Goal: Contribute content: Contribute content

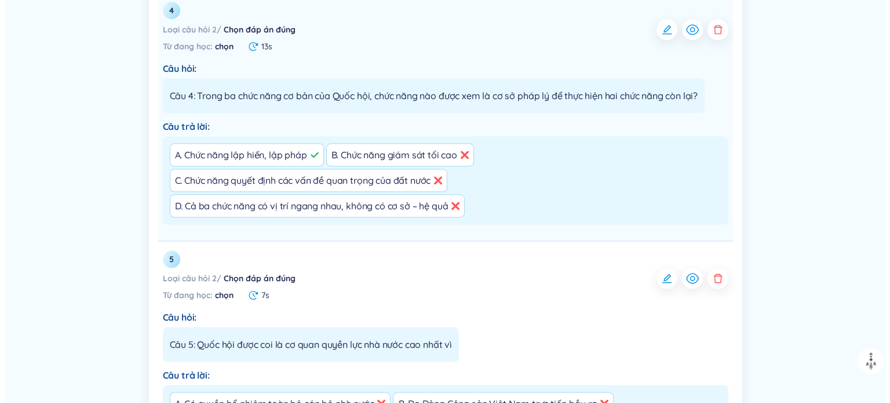
scroll to position [1146, 0]
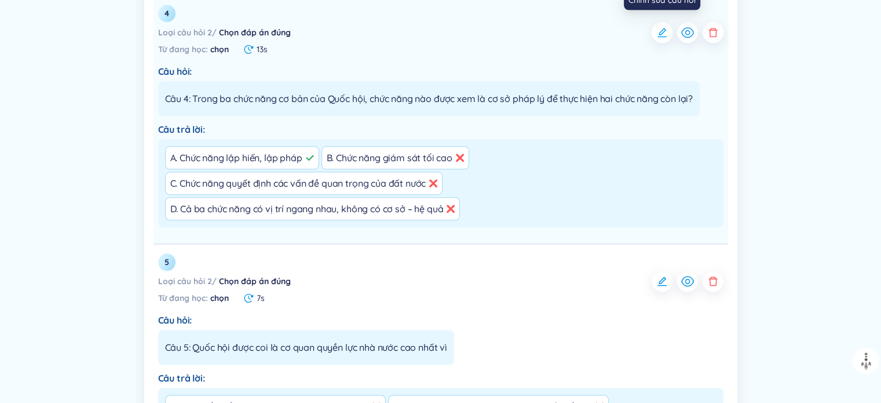
click at [451, 30] on icon "button" at bounding box center [661, 32] width 9 height 9
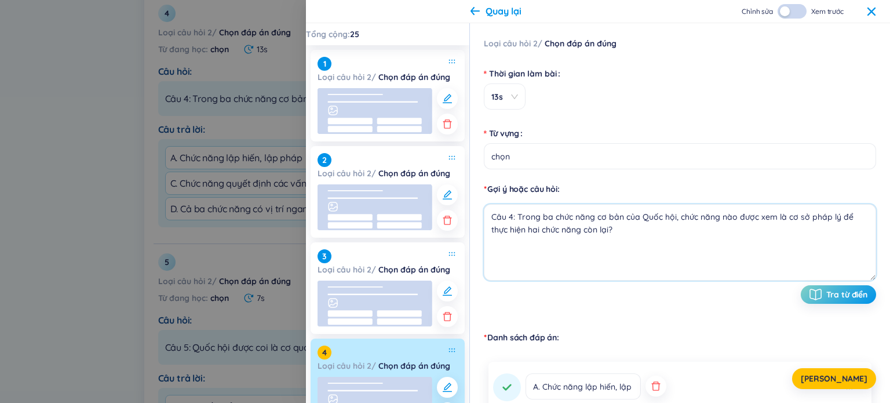
drag, startPoint x: 626, startPoint y: 228, endPoint x: 518, endPoint y: 216, distance: 108.4
click at [451, 216] on textarea "Câu 4: Trong ba chức năng cơ bản của Quốc hội, chức năng nào được xem là cơ sở …" at bounding box center [680, 242] width 392 height 76
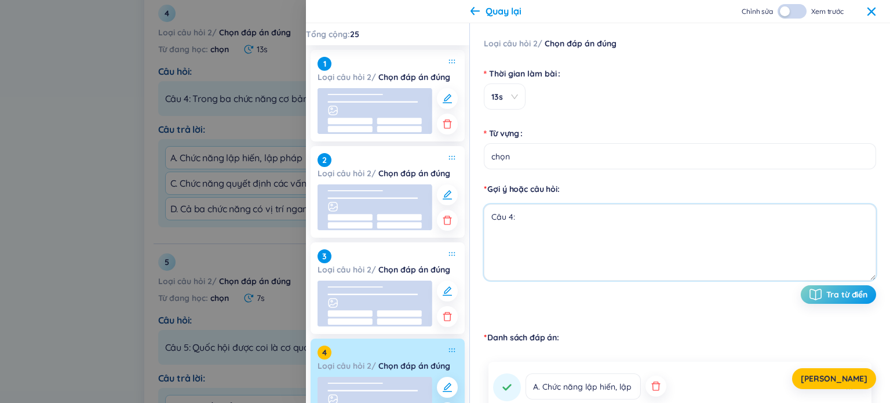
paste textarea "Chỉ cơ quan nào có quyền thể chế hóa ý chí, nguyện vọng của Nhân dân thành luật…"
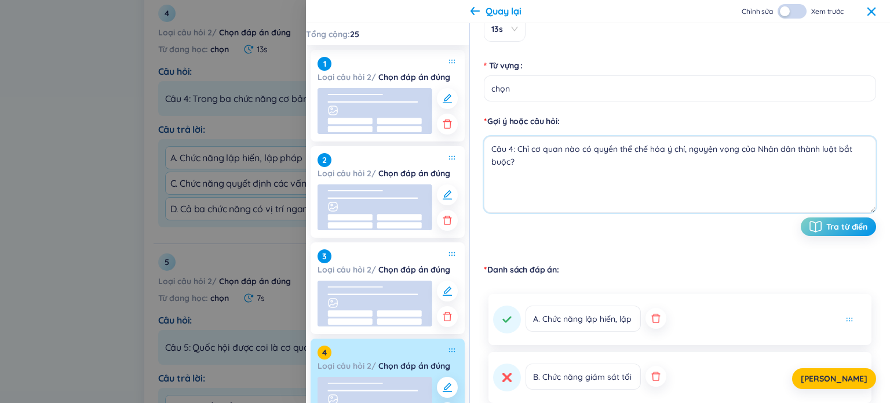
scroll to position [174, 0]
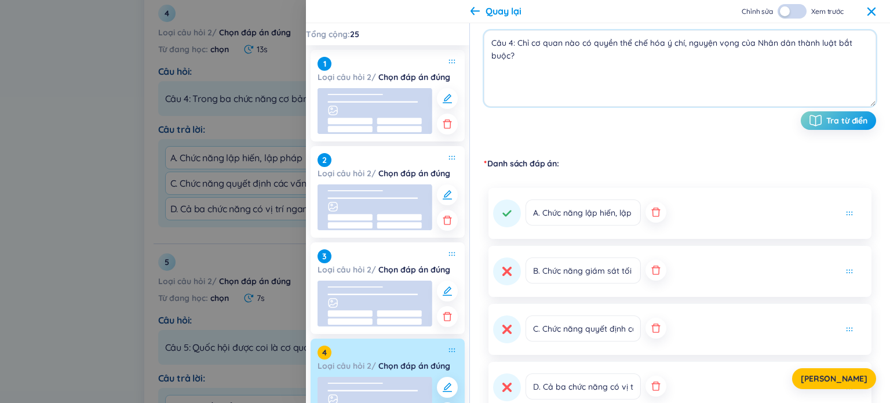
type textarea "Câu 4: Chỉ cơ quan nào có quyền thể chế hóa ý chí, nguyện vọng của Nhân dân thà…"
click at [451, 211] on icon "button" at bounding box center [656, 212] width 12 height 12
click at [451, 217] on icon "button" at bounding box center [656, 212] width 12 height 12
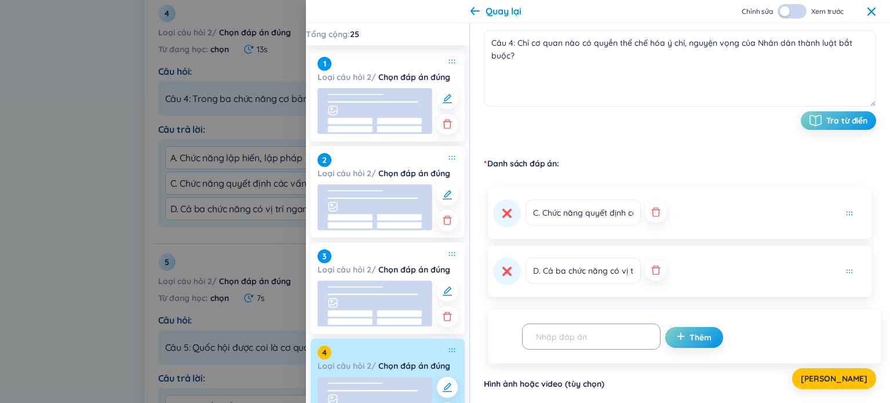
click at [451, 220] on button "button" at bounding box center [655, 212] width 21 height 21
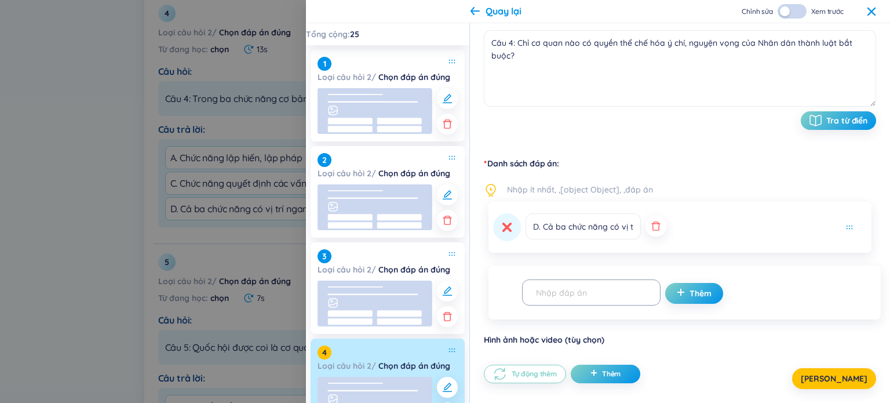
click at [451, 231] on button "button" at bounding box center [655, 225] width 21 height 21
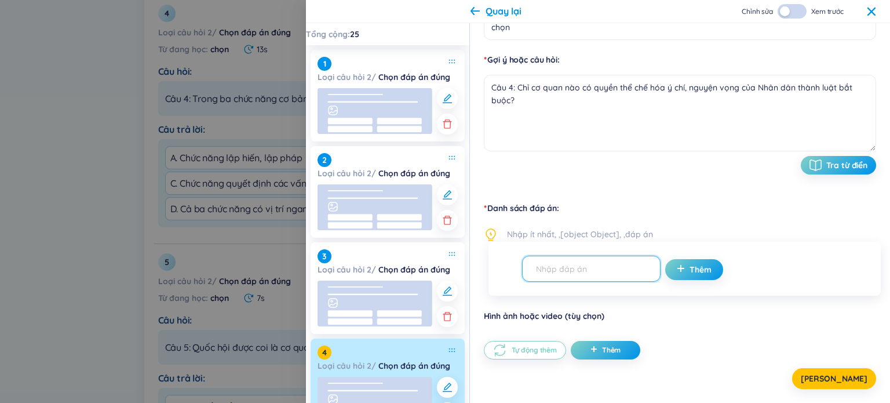
paste input "A. Chính phủ"
type input "A. Chính phủ"
click at [451, 275] on button "Thêm" at bounding box center [694, 269] width 58 height 21
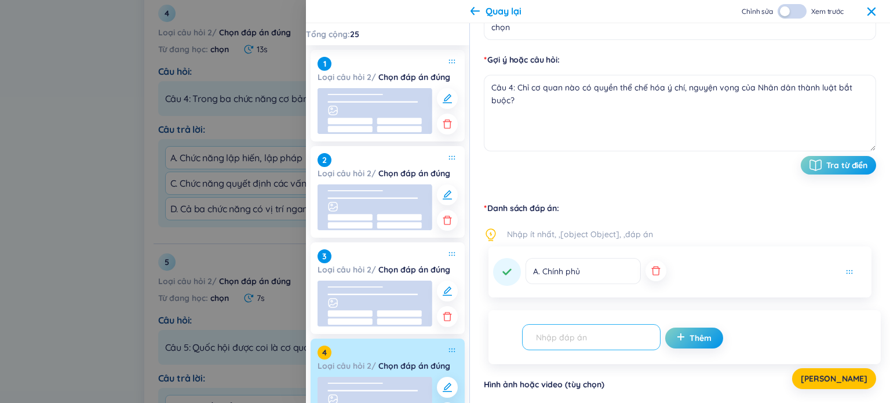
click at [451, 348] on span at bounding box center [591, 337] width 138 height 26
drag, startPoint x: 572, startPoint y: 348, endPoint x: 561, endPoint y: 336, distance: 15.6
click at [451, 336] on input "text" at bounding box center [586, 337] width 114 height 20
paste input "B. Quốc hội"
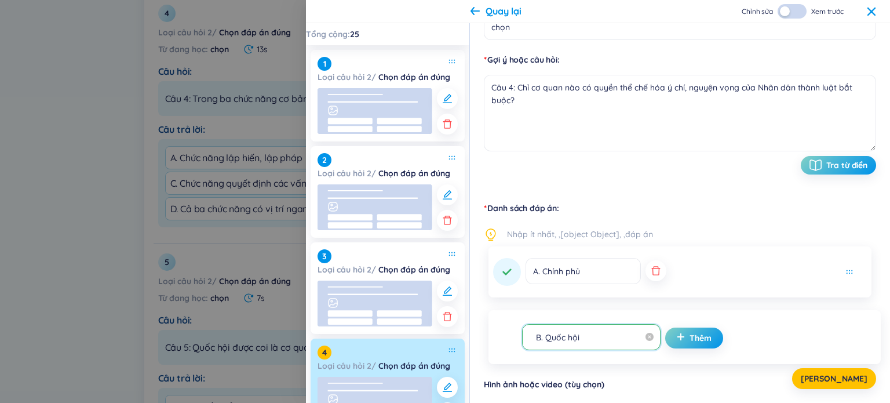
type input "B. Quốc hội"
click at [451, 345] on button "Thêm" at bounding box center [694, 337] width 58 height 21
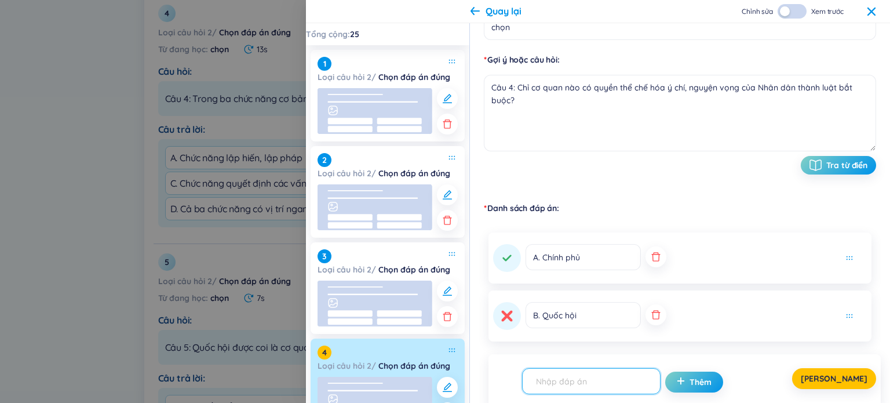
click at [451, 317] on icon at bounding box center [506, 316] width 9 height 9
click at [451, 382] on input "text" at bounding box center [586, 381] width 114 height 20
paste input "C. Ủy ban Thường vụ Quốc hội"
type input "C. Ủy ban Thường vụ Quốc hội"
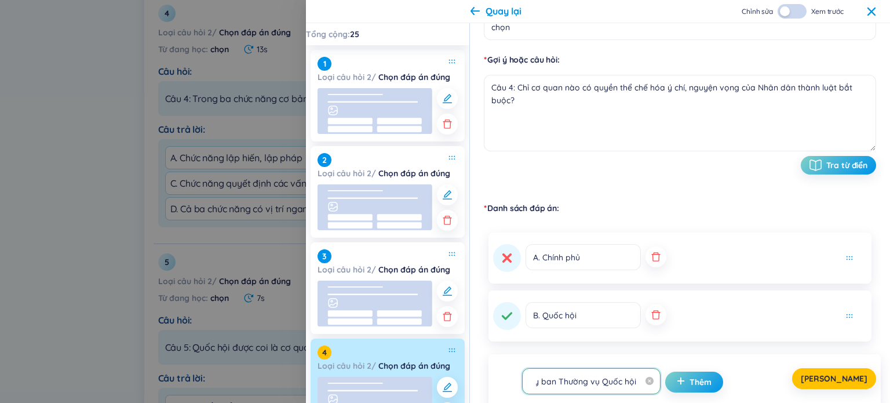
click at [451, 383] on div "[PERSON_NAME]" at bounding box center [680, 378] width 392 height 21
click at [451, 378] on div "[PERSON_NAME]" at bounding box center [680, 378] width 392 height 21
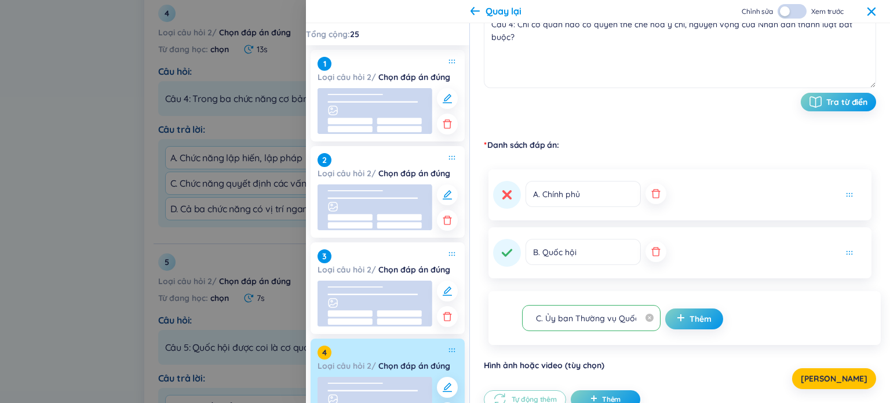
scroll to position [242, 0]
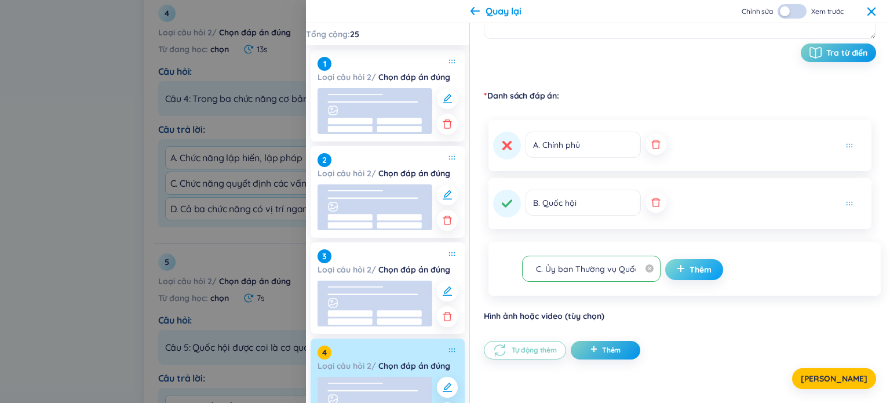
click at [451, 264] on span "Thêm" at bounding box center [700, 270] width 22 height 12
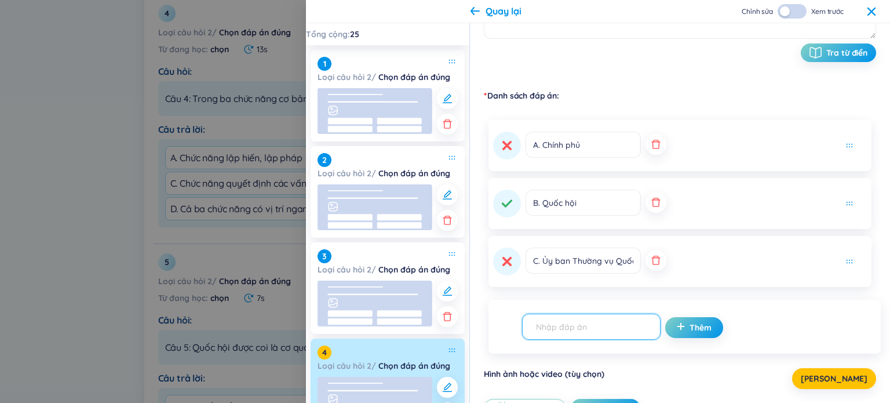
click at [451, 328] on input "text" at bounding box center [586, 326] width 114 height 20
drag, startPoint x: 584, startPoint y: 338, endPoint x: 564, endPoint y: 324, distance: 24.6
click at [451, 324] on input "text" at bounding box center [586, 326] width 114 height 20
paste input "D. Tòa án nhân dân tối cao"
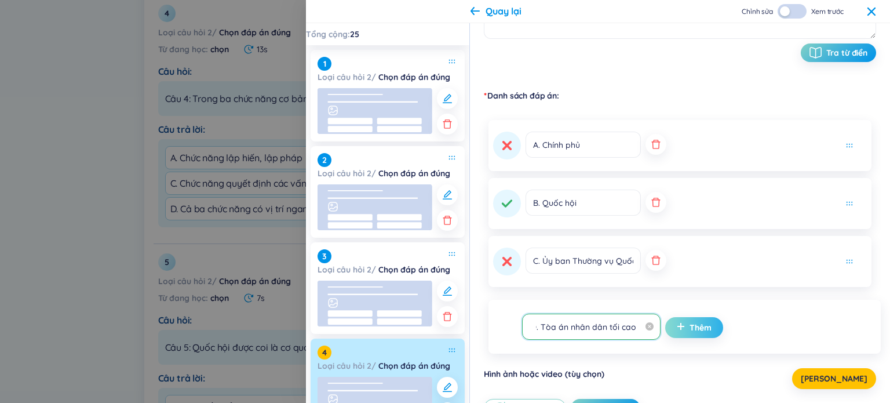
type input "D. Tòa án nhân dân tối cao"
click at [451, 329] on span "Thêm" at bounding box center [700, 327] width 22 height 12
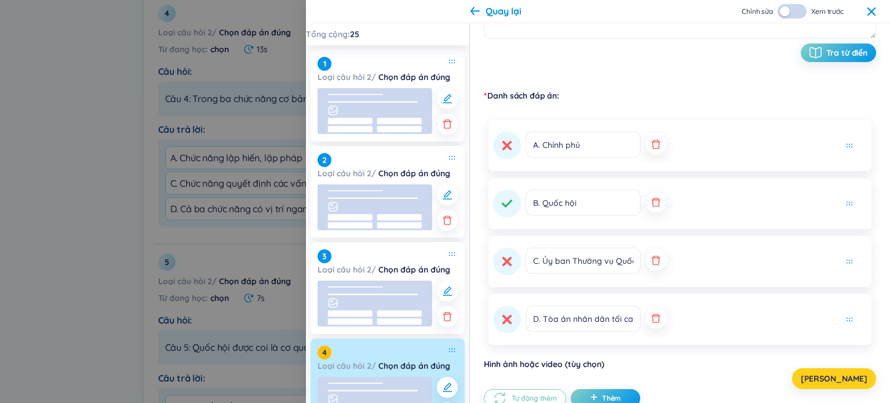
click at [451, 379] on span "[PERSON_NAME]" at bounding box center [833, 378] width 67 height 12
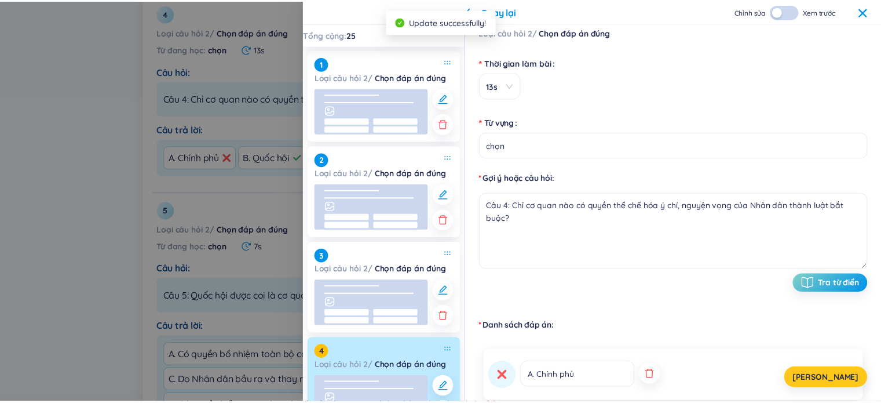
scroll to position [10, 0]
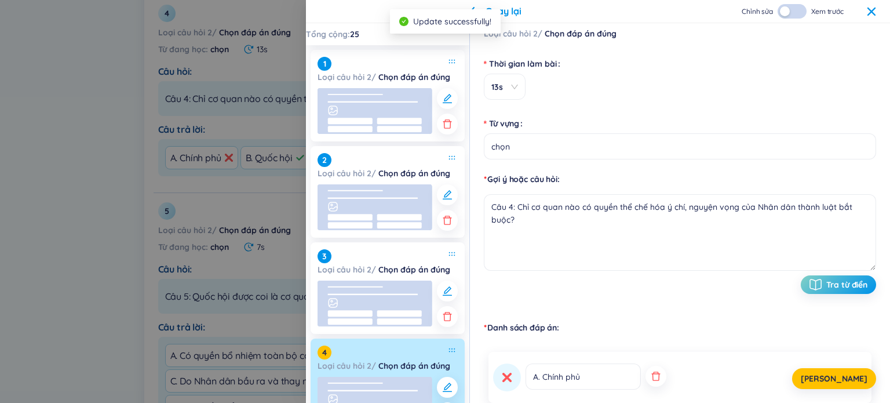
click at [451, 13] on icon at bounding box center [870, 11] width 9 height 9
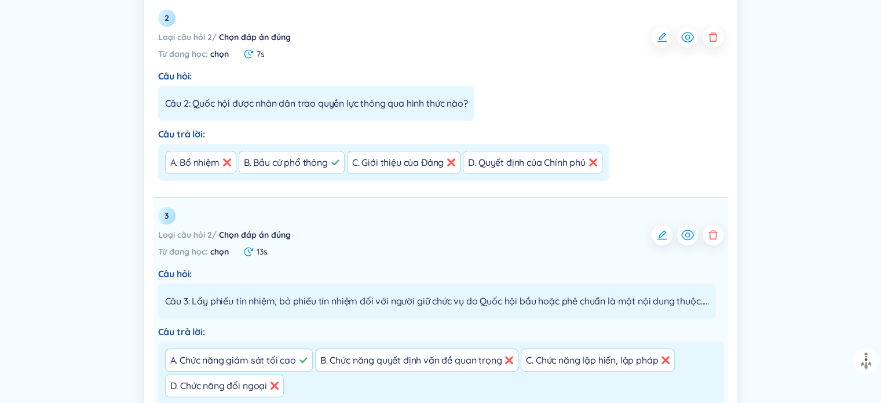
scroll to position [856, 0]
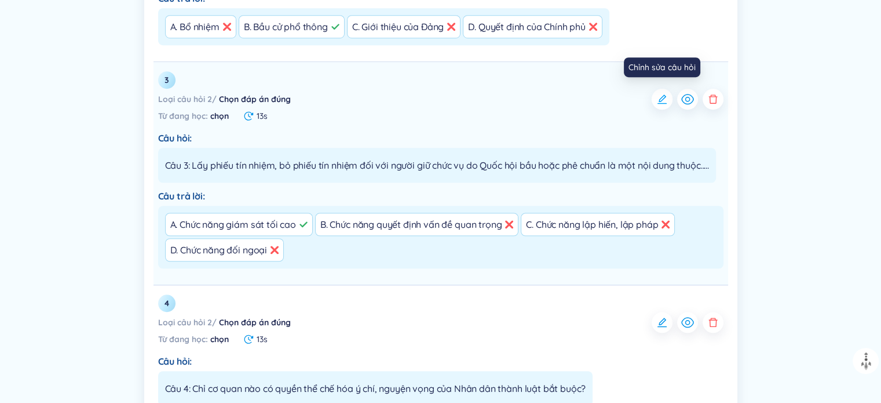
click at [451, 96] on icon "button" at bounding box center [661, 98] width 9 height 9
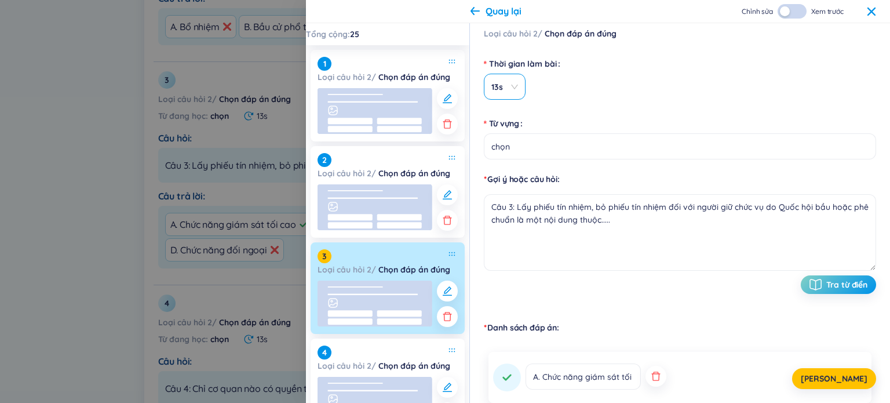
click at [451, 87] on span "13s" at bounding box center [504, 87] width 27 height 12
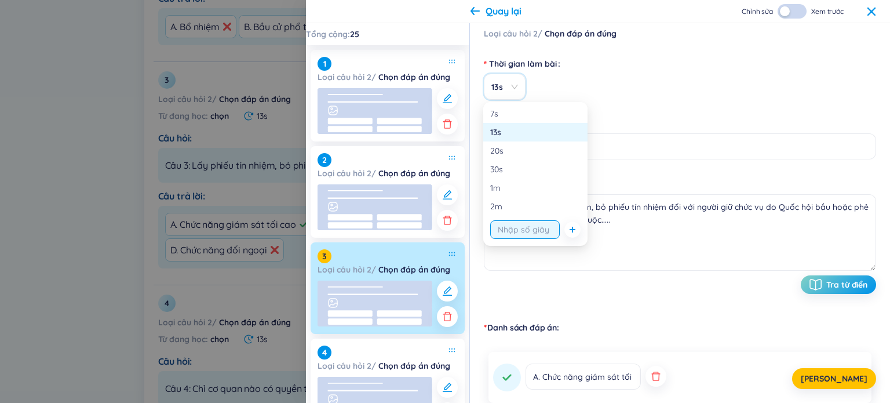
click at [451, 231] on input "string" at bounding box center [525, 229] width 70 height 19
type input "10"
click at [451, 375] on button "[PERSON_NAME]" at bounding box center [834, 378] width 84 height 21
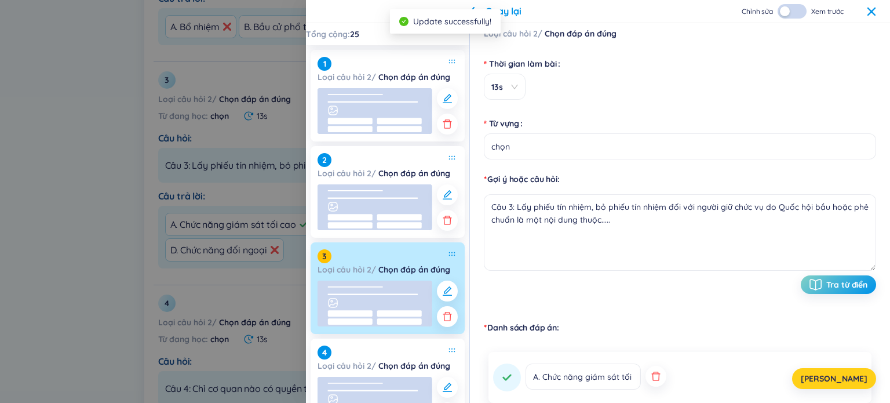
click at [451, 377] on span "[PERSON_NAME]" at bounding box center [833, 378] width 67 height 12
click at [451, 10] on icon at bounding box center [870, 11] width 9 height 9
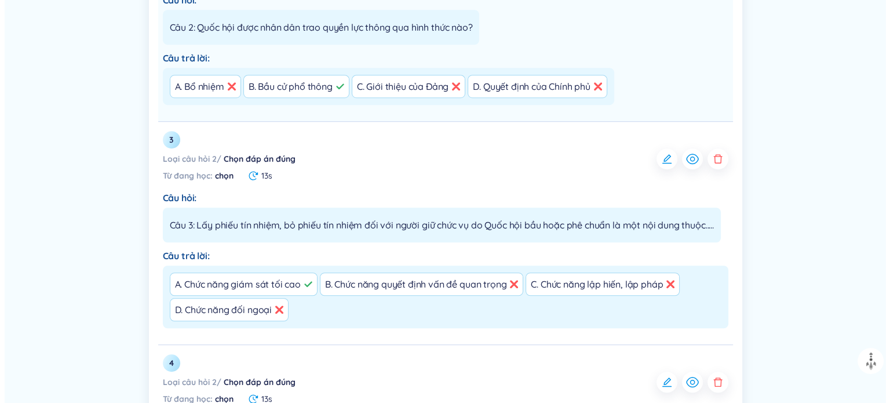
scroll to position [798, 0]
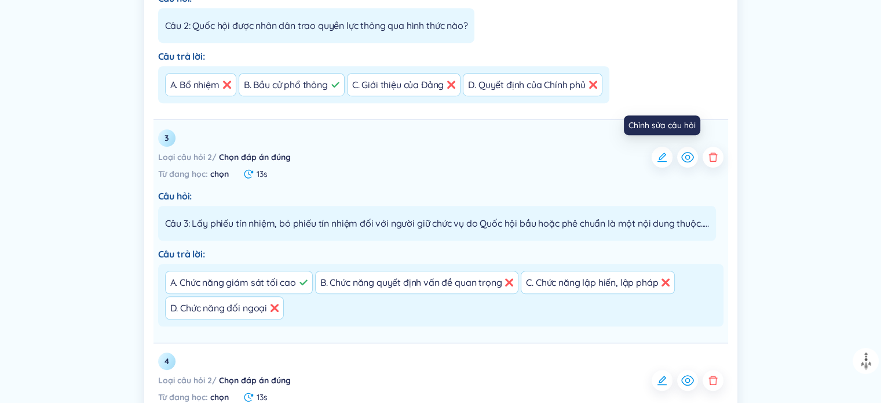
click at [451, 162] on button "button" at bounding box center [662, 157] width 21 height 21
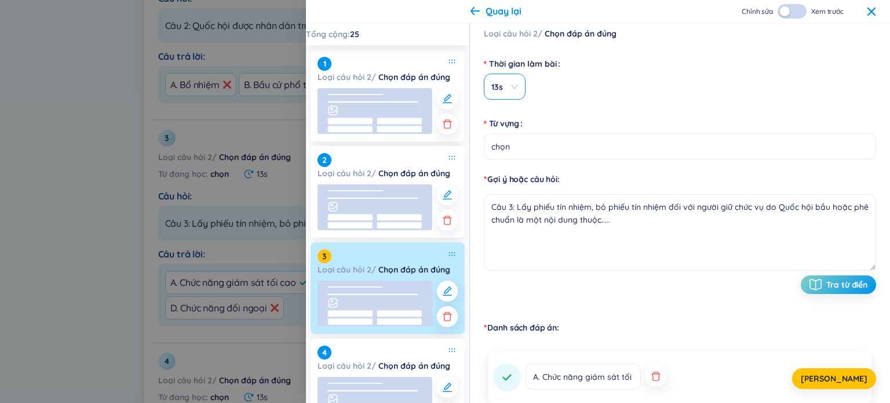
click at [451, 85] on span "13s" at bounding box center [504, 87] width 27 height 12
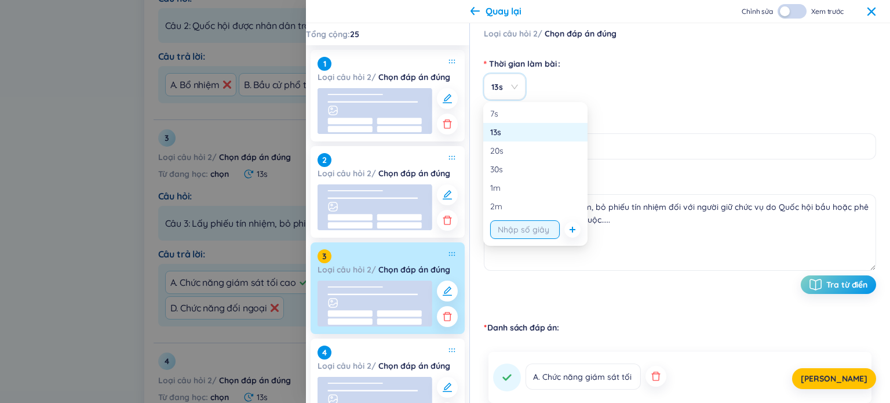
click at [451, 230] on input "string" at bounding box center [525, 229] width 70 height 19
type input "10"
click at [451, 379] on button "[PERSON_NAME]" at bounding box center [834, 378] width 84 height 21
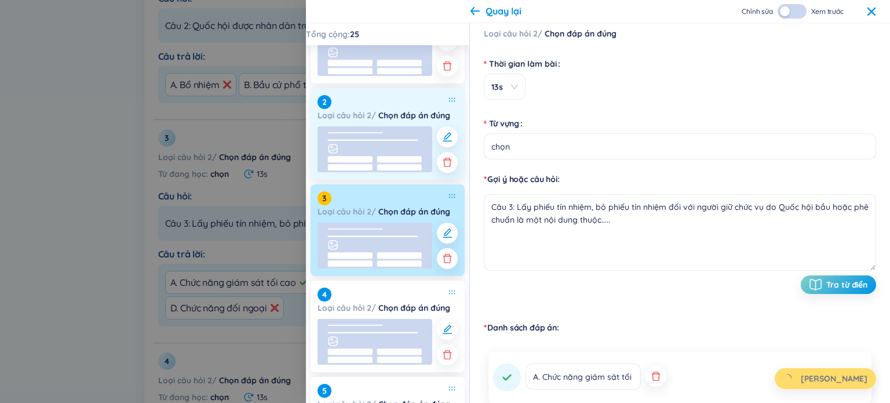
scroll to position [174, 0]
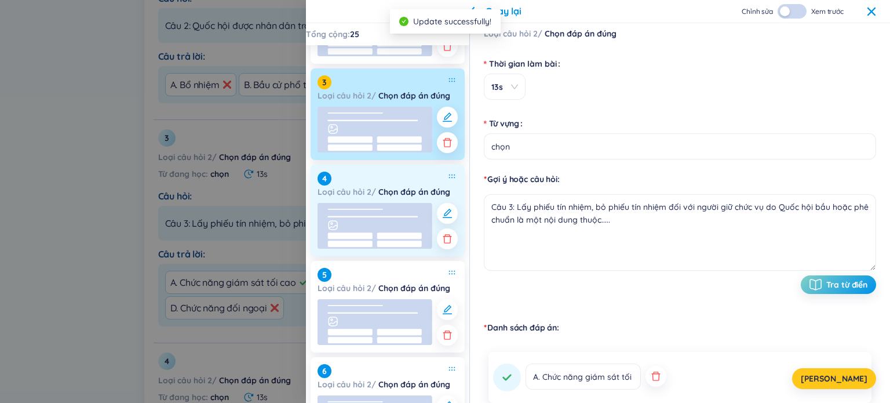
drag, startPoint x: 373, startPoint y: 237, endPoint x: 372, endPoint y: 231, distance: 7.0
click at [373, 238] on rect at bounding box center [374, 226] width 115 height 46
type textarea "Câu 4: Chỉ cơ quan nào có quyền thể chế hóa ý chí, nguyện vọng của Nhân dân thà…"
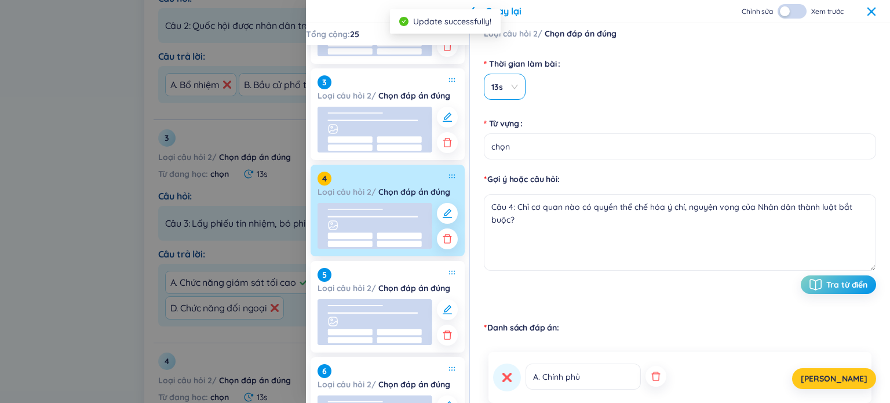
click at [451, 87] on span "13s" at bounding box center [504, 87] width 27 height 12
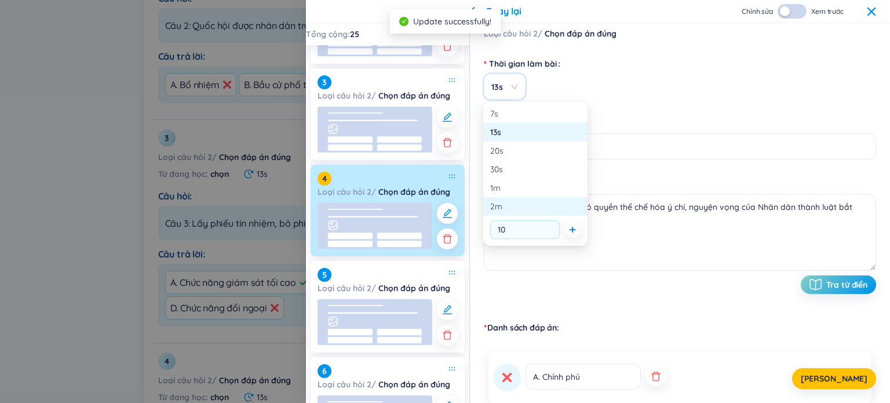
click at [451, 231] on icon "plus" at bounding box center [572, 229] width 7 height 7
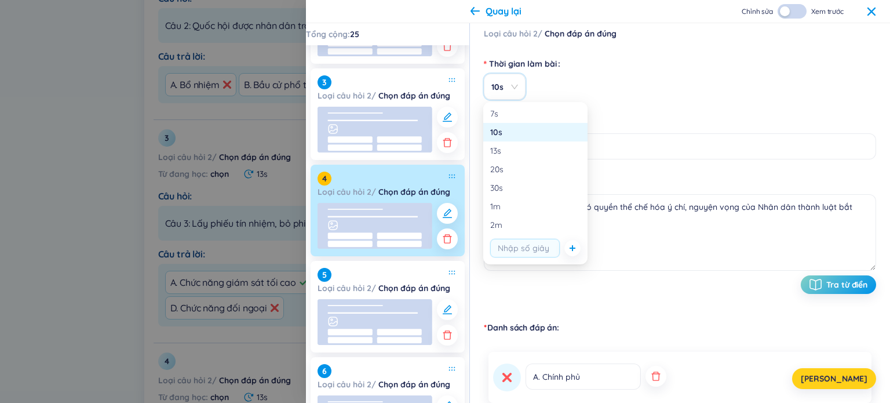
click at [451, 379] on span "[PERSON_NAME]" at bounding box center [833, 378] width 67 height 12
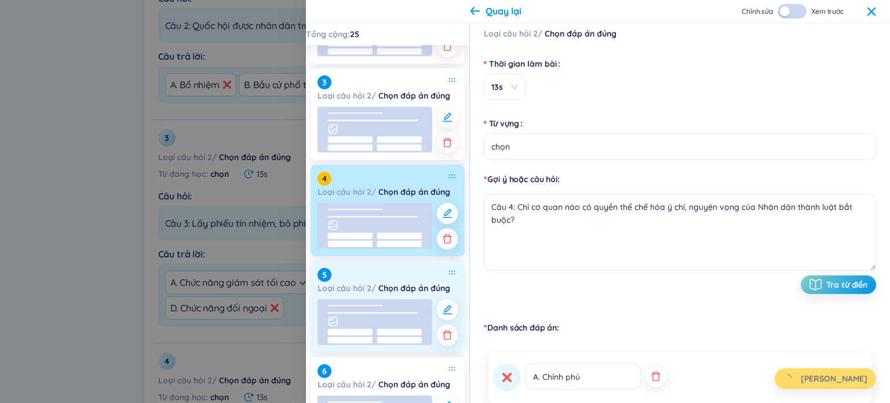
click at [400, 334] on icon at bounding box center [374, 322] width 115 height 46
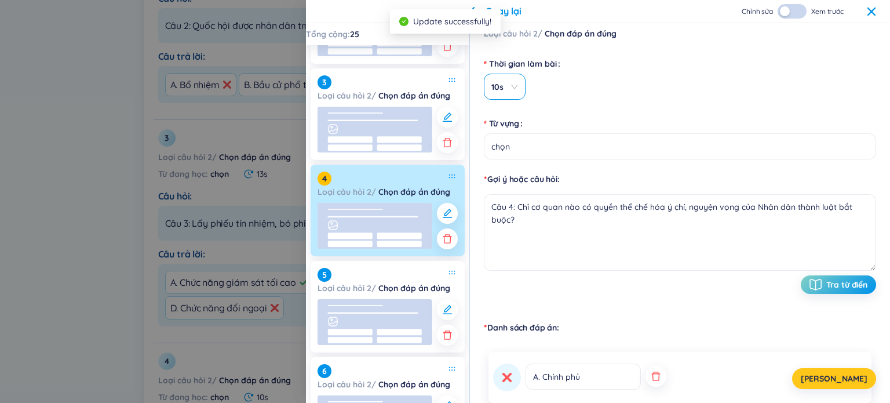
click at [451, 82] on span "10s" at bounding box center [504, 87] width 27 height 12
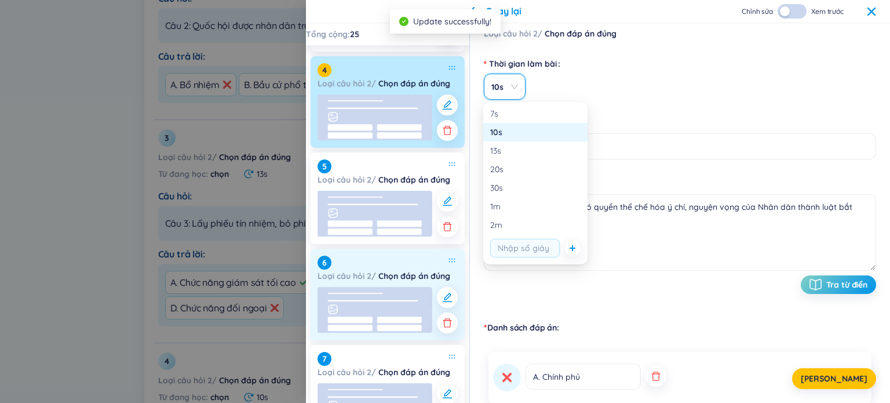
scroll to position [290, 0]
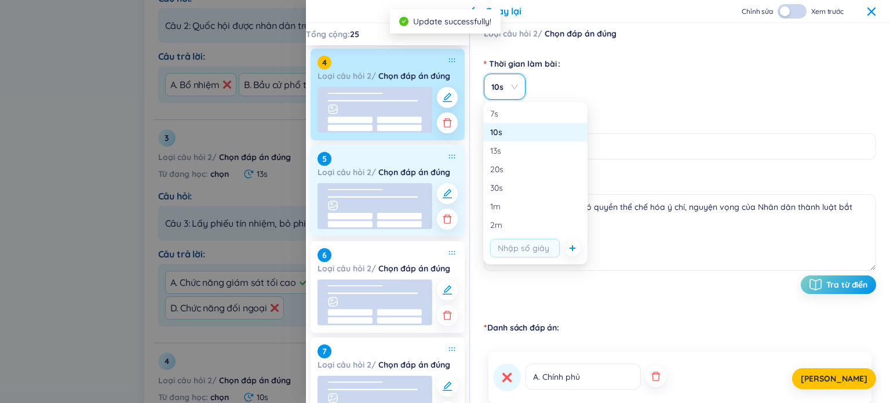
click at [370, 203] on rect at bounding box center [374, 206] width 115 height 46
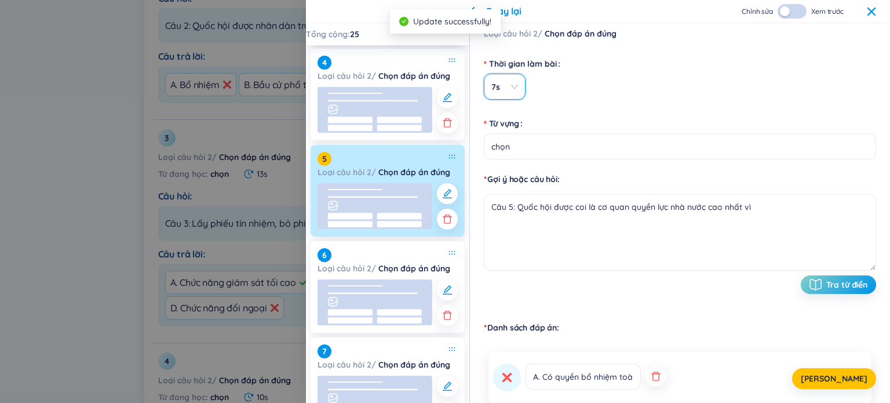
click at [451, 85] on span "7s" at bounding box center [504, 87] width 27 height 12
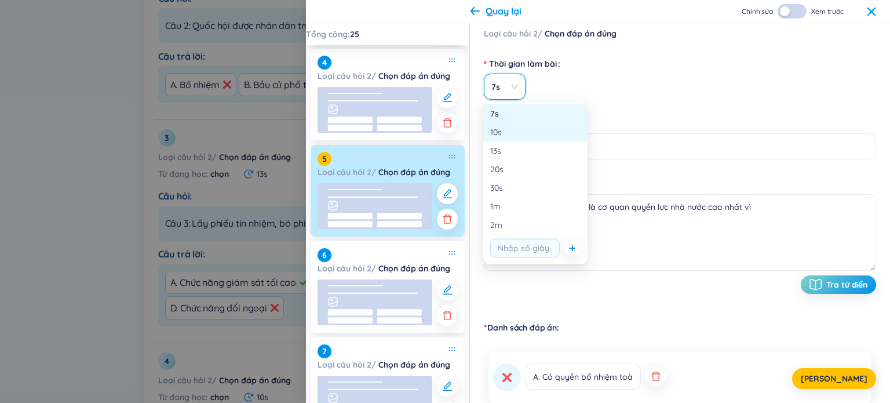
click at [451, 136] on div "10s" at bounding box center [535, 132] width 90 height 13
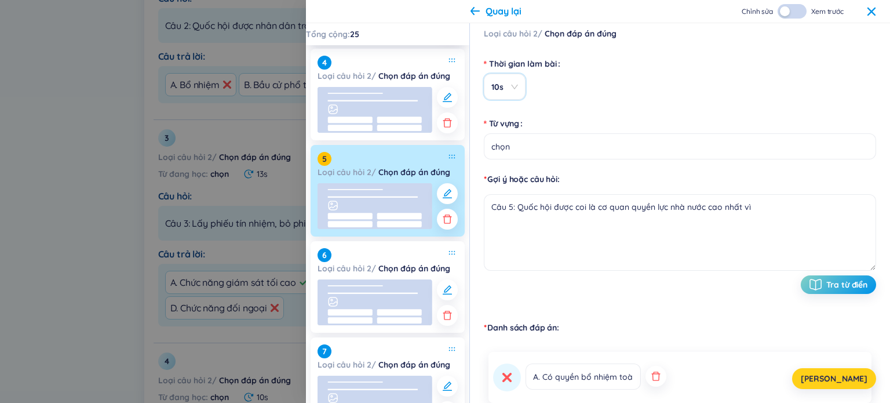
click at [451, 376] on span "[PERSON_NAME]" at bounding box center [833, 378] width 67 height 12
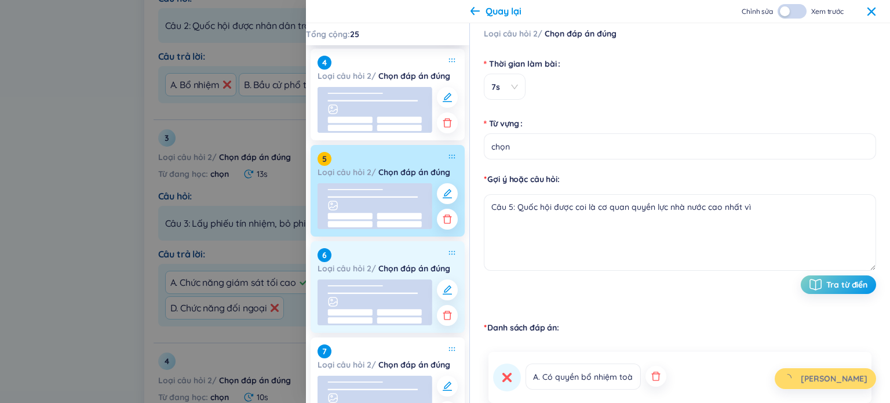
click at [370, 306] on rect at bounding box center [374, 302] width 115 height 46
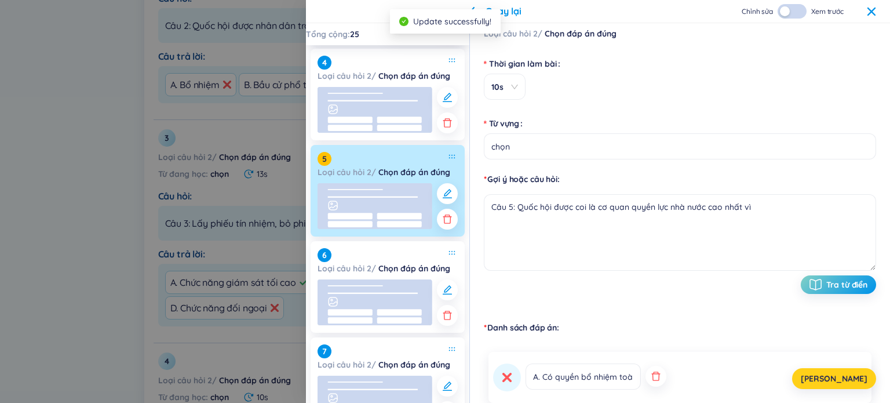
click at [451, 375] on button "[PERSON_NAME]" at bounding box center [834, 378] width 84 height 21
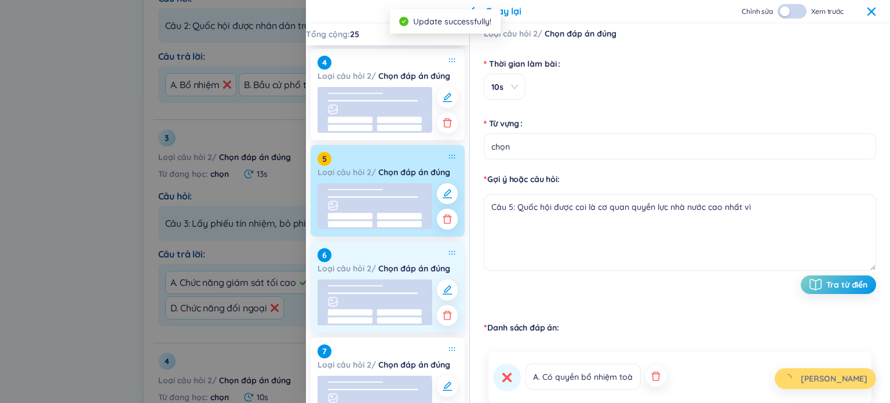
click at [353, 302] on rect at bounding box center [374, 302] width 115 height 46
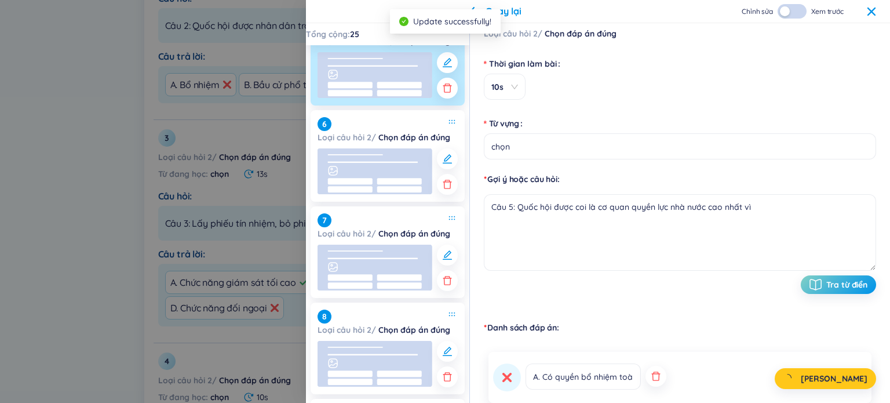
scroll to position [463, 0]
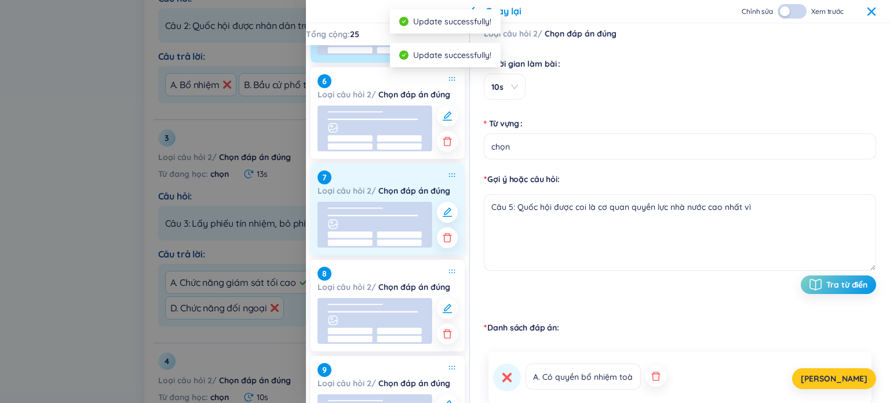
click at [386, 205] on rect at bounding box center [374, 225] width 115 height 46
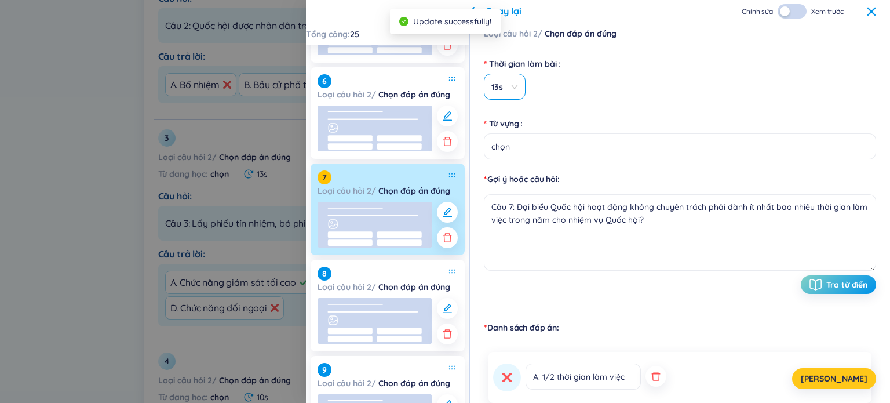
click at [451, 89] on span "13s" at bounding box center [504, 87] width 27 height 12
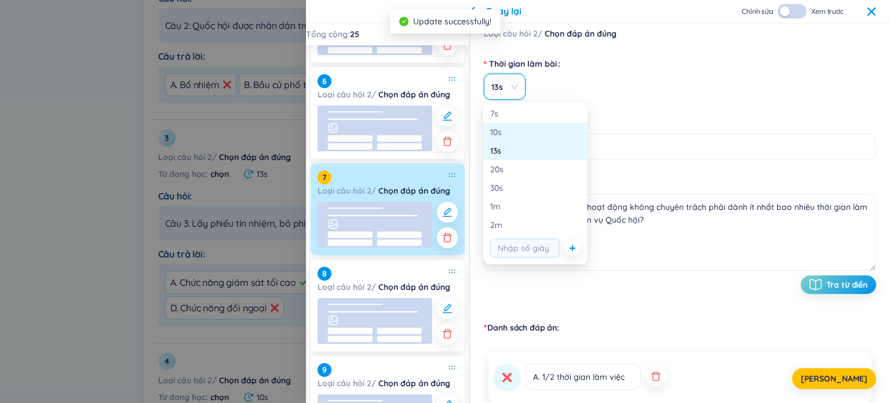
click at [451, 128] on div "10s" at bounding box center [535, 132] width 90 height 13
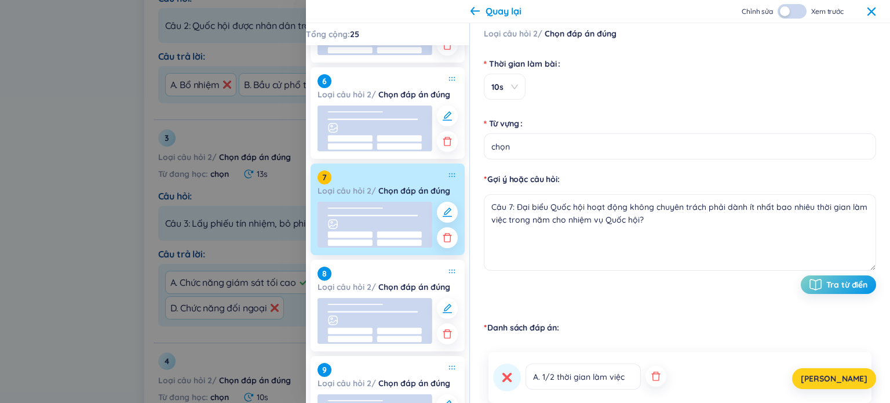
click at [451, 380] on span "[PERSON_NAME]" at bounding box center [833, 378] width 67 height 12
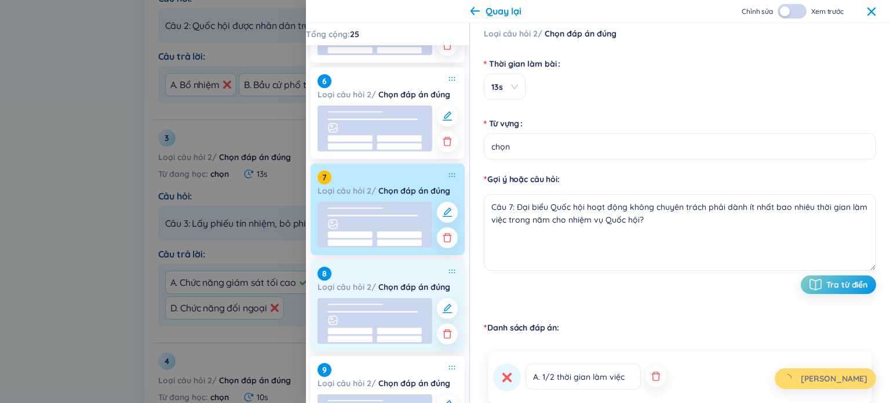
click at [389, 316] on rect at bounding box center [374, 321] width 115 height 46
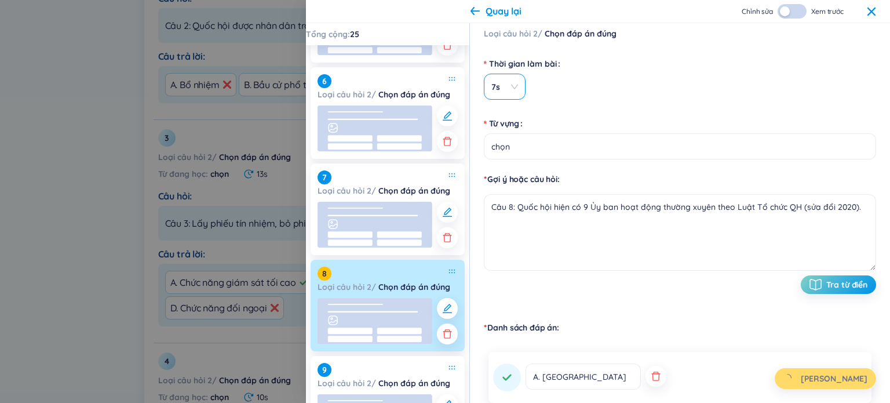
click at [451, 89] on span "7s" at bounding box center [504, 87] width 27 height 12
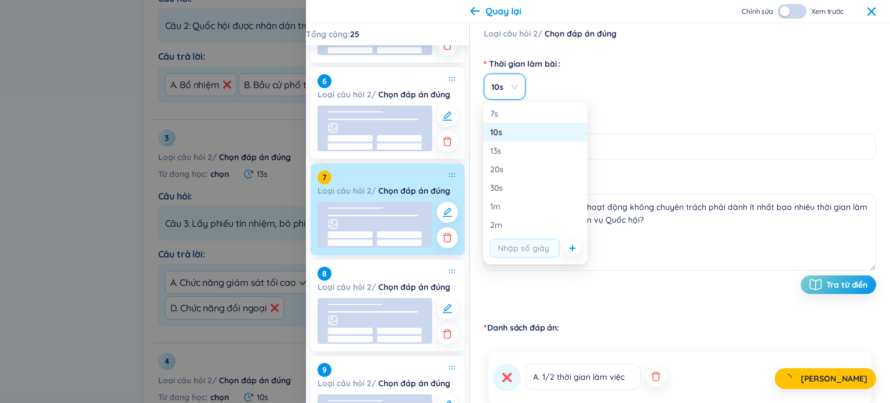
click at [451, 140] on div "10s" at bounding box center [535, 132] width 104 height 19
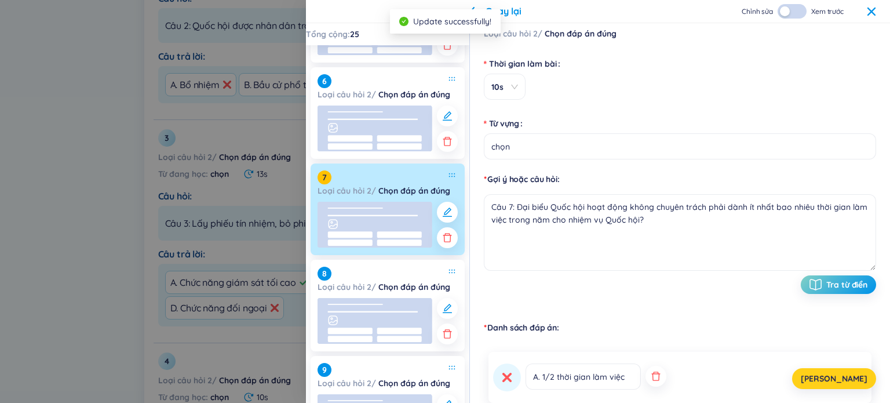
click at [451, 385] on button "[PERSON_NAME]" at bounding box center [834, 378] width 84 height 21
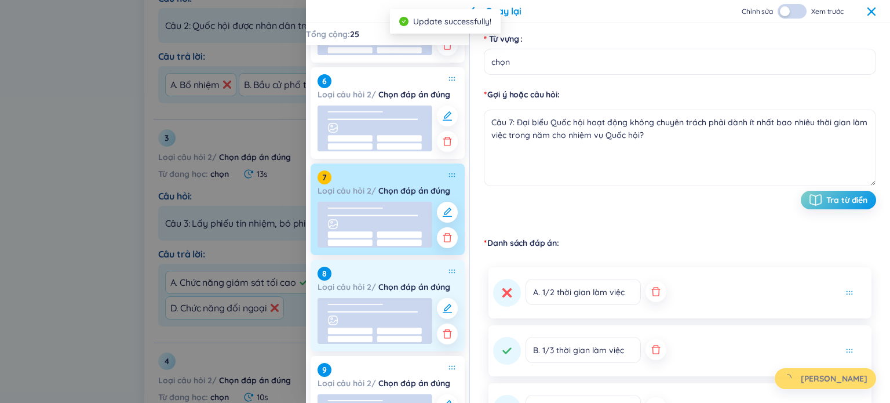
scroll to position [126, 0]
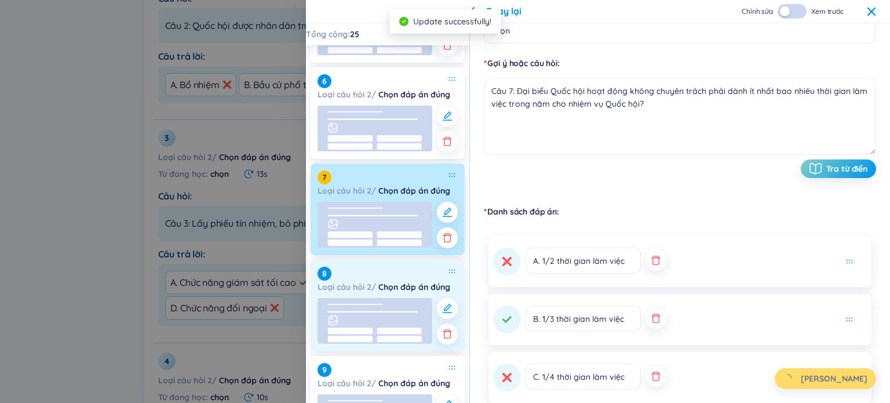
click at [396, 308] on rect at bounding box center [374, 321] width 115 height 46
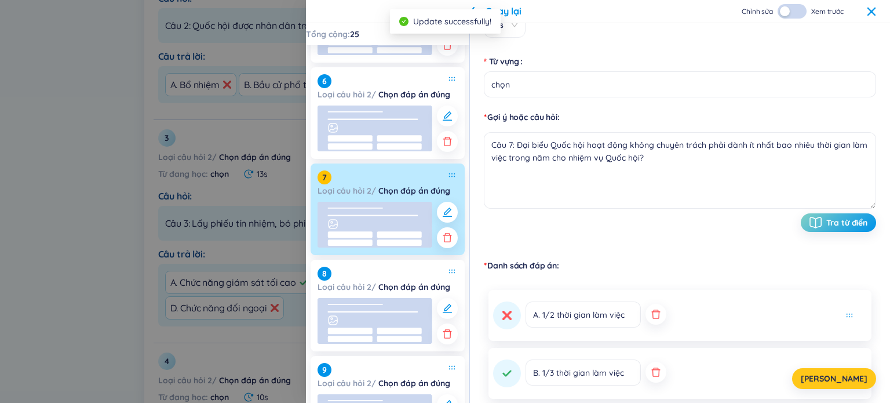
scroll to position [10, 0]
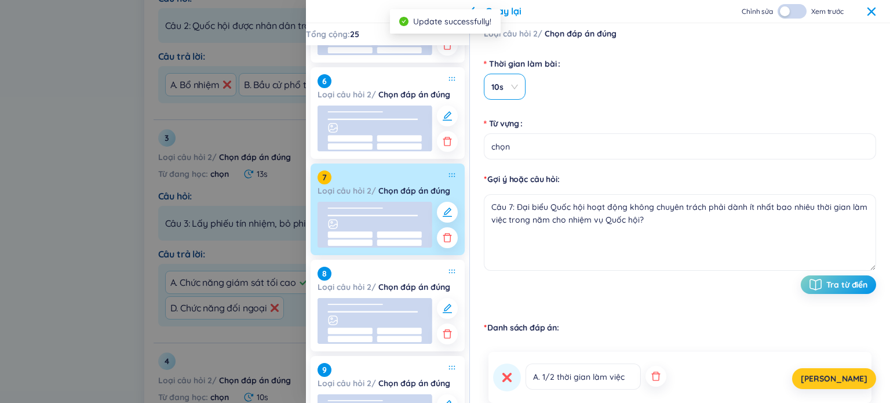
click at [451, 93] on div "10s" at bounding box center [505, 87] width 42 height 26
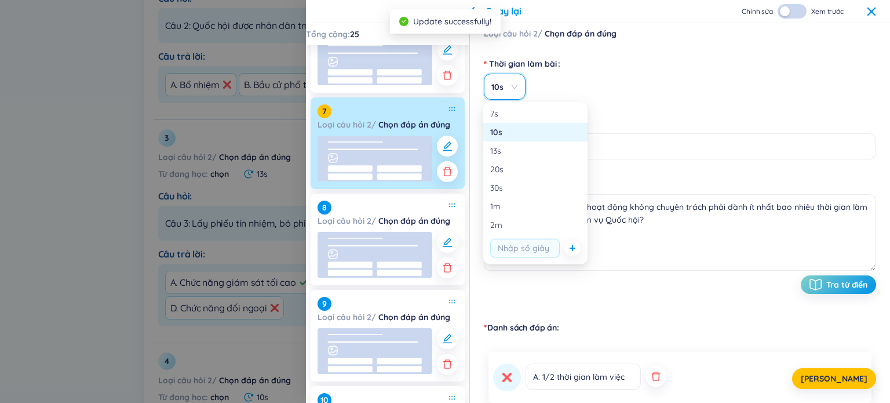
scroll to position [579, 0]
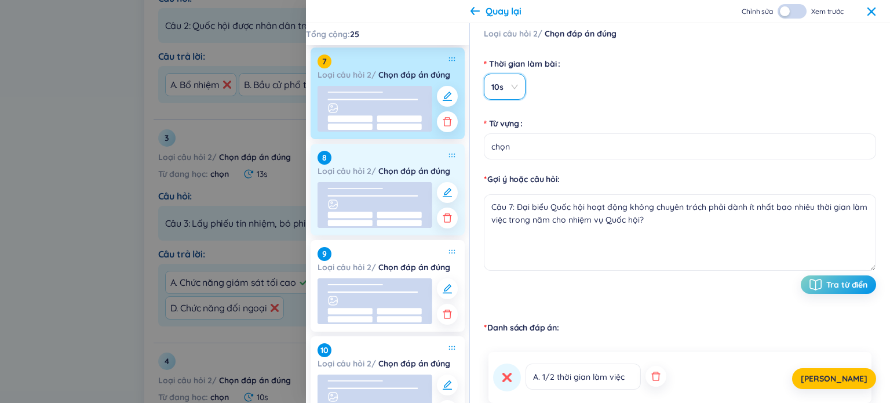
click at [377, 222] on rect at bounding box center [399, 223] width 45 height 6
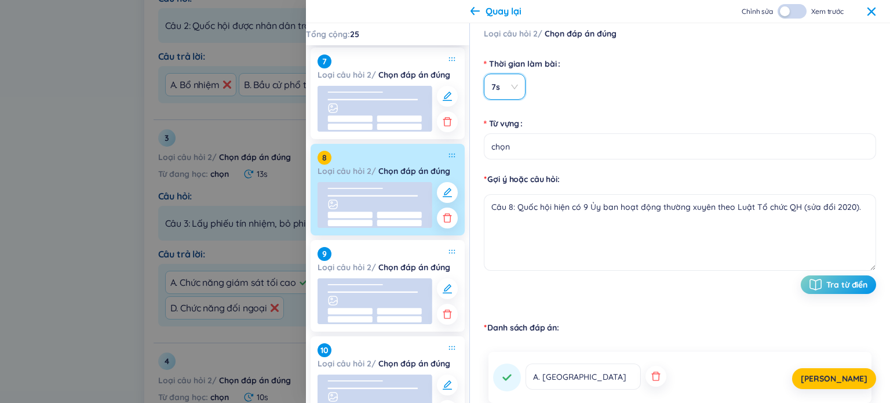
click at [451, 84] on span "7s" at bounding box center [504, 87] width 27 height 12
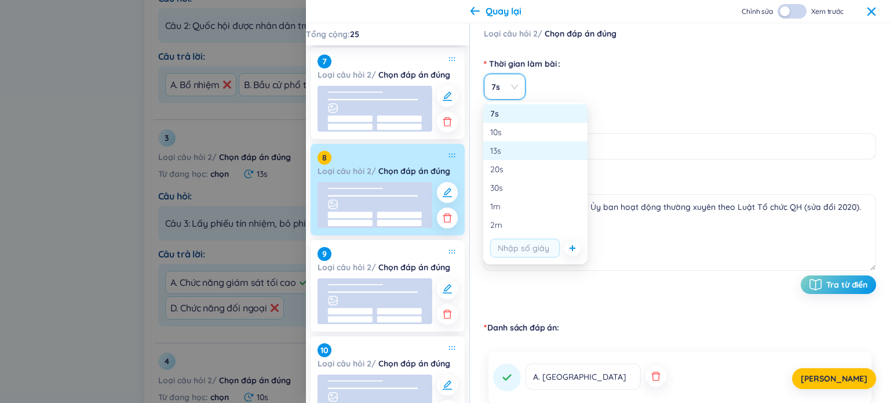
click at [451, 141] on div "13s" at bounding box center [535, 150] width 104 height 19
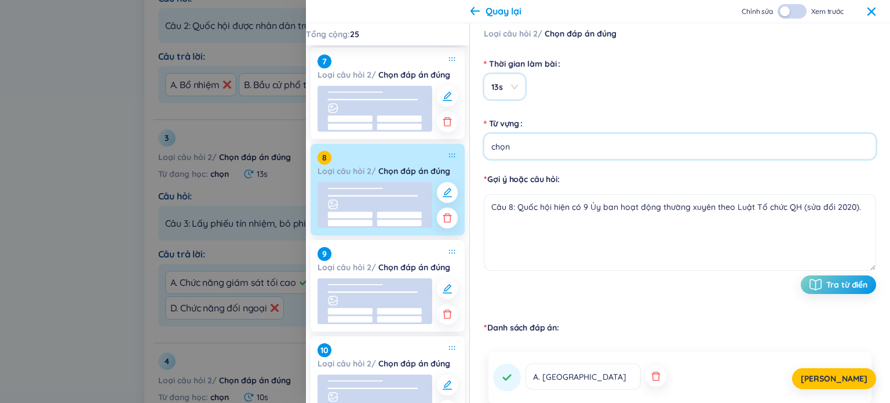
drag, startPoint x: 516, startPoint y: 136, endPoint x: 513, endPoint y: 104, distance: 32.6
click at [451, 136] on input "chọn" at bounding box center [680, 146] width 392 height 26
click at [451, 83] on span "13s" at bounding box center [504, 87] width 27 height 12
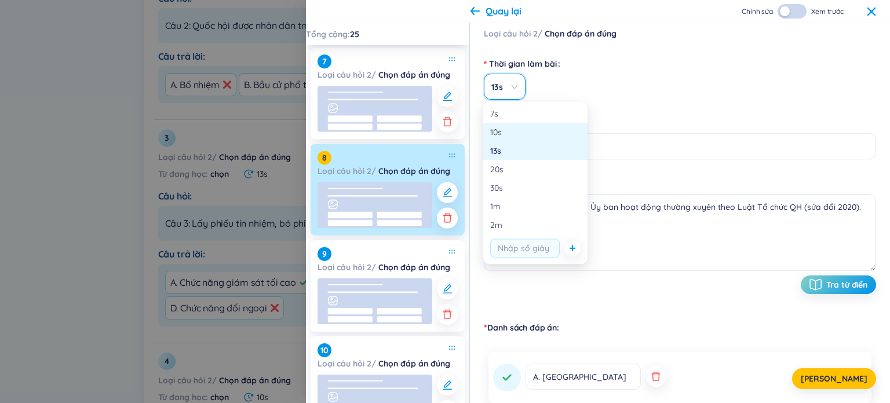
click at [451, 125] on div "10s" at bounding box center [535, 132] width 104 height 19
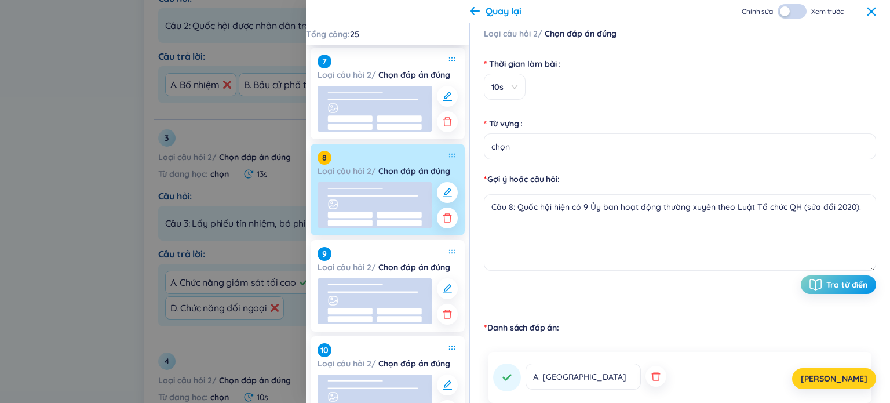
click at [451, 372] on button "[PERSON_NAME]" at bounding box center [834, 378] width 84 height 21
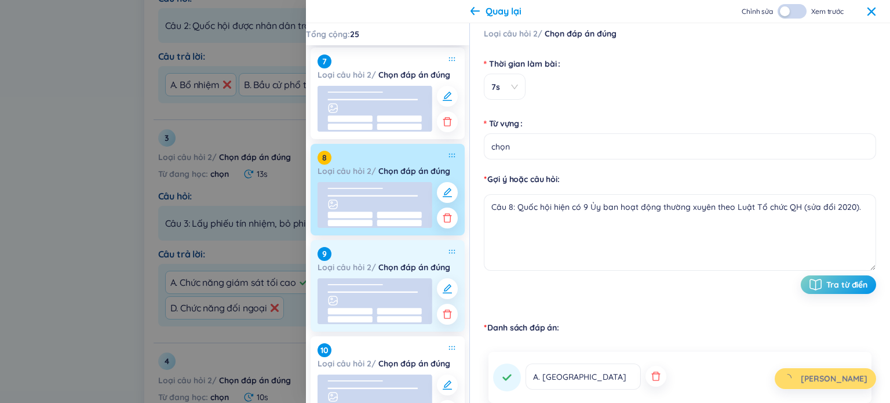
click at [371, 303] on rect at bounding box center [374, 301] width 115 height 46
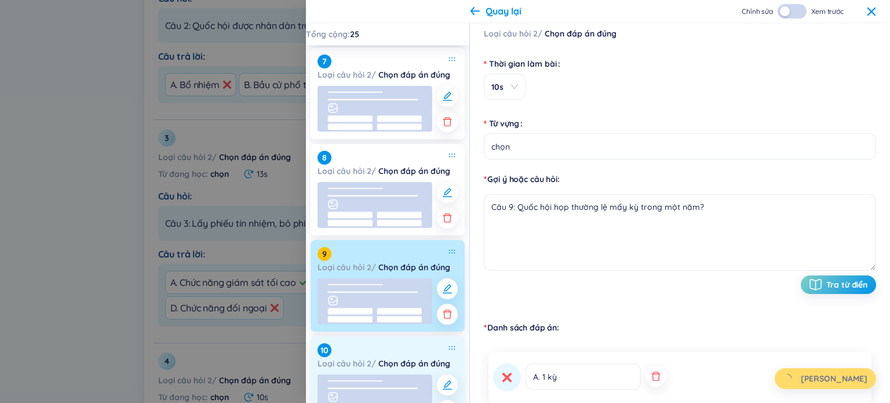
click at [404, 369] on div "Loại câu hỏi 2 / Chọn đáp án đúng" at bounding box center [383, 363] width 133 height 13
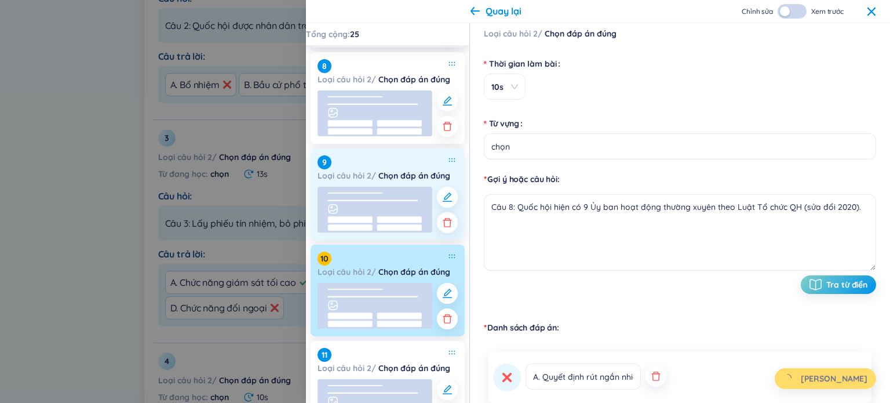
scroll to position [695, 0]
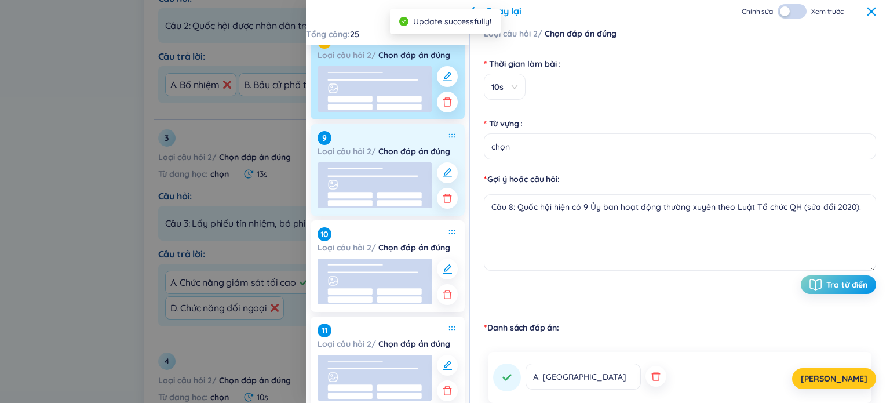
click at [349, 173] on rect at bounding box center [374, 185] width 115 height 46
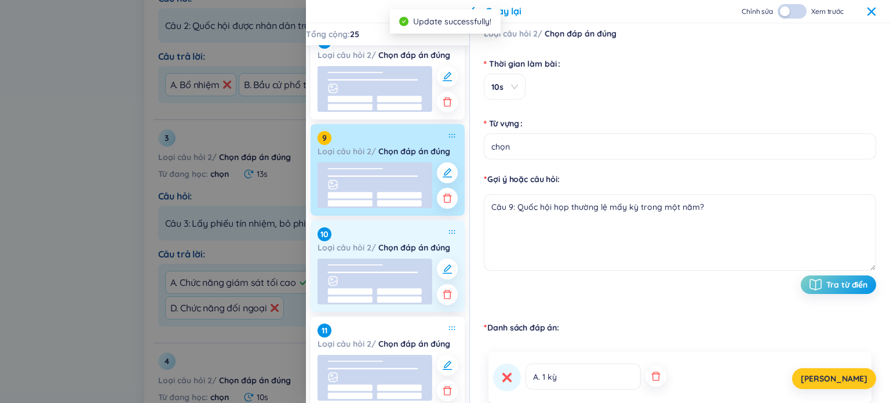
click at [366, 268] on rect at bounding box center [374, 281] width 115 height 46
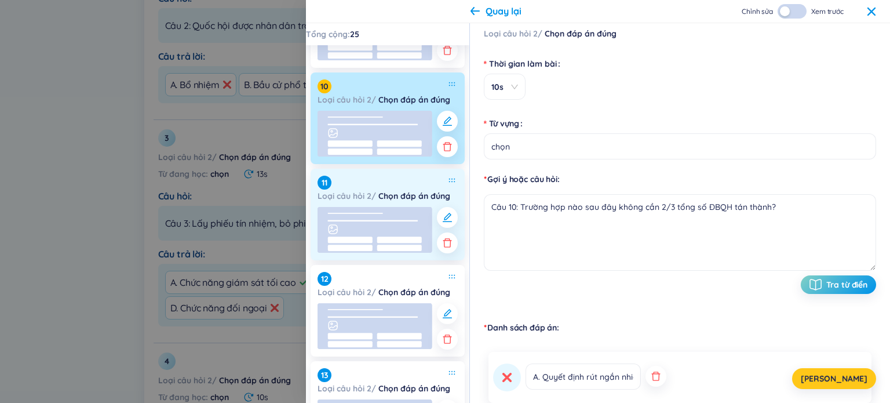
scroll to position [869, 0]
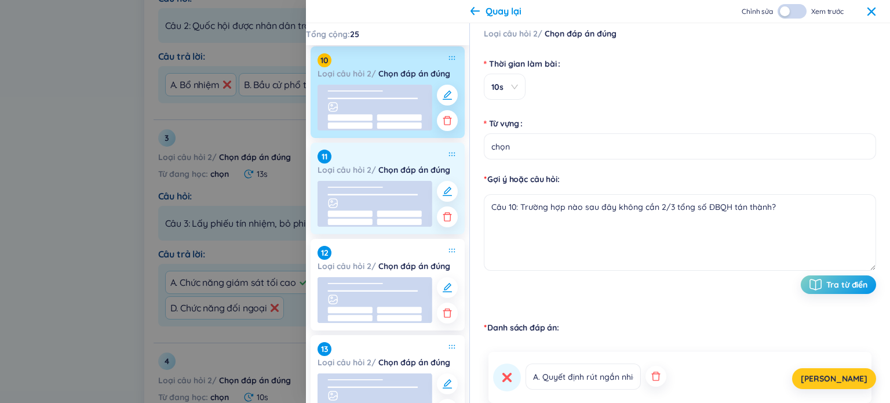
click at [387, 222] on rect at bounding box center [399, 221] width 45 height 6
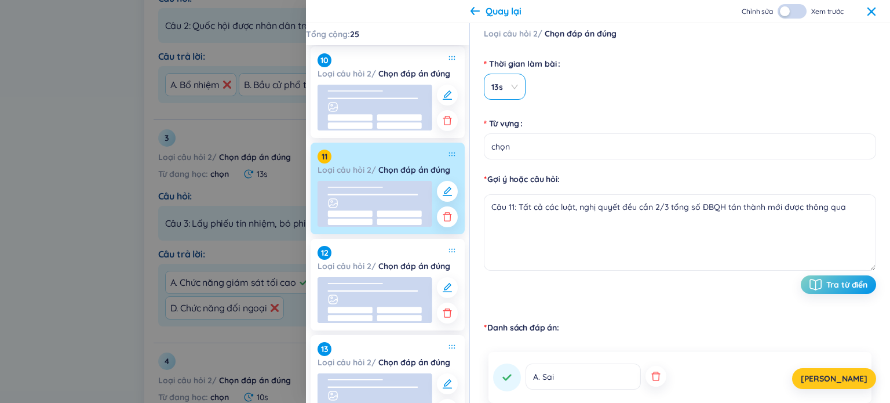
click at [451, 79] on div "13s" at bounding box center [505, 87] width 42 height 26
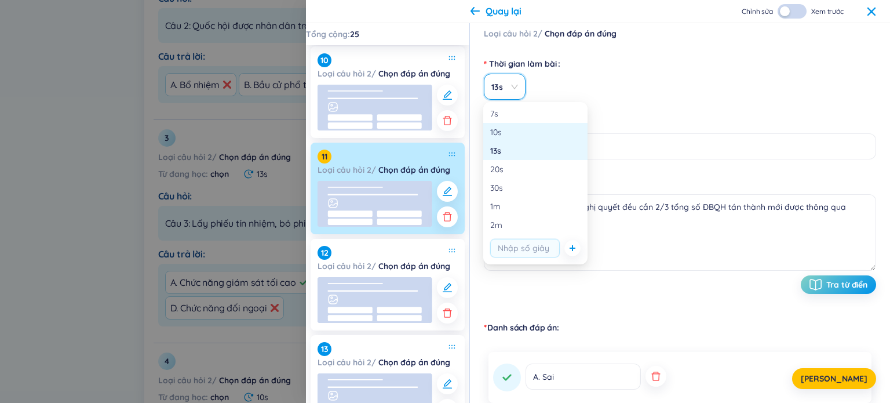
click at [451, 137] on div "10s" at bounding box center [535, 132] width 90 height 13
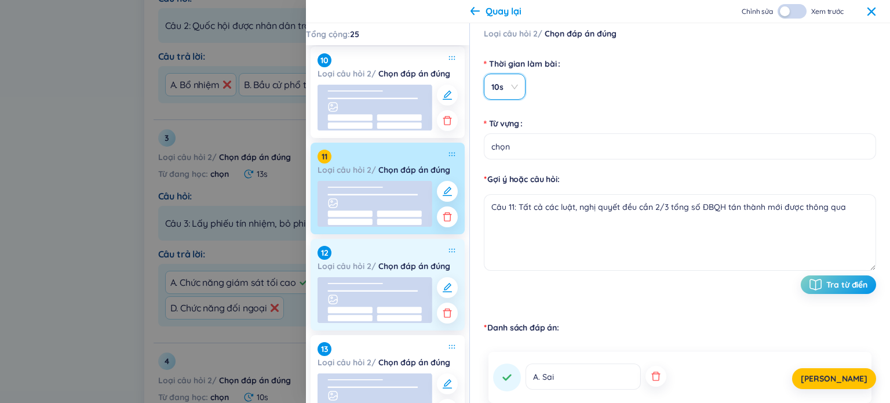
click at [383, 301] on rect at bounding box center [374, 300] width 115 height 46
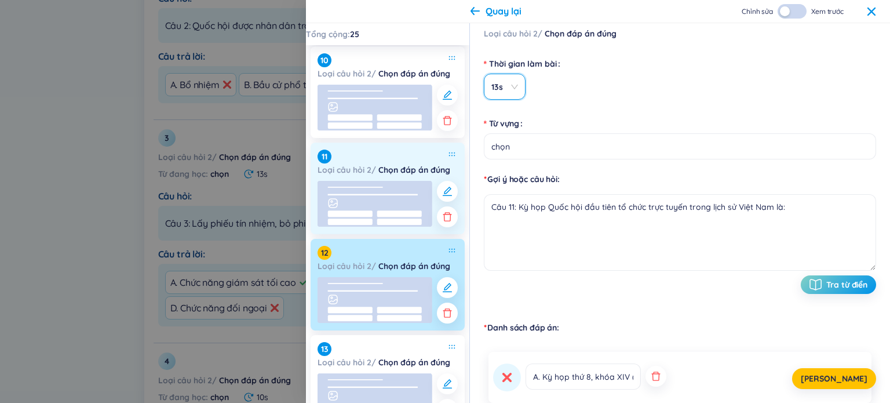
click at [394, 216] on icon at bounding box center [374, 204] width 115 height 46
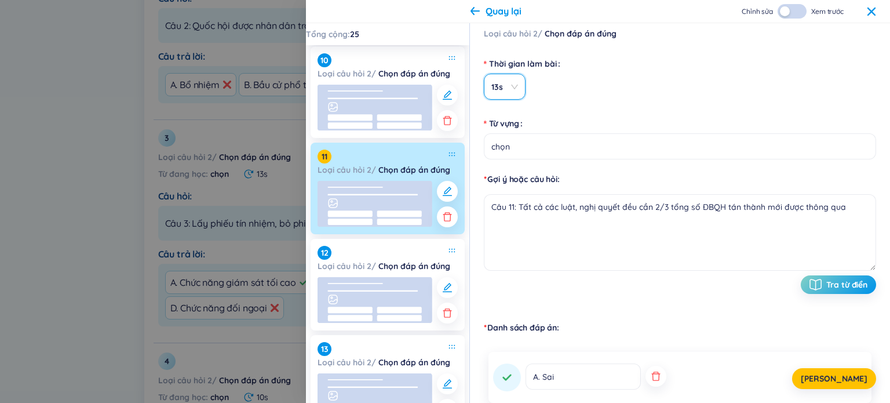
click at [451, 92] on div "13s" at bounding box center [505, 87] width 42 height 26
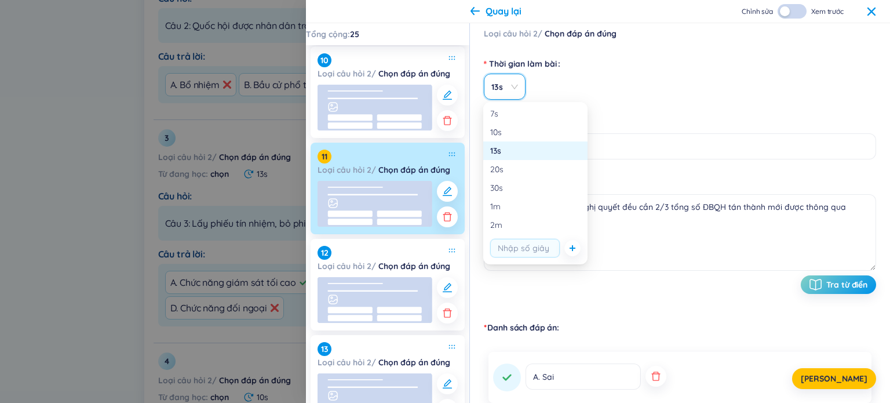
drag, startPoint x: 505, startPoint y: 138, endPoint x: 520, endPoint y: 141, distance: 15.2
click at [451, 138] on div "10s" at bounding box center [535, 132] width 104 height 19
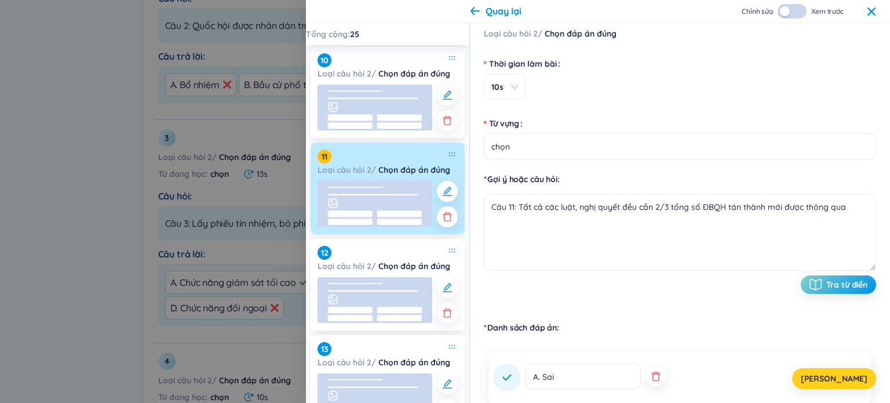
click at [451, 378] on button "[PERSON_NAME]" at bounding box center [834, 378] width 84 height 21
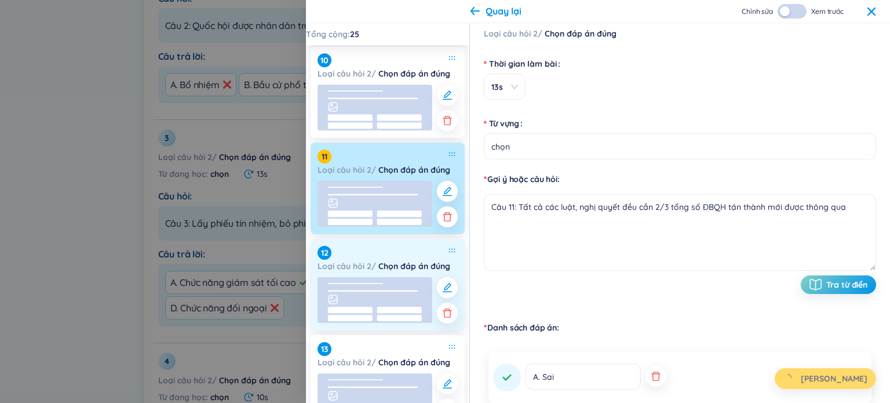
click at [379, 288] on rect at bounding box center [374, 300] width 115 height 46
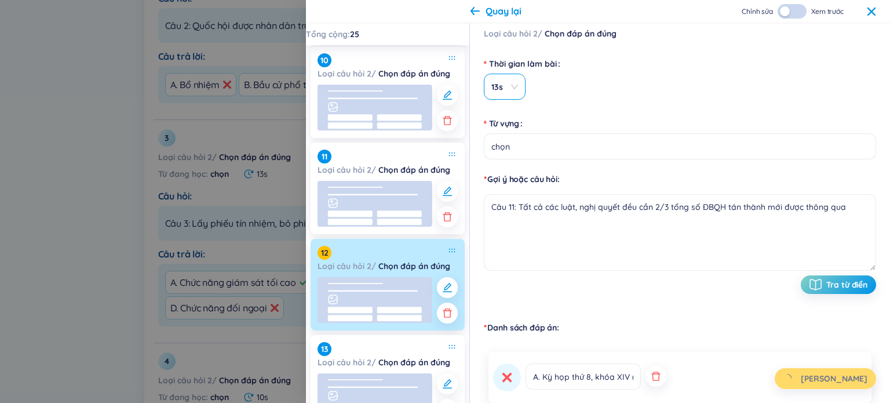
click at [451, 92] on div "13s" at bounding box center [505, 87] width 42 height 26
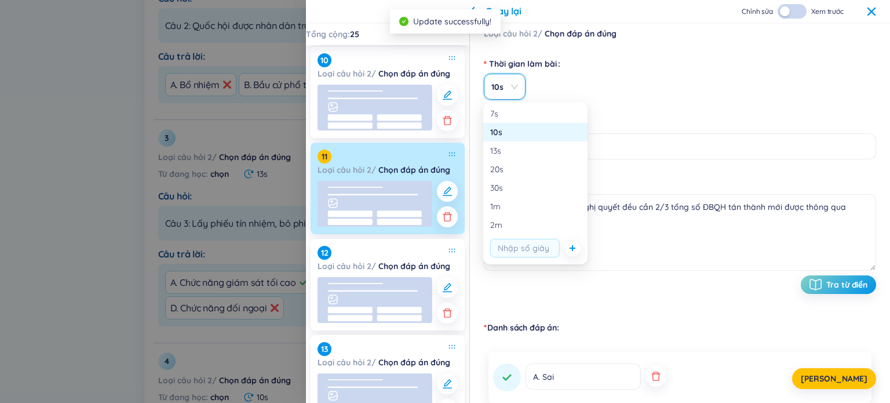
click at [451, 127] on div "10s" at bounding box center [535, 132] width 90 height 13
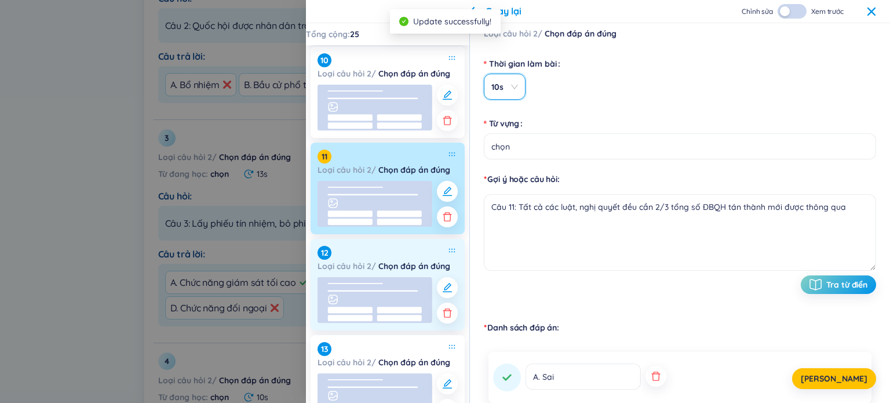
click at [394, 312] on rect at bounding box center [374, 300] width 115 height 46
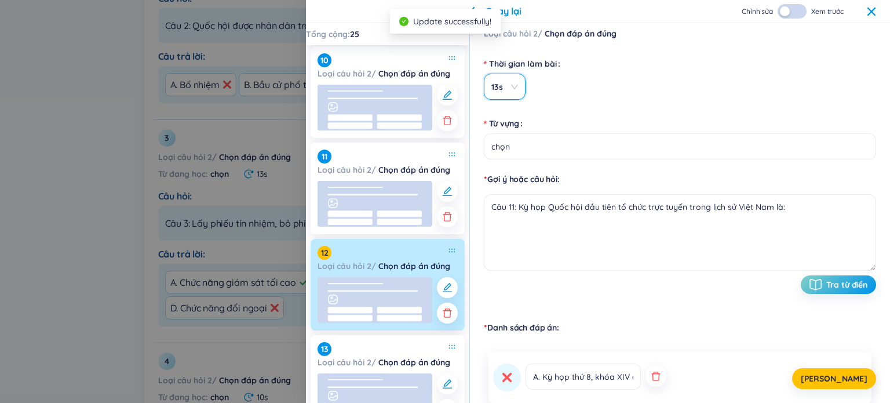
click at [451, 87] on span "13s" at bounding box center [504, 87] width 27 height 12
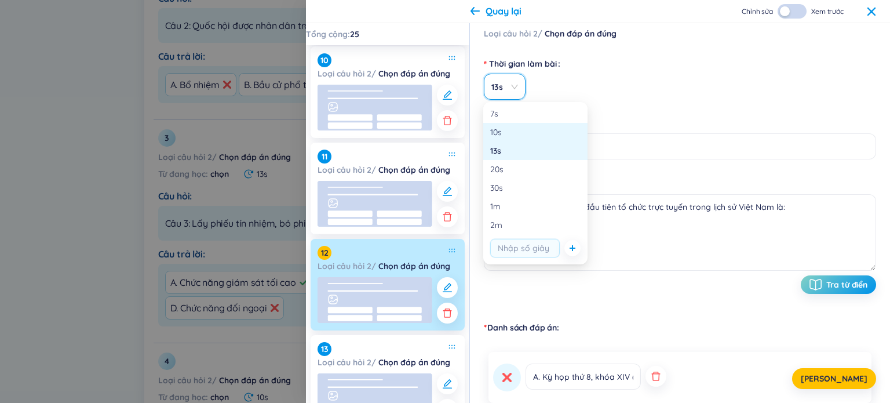
click at [451, 137] on div "10s" at bounding box center [535, 132] width 90 height 13
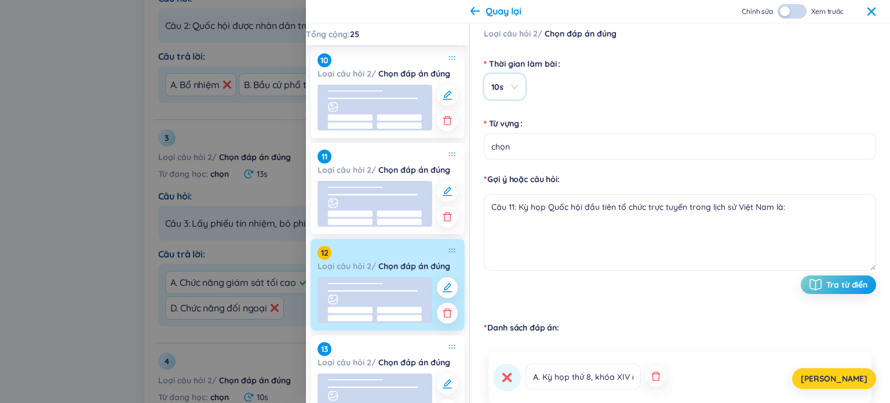
click at [451, 377] on button "[PERSON_NAME]" at bounding box center [834, 378] width 84 height 21
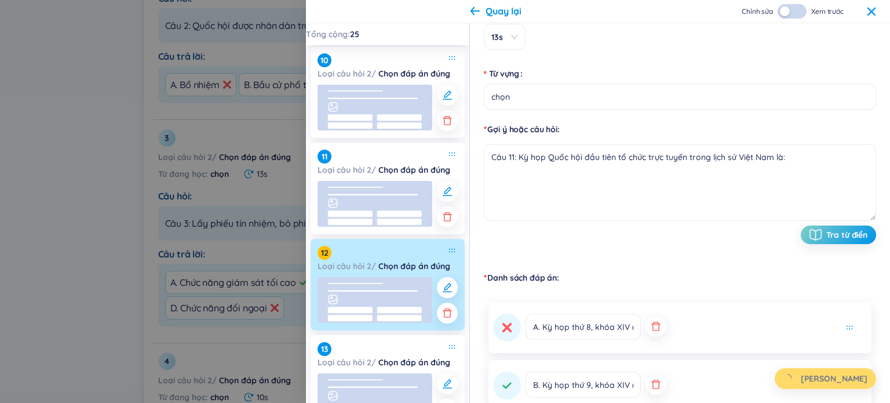
scroll to position [184, 0]
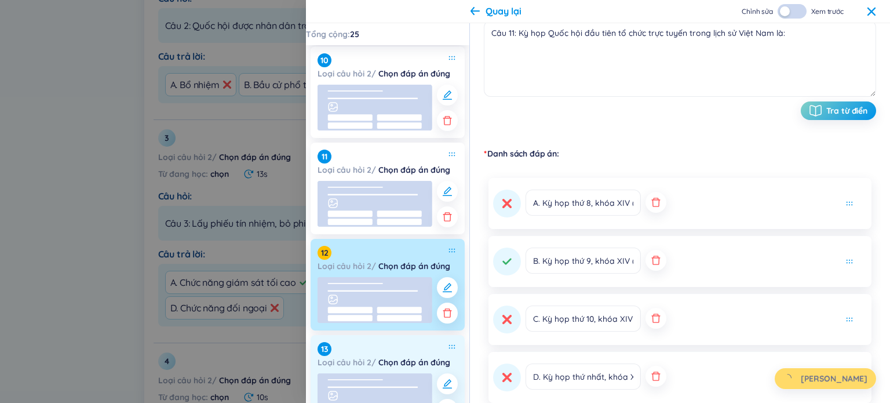
click at [396, 363] on strong "Chọn đáp án đúng" at bounding box center [414, 362] width 72 height 10
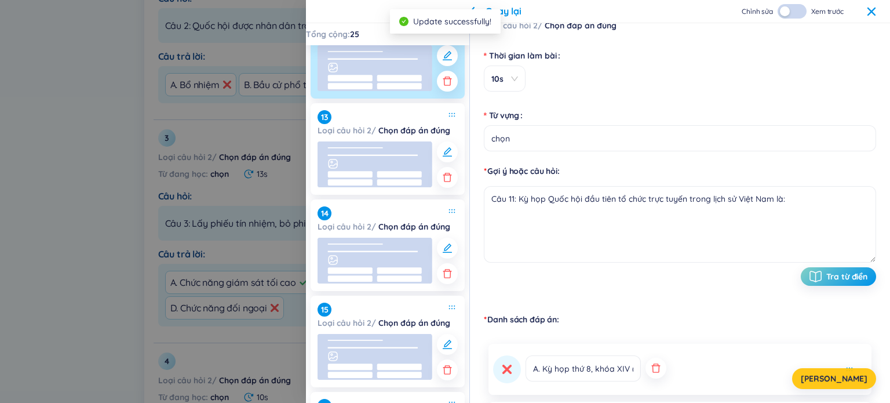
scroll to position [0, 0]
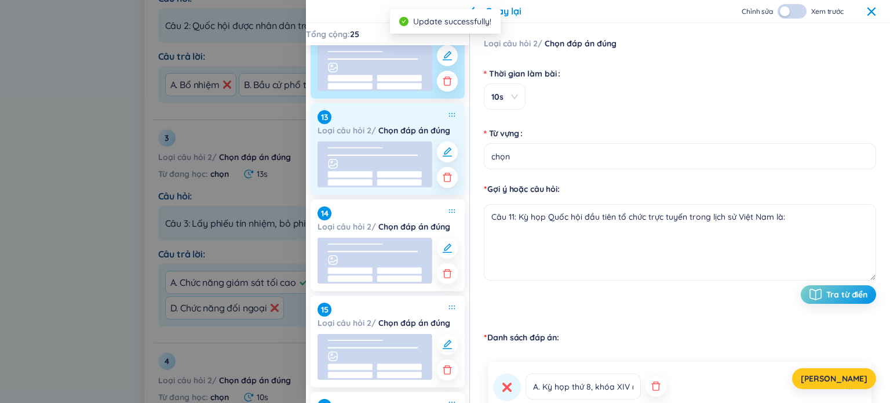
click at [363, 138] on div "13 Loại câu hỏi 2 / Chọn đáp án đúng" at bounding box center [387, 149] width 154 height 92
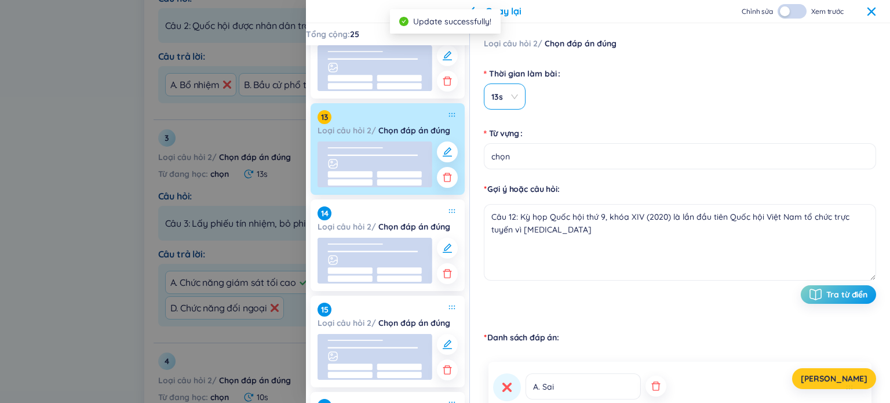
click at [451, 99] on div "13s" at bounding box center [505, 96] width 42 height 26
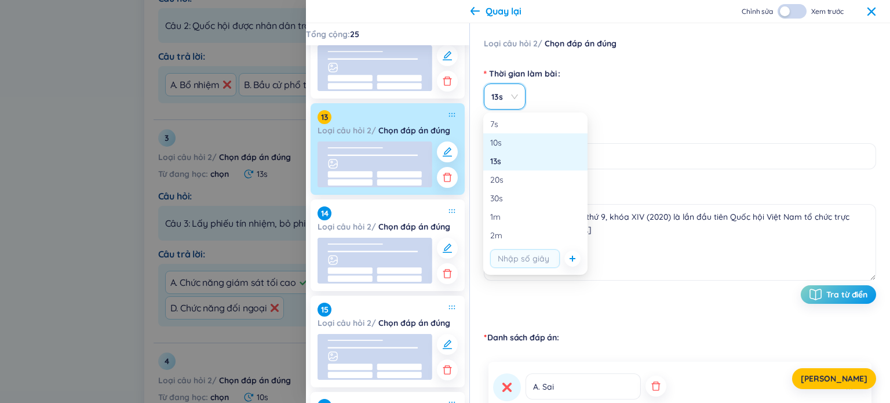
click at [451, 143] on div "10s" at bounding box center [535, 142] width 90 height 13
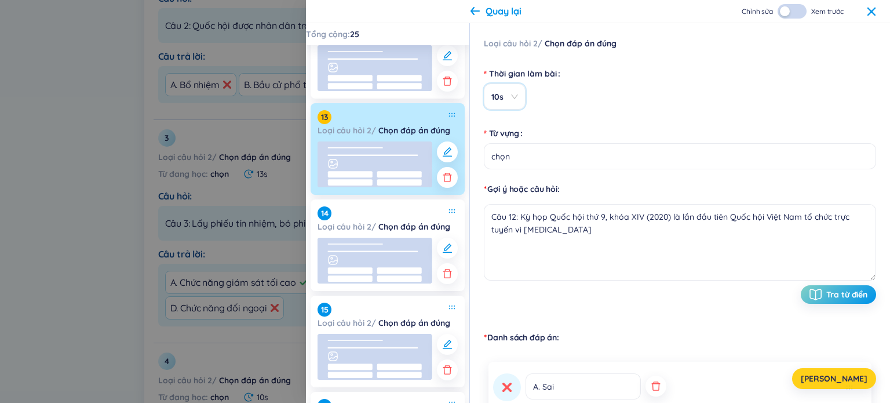
click at [451, 372] on span "[PERSON_NAME]" at bounding box center [833, 378] width 67 height 12
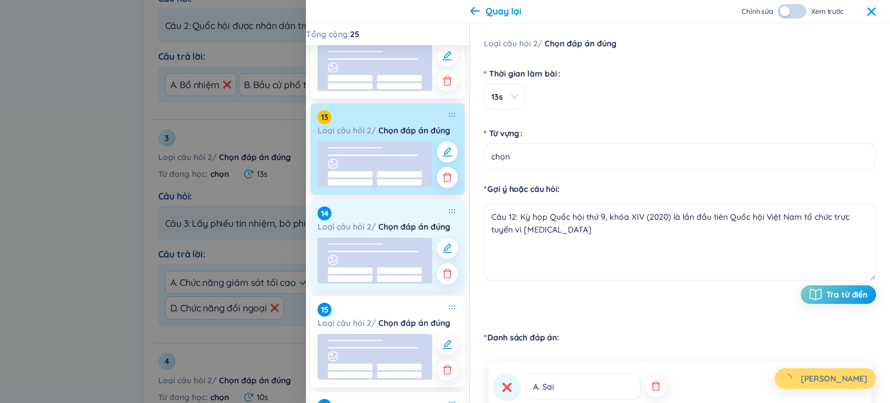
click at [382, 253] on rect at bounding box center [374, 260] width 115 height 46
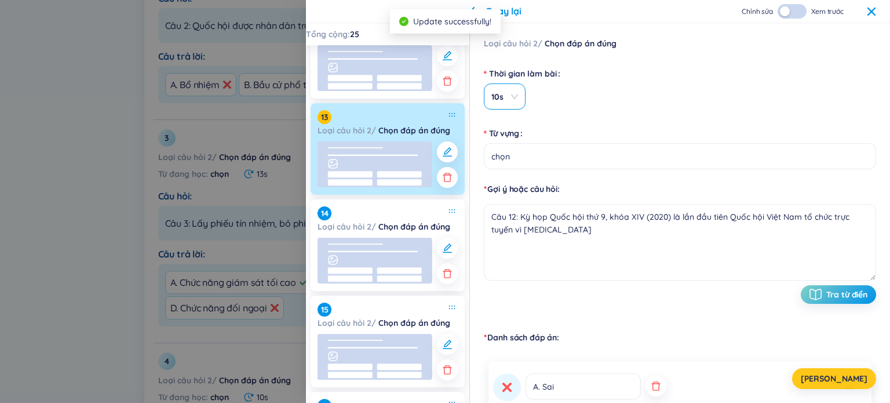
click at [451, 101] on span "10s" at bounding box center [504, 97] width 27 height 12
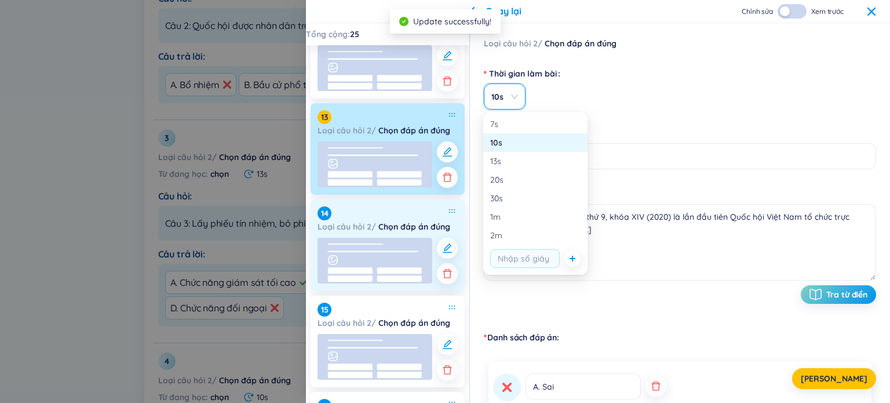
click at [377, 277] on rect at bounding box center [399, 278] width 45 height 6
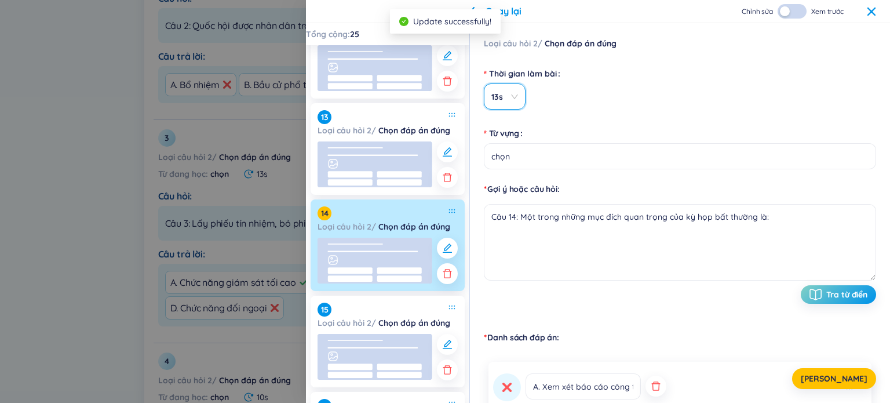
click at [451, 101] on div "13s" at bounding box center [505, 96] width 42 height 26
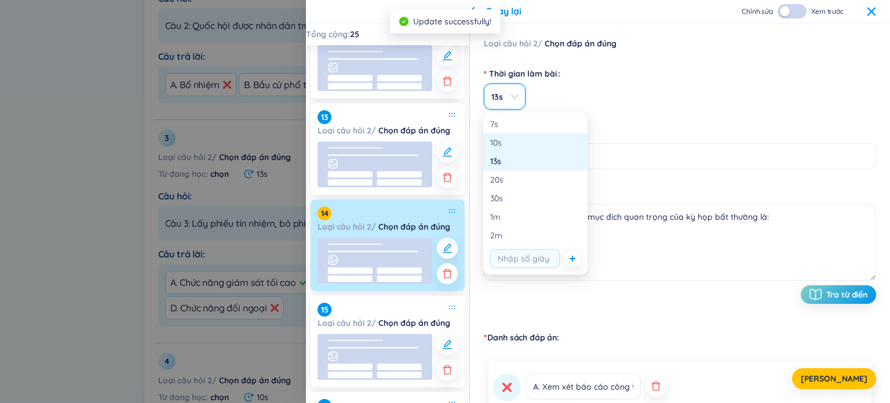
click at [451, 143] on div "10s" at bounding box center [535, 142] width 90 height 13
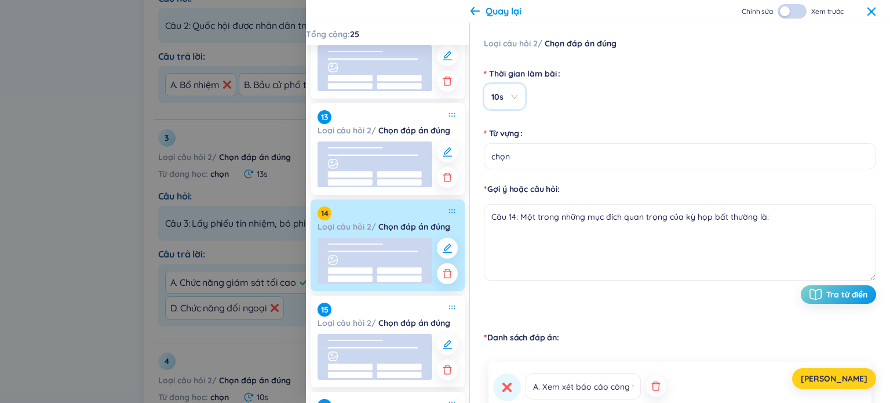
click at [451, 378] on button "[PERSON_NAME]" at bounding box center [834, 378] width 84 height 21
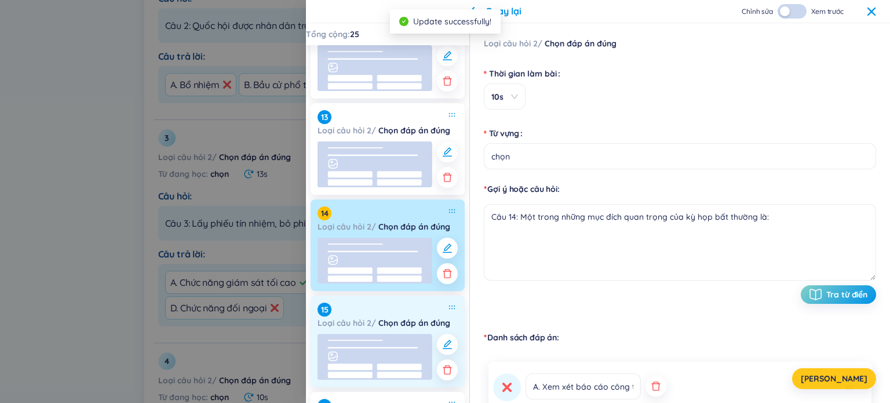
click at [383, 345] on rect at bounding box center [374, 357] width 115 height 46
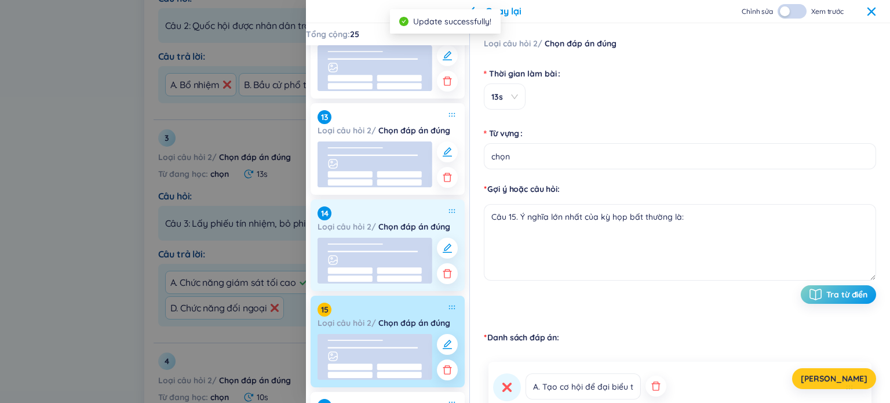
click at [389, 235] on div "14 Loại câu hỏi 2 / Chọn đáp án đúng" at bounding box center [387, 245] width 154 height 92
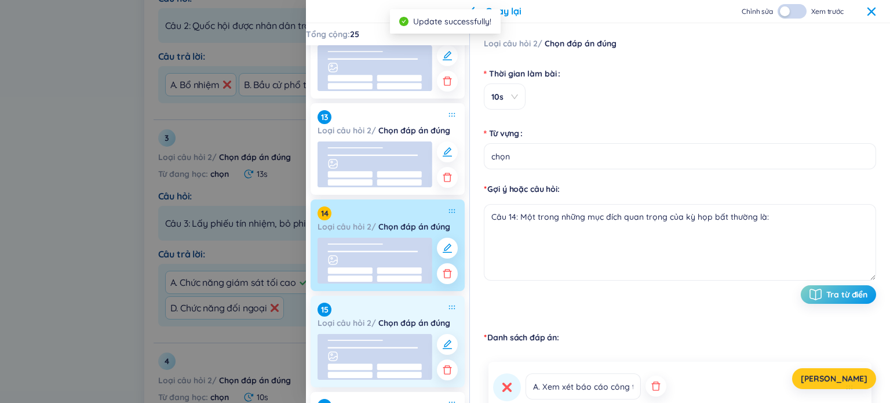
click at [396, 323] on strong "Chọn đáp án đúng" at bounding box center [414, 322] width 72 height 10
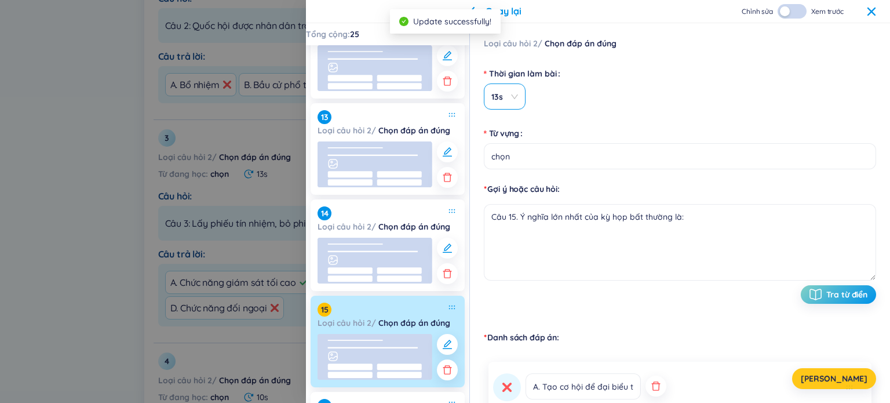
click at [451, 101] on div "13s" at bounding box center [505, 96] width 42 height 26
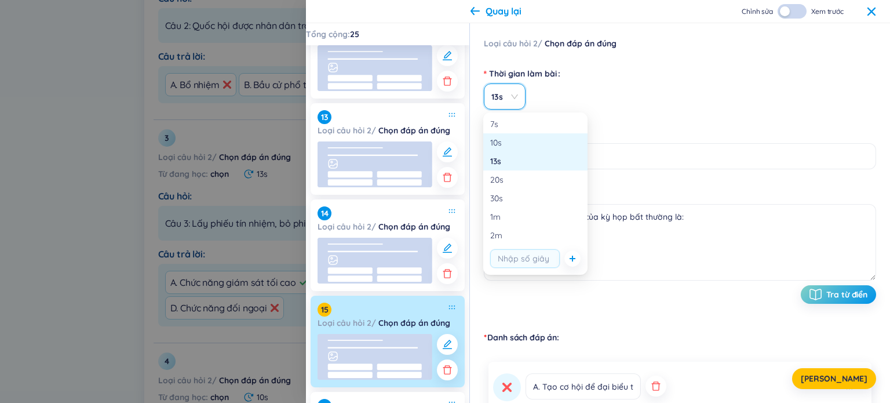
click at [451, 145] on div "10s" at bounding box center [535, 142] width 90 height 13
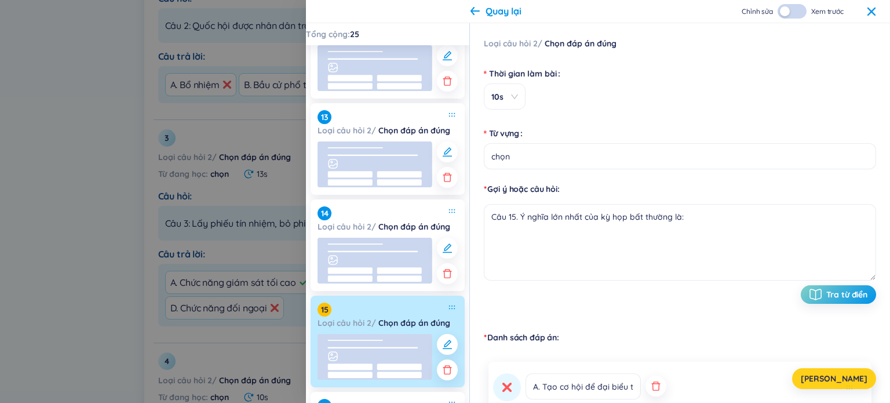
click at [451, 371] on button "[PERSON_NAME]" at bounding box center [834, 378] width 84 height 21
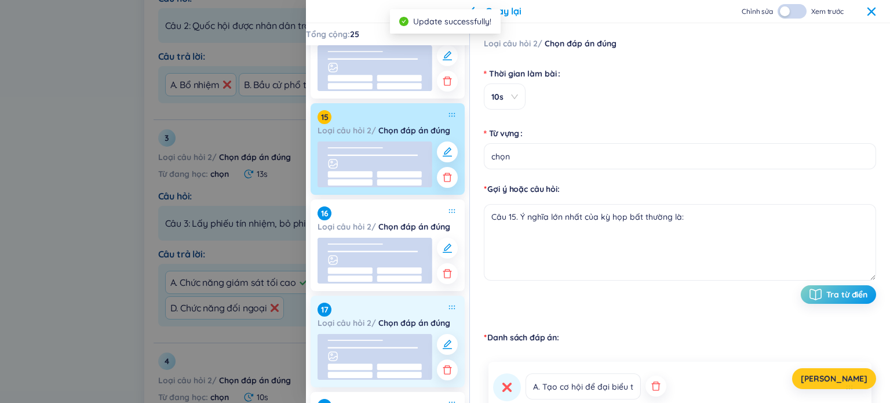
scroll to position [1332, 0]
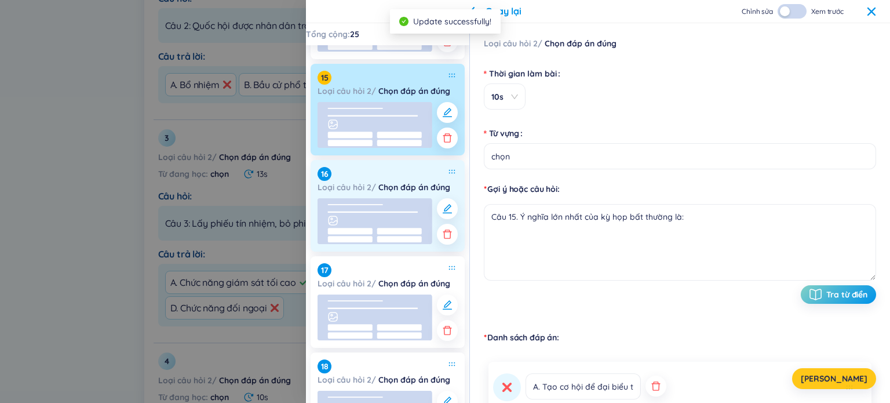
click at [394, 215] on rect at bounding box center [374, 221] width 115 height 46
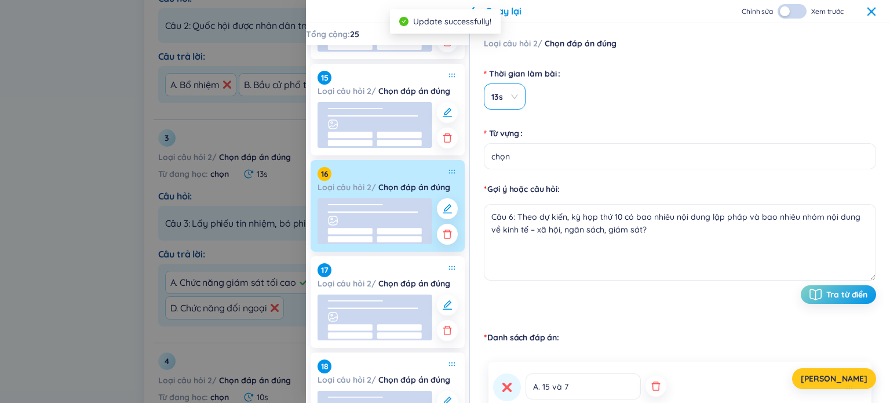
click at [451, 98] on span "13s" at bounding box center [504, 97] width 27 height 12
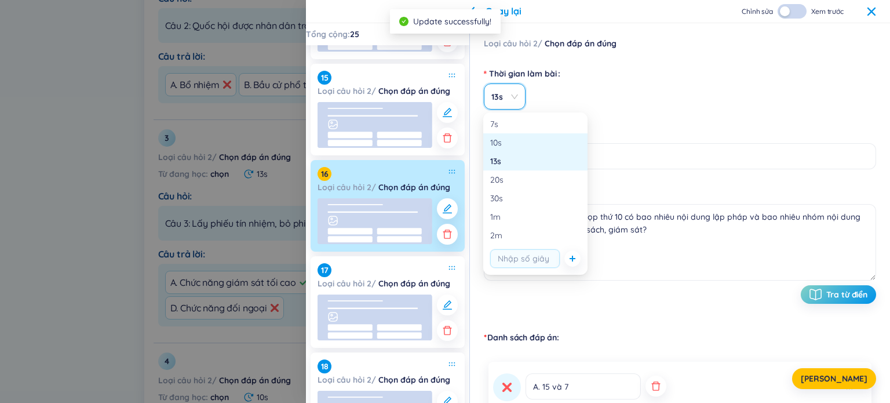
click at [451, 147] on div "10s" at bounding box center [535, 142] width 90 height 13
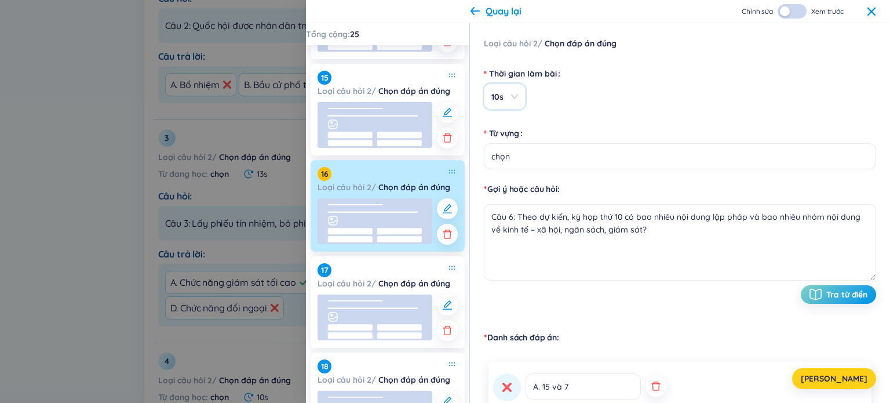
click at [451, 372] on button "[PERSON_NAME]" at bounding box center [834, 378] width 84 height 21
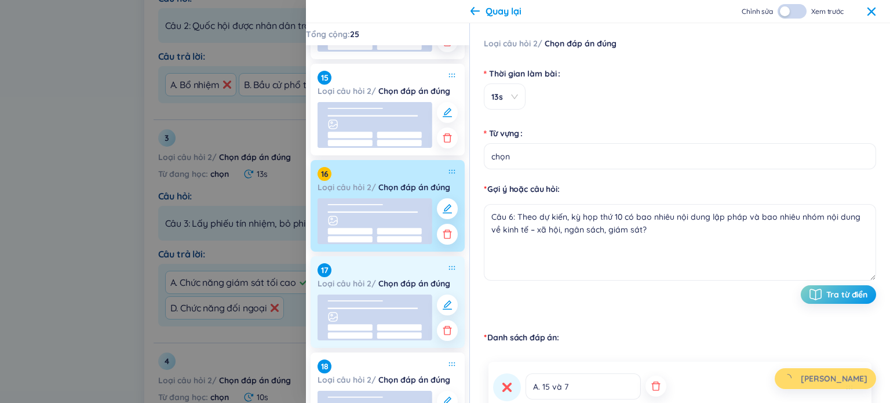
click at [384, 335] on rect at bounding box center [399, 335] width 45 height 6
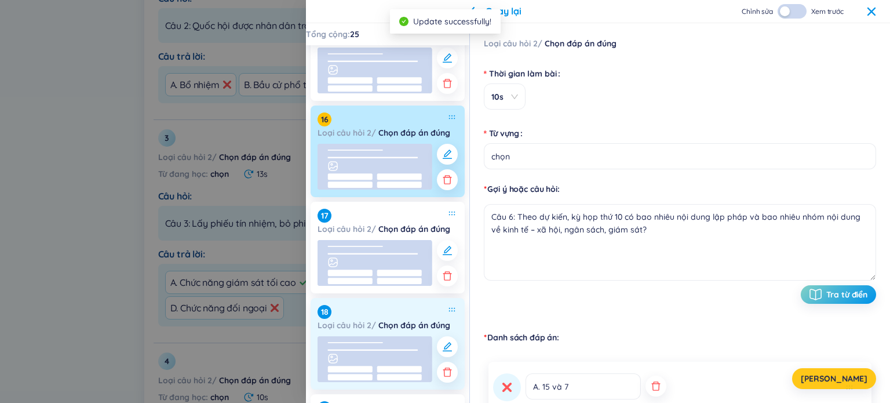
scroll to position [1506, 0]
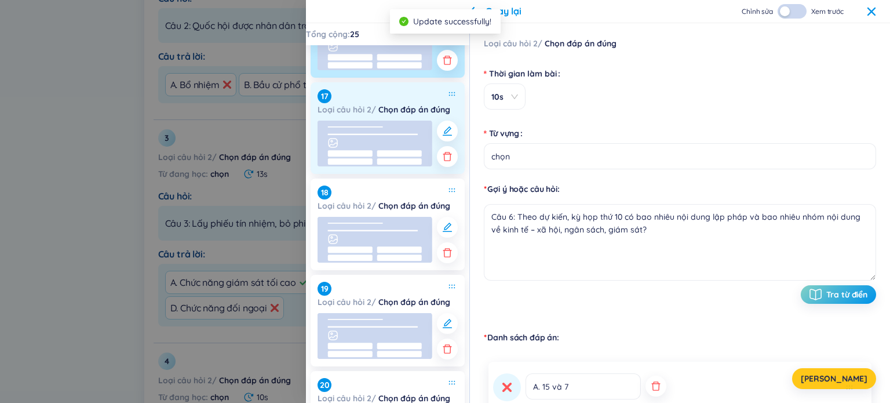
click at [361, 157] on rect at bounding box center [374, 143] width 115 height 46
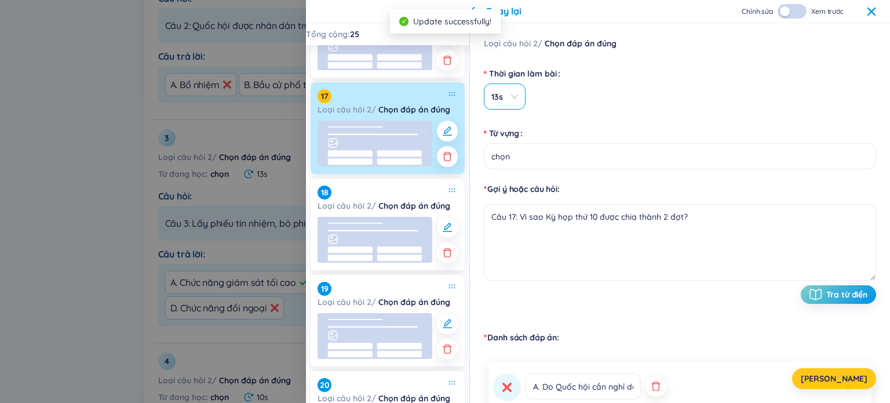
click at [451, 97] on div "13s" at bounding box center [505, 96] width 42 height 26
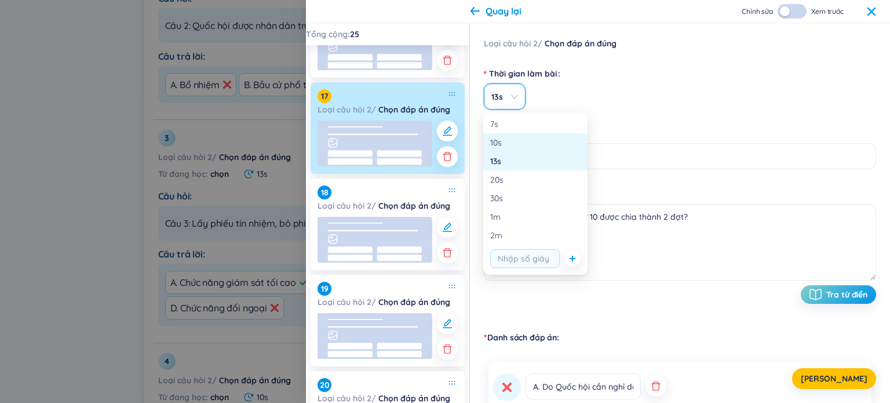
click at [451, 150] on div "10s" at bounding box center [535, 142] width 104 height 19
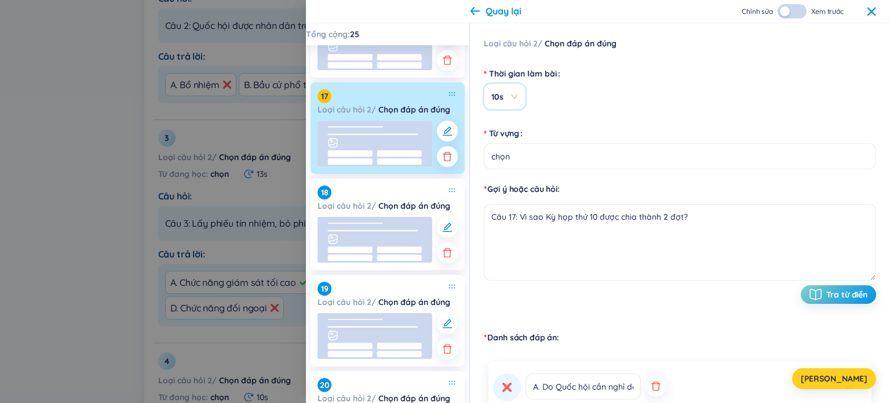
click at [451, 382] on span "[PERSON_NAME]" at bounding box center [833, 378] width 67 height 12
click at [451, 96] on div "13s" at bounding box center [505, 96] width 42 height 26
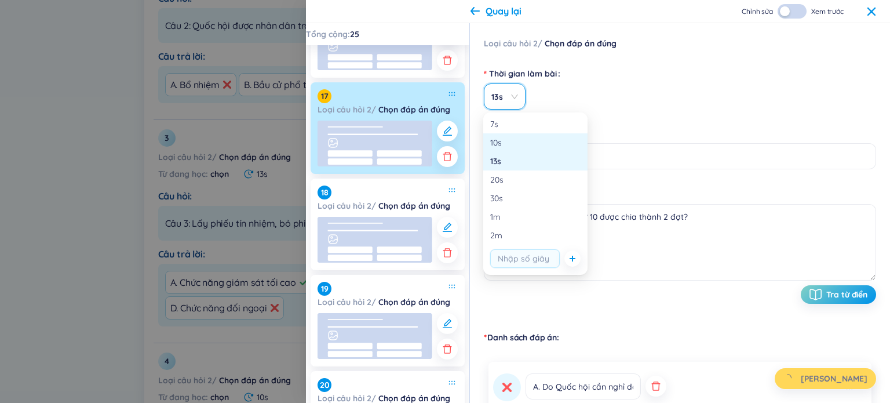
click at [451, 141] on div "10s" at bounding box center [535, 142] width 90 height 13
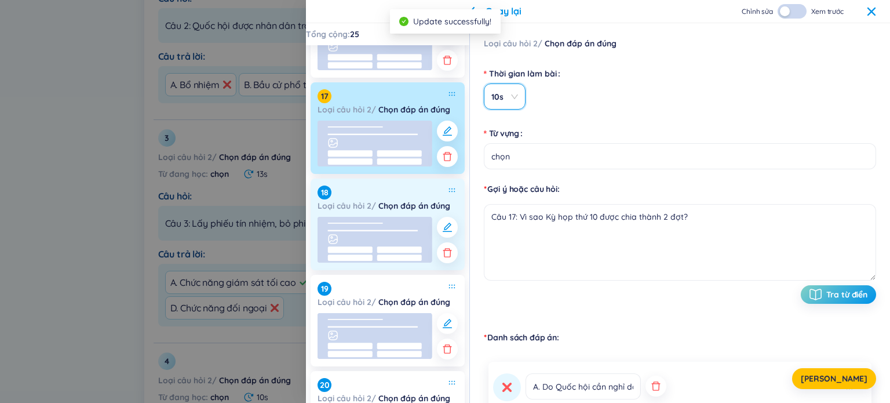
click at [403, 245] on rect at bounding box center [374, 240] width 115 height 46
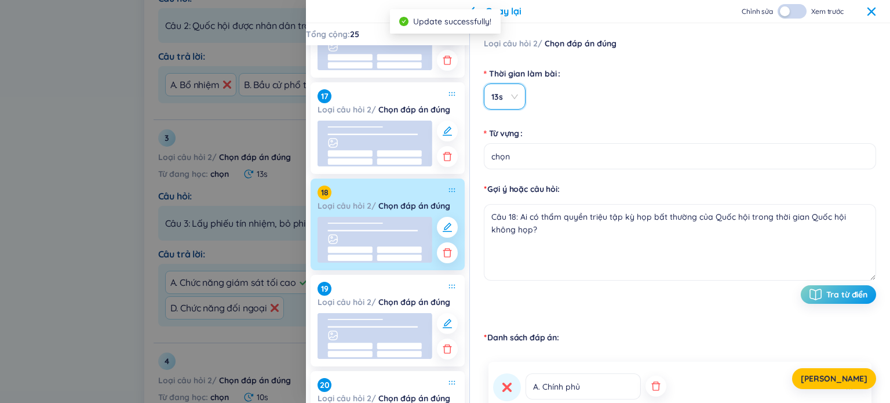
click at [451, 93] on div "13s" at bounding box center [505, 96] width 42 height 26
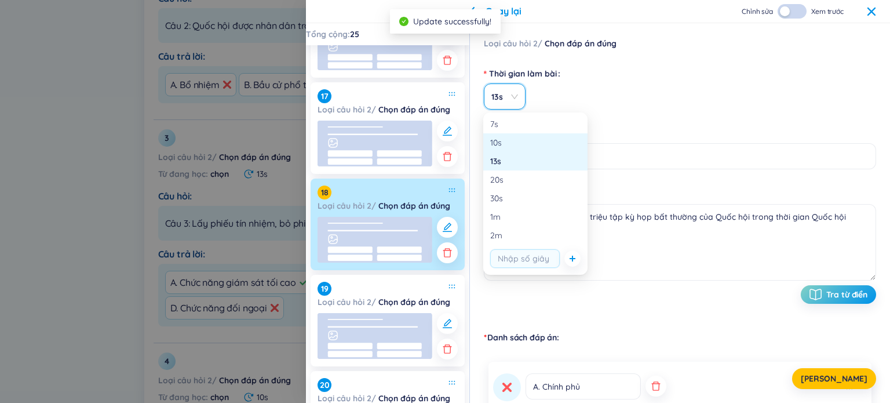
click at [451, 147] on div "10s" at bounding box center [535, 142] width 90 height 13
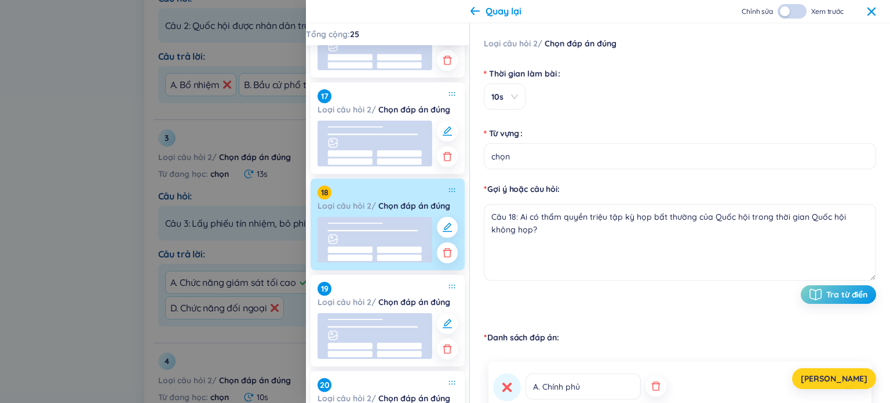
click at [451, 378] on span "[PERSON_NAME]" at bounding box center [833, 378] width 67 height 12
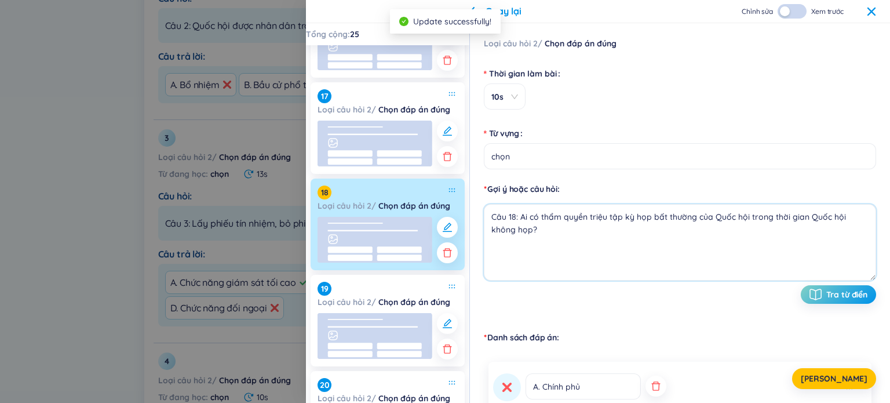
click at [451, 266] on textarea "Câu 18: Ai có thẩm quyền triệu tập kỳ họp bất thường của Quốc hội trong thời gi…" at bounding box center [680, 242] width 392 height 76
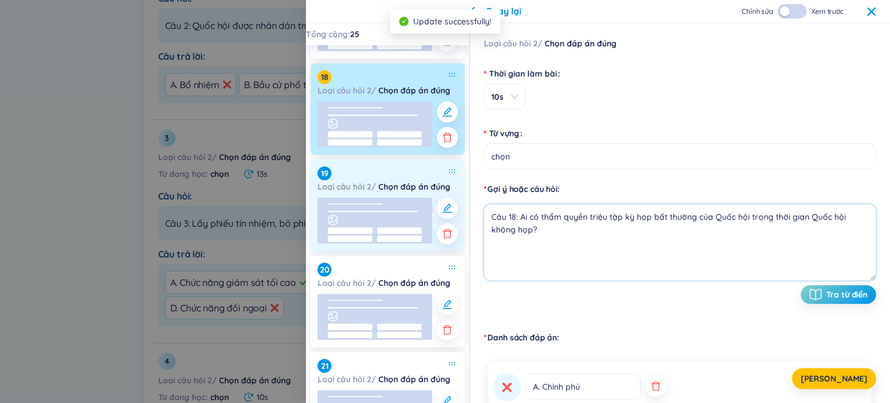
scroll to position [1622, 0]
click at [379, 202] on rect at bounding box center [374, 220] width 115 height 46
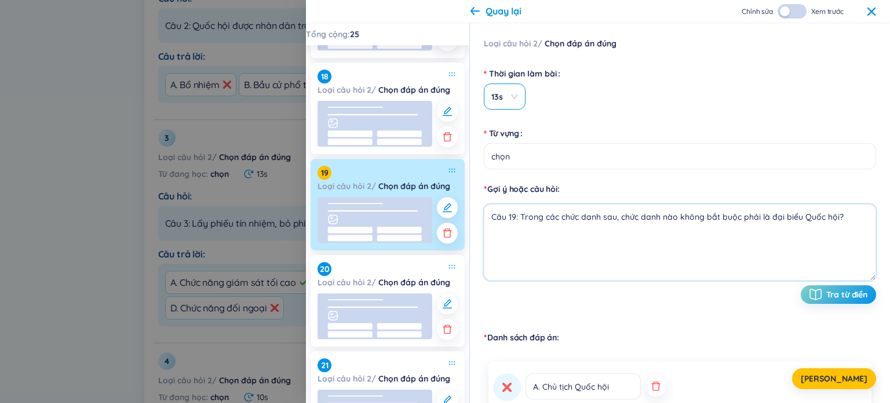
drag, startPoint x: 511, startPoint y: 99, endPoint x: 512, endPoint y: 107, distance: 7.6
click at [451, 99] on span "13s" at bounding box center [504, 97] width 27 height 12
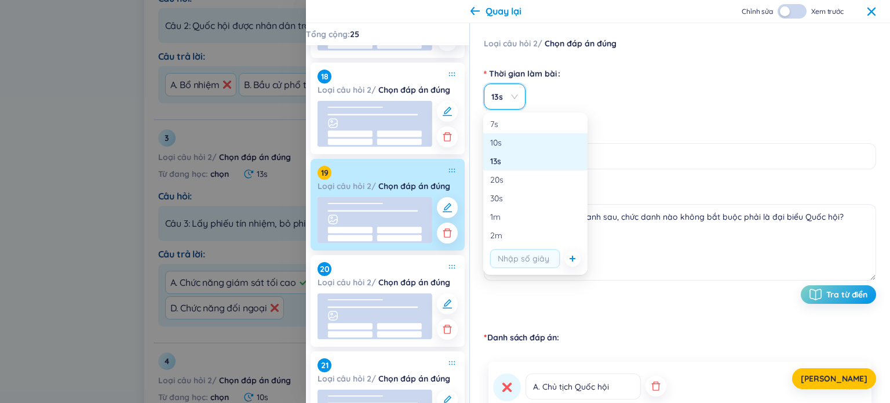
click at [451, 150] on div "10s" at bounding box center [535, 142] width 104 height 19
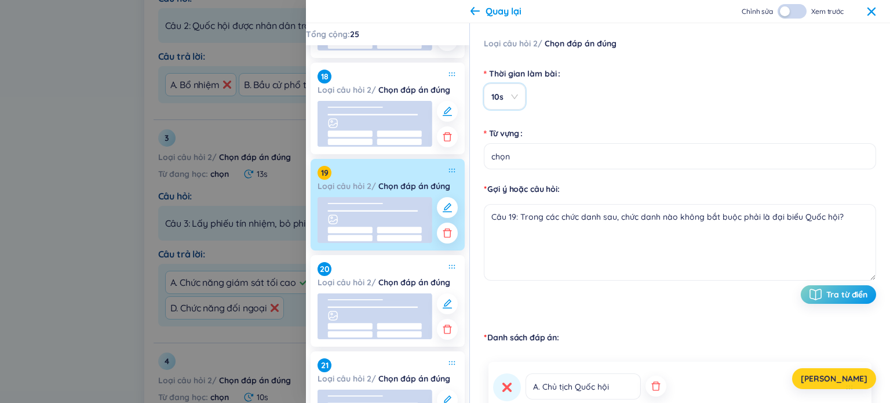
click at [451, 374] on button "[PERSON_NAME]" at bounding box center [834, 378] width 84 height 21
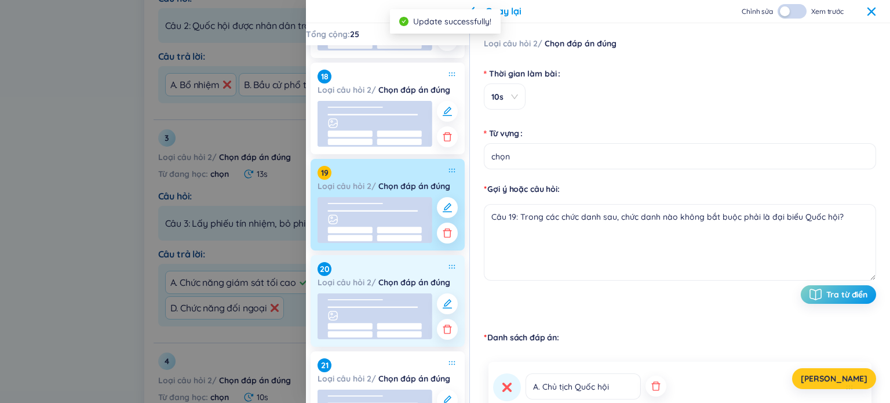
scroll to position [1738, 0]
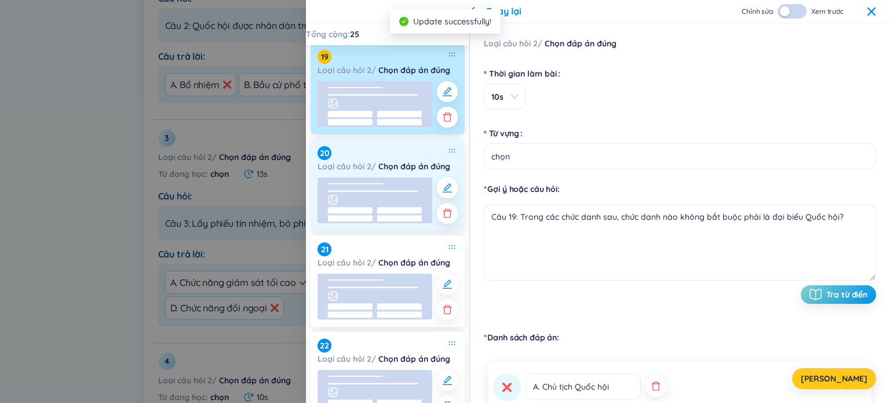
click at [365, 201] on rect at bounding box center [374, 200] width 115 height 46
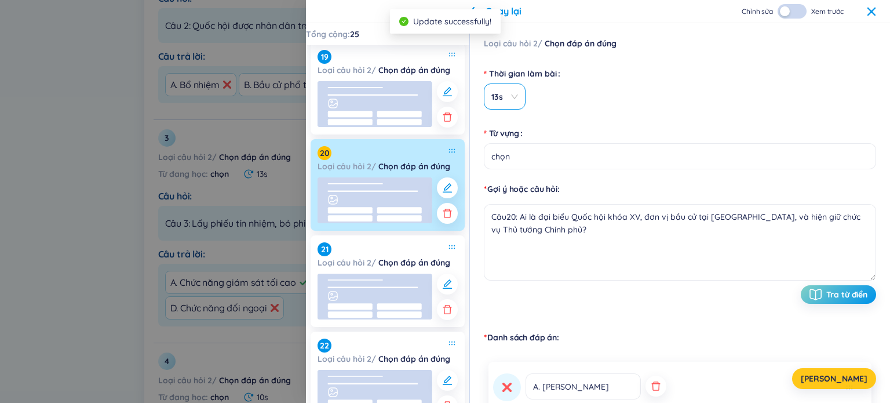
click at [451, 100] on span "13s" at bounding box center [504, 97] width 27 height 12
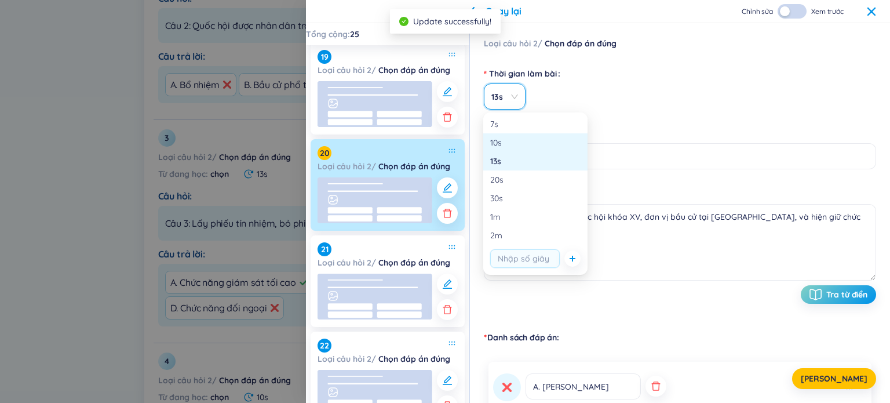
click at [451, 145] on div "10s" at bounding box center [535, 142] width 90 height 13
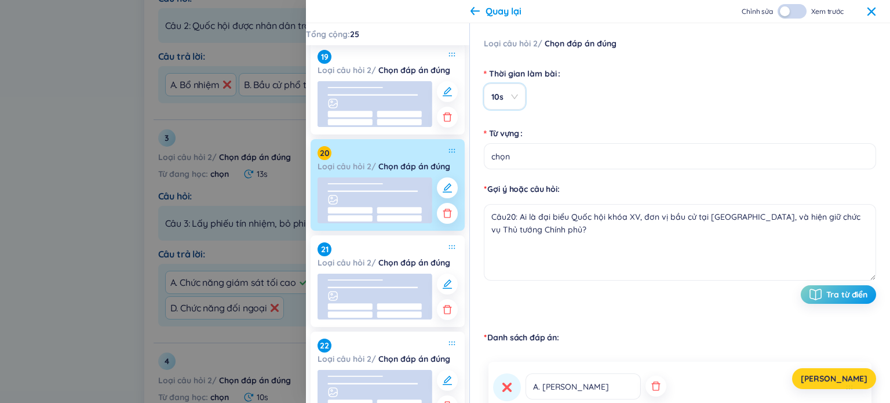
click at [451, 376] on span "[PERSON_NAME]" at bounding box center [833, 378] width 67 height 12
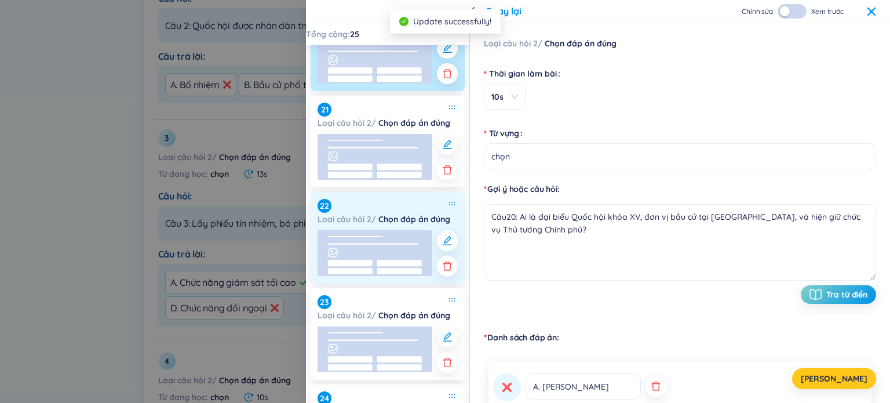
scroll to position [1911, 0]
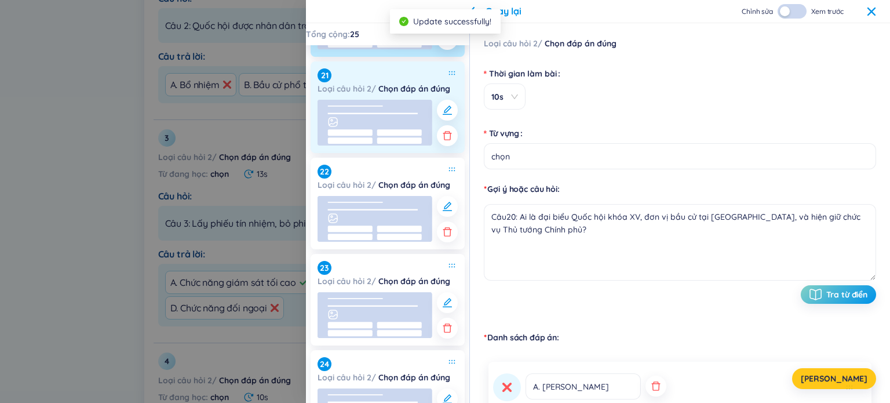
click at [382, 130] on rect at bounding box center [399, 132] width 45 height 6
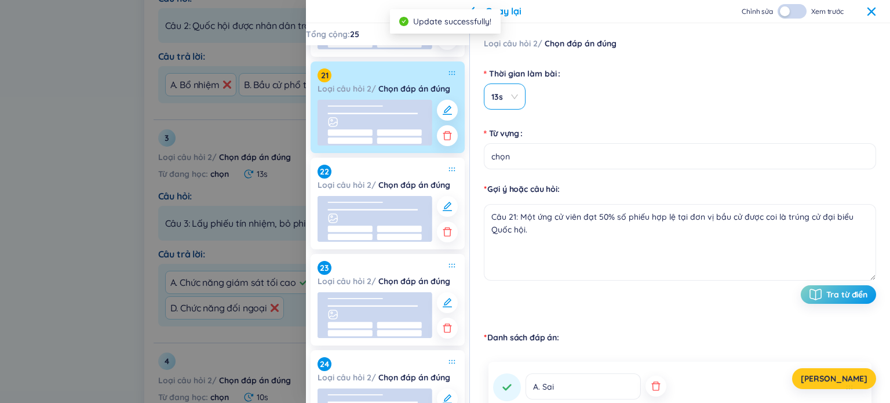
click at [451, 97] on span "13s" at bounding box center [504, 97] width 27 height 12
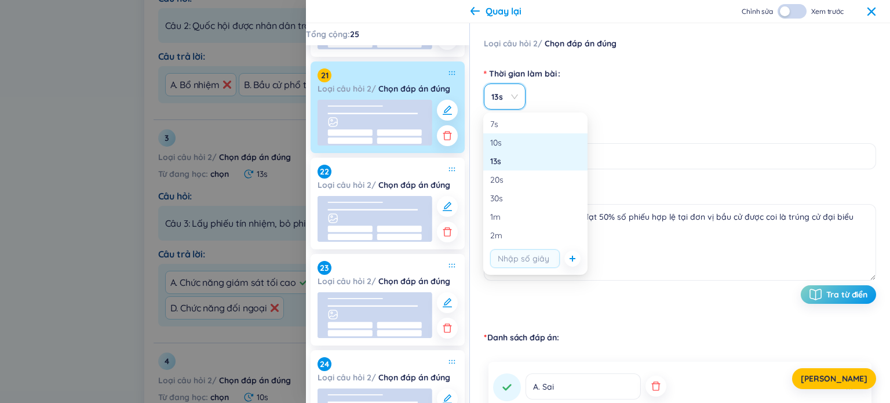
click at [451, 148] on div "10s" at bounding box center [535, 142] width 104 height 19
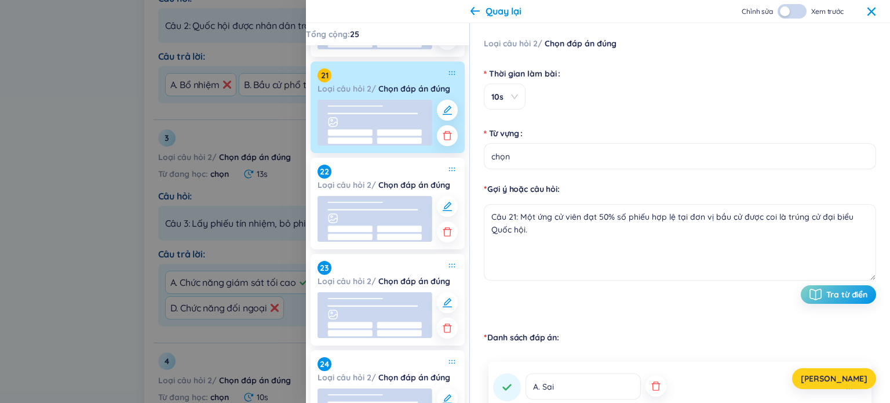
click at [451, 377] on button "[PERSON_NAME]" at bounding box center [834, 378] width 84 height 21
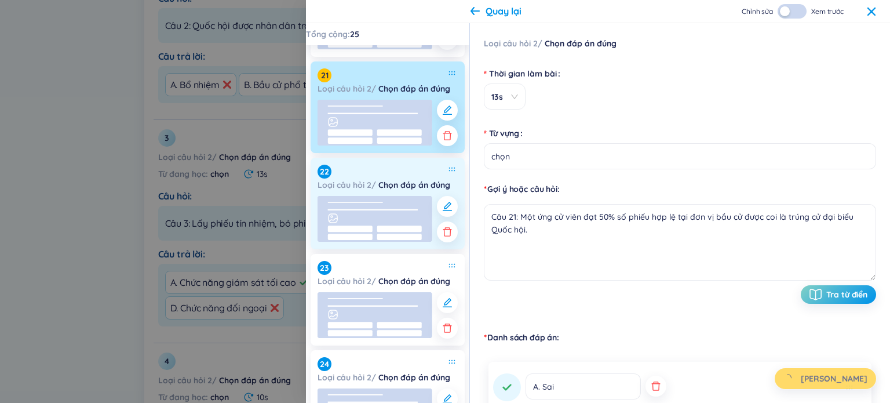
click at [390, 231] on rect at bounding box center [399, 228] width 45 height 6
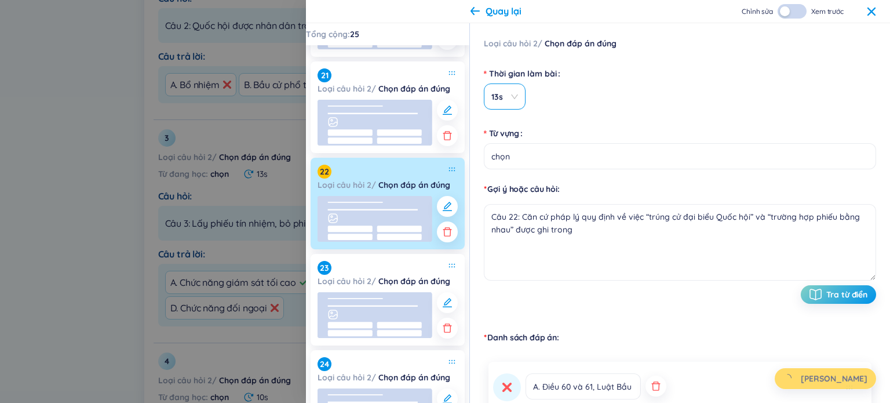
click at [451, 98] on div "13s" at bounding box center [505, 96] width 42 height 26
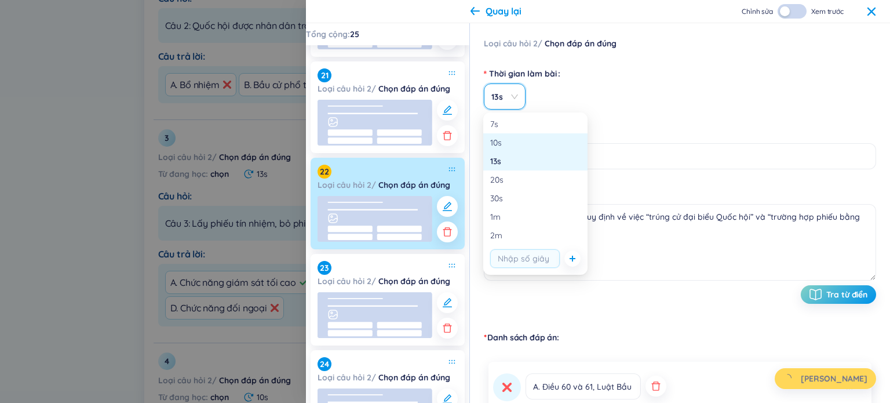
click at [451, 147] on div "10s" at bounding box center [535, 142] width 90 height 13
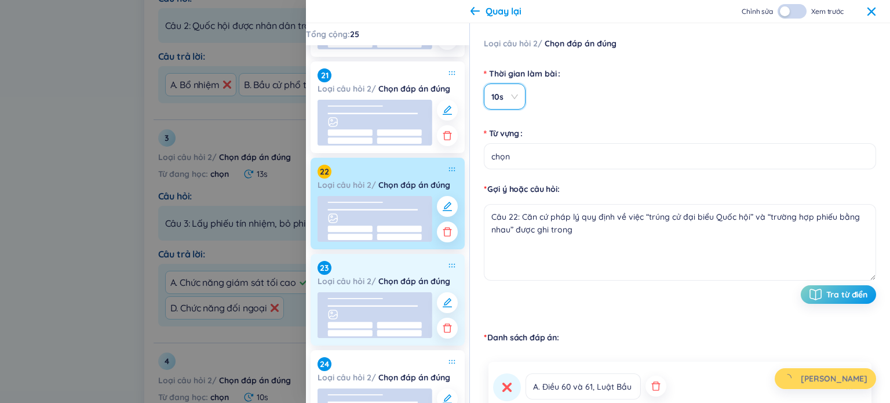
click at [390, 304] on rect at bounding box center [374, 315] width 115 height 46
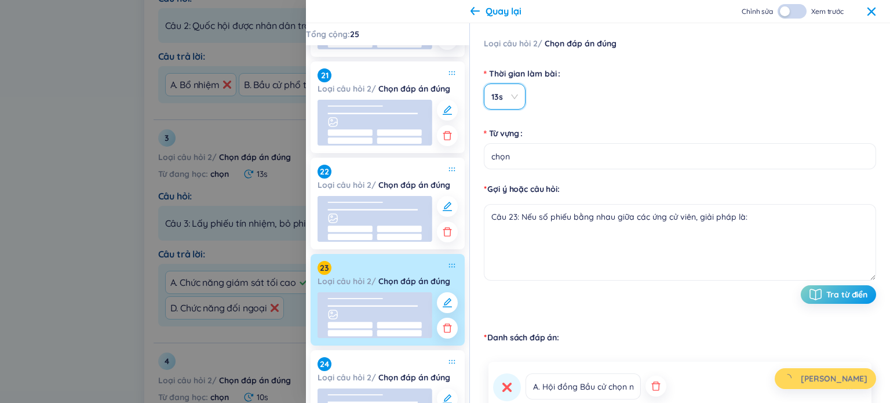
click at [451, 99] on span "13s" at bounding box center [504, 97] width 27 height 12
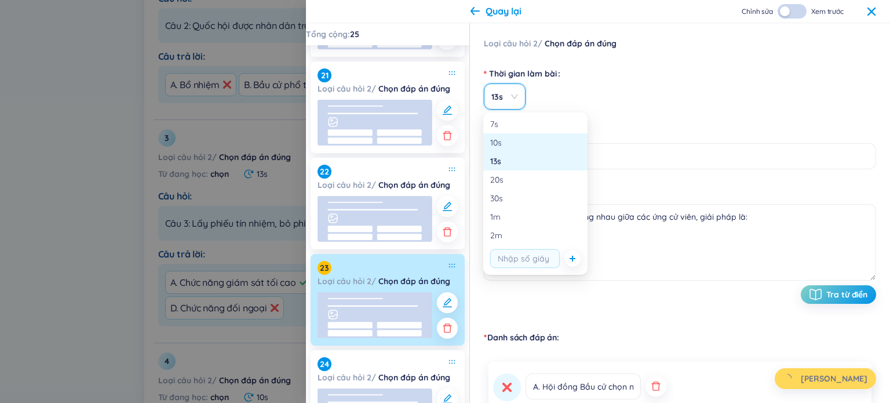
click at [451, 145] on div "10s" at bounding box center [535, 142] width 90 height 13
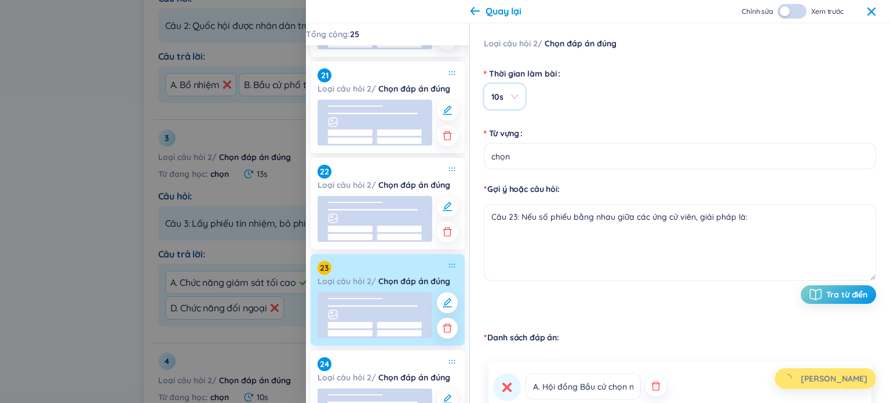
click at [451, 376] on span "loading" at bounding box center [791, 379] width 17 height 12
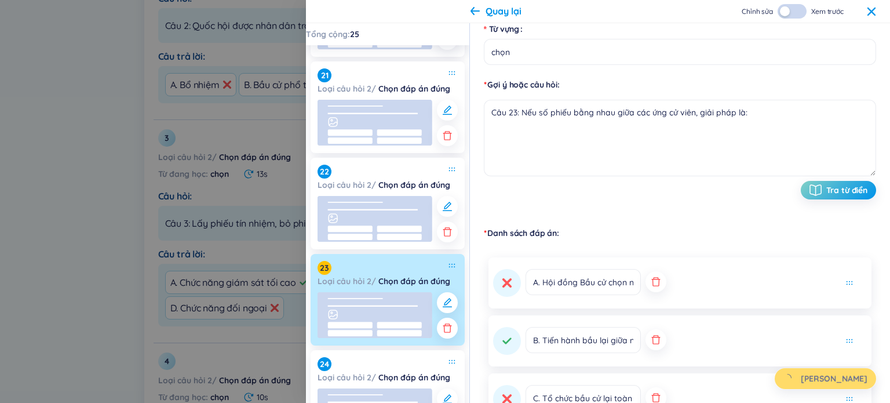
scroll to position [0, 0]
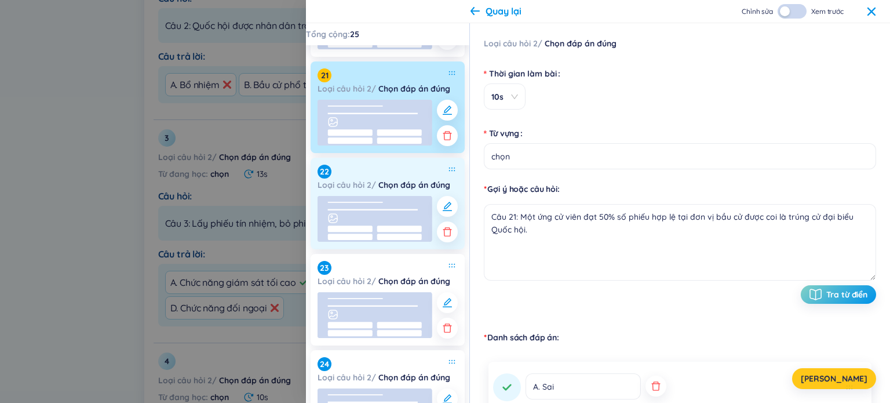
click at [412, 213] on rect at bounding box center [374, 219] width 115 height 46
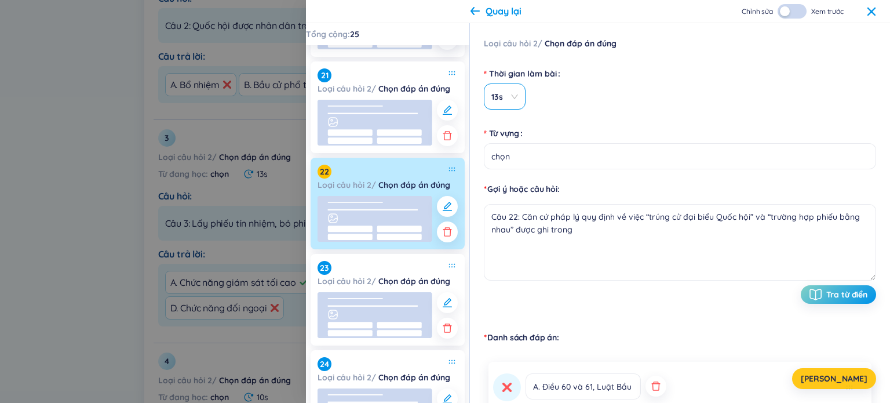
click at [451, 99] on span "13s" at bounding box center [504, 97] width 27 height 12
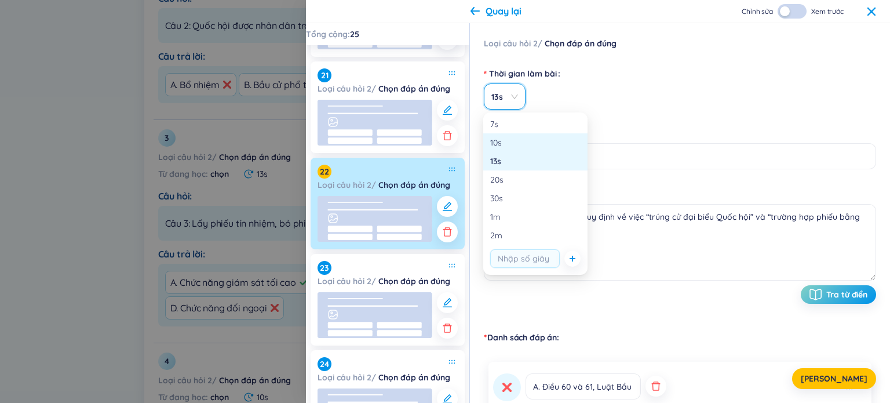
click at [451, 140] on div "10s" at bounding box center [535, 142] width 90 height 13
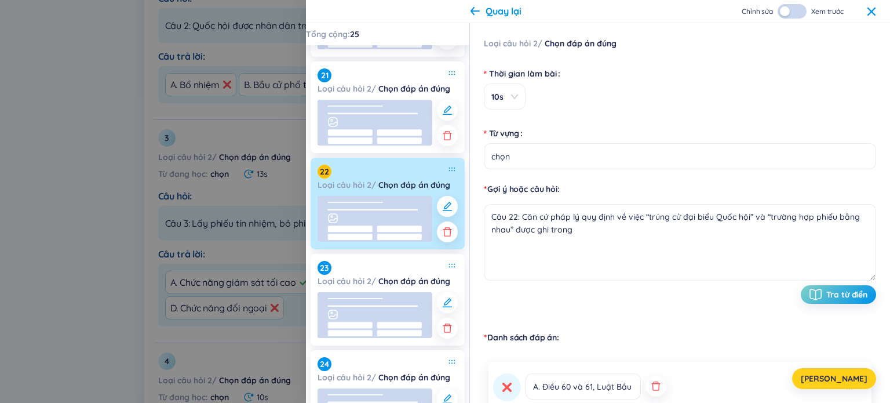
click at [451, 377] on button "[PERSON_NAME]" at bounding box center [834, 378] width 84 height 21
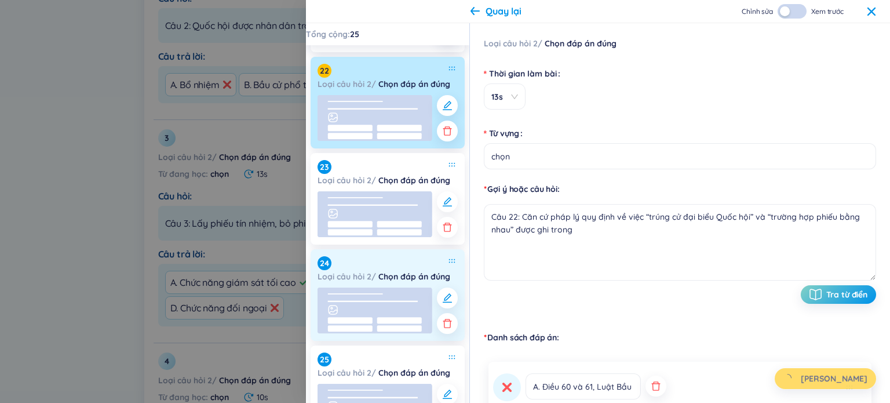
scroll to position [2027, 0]
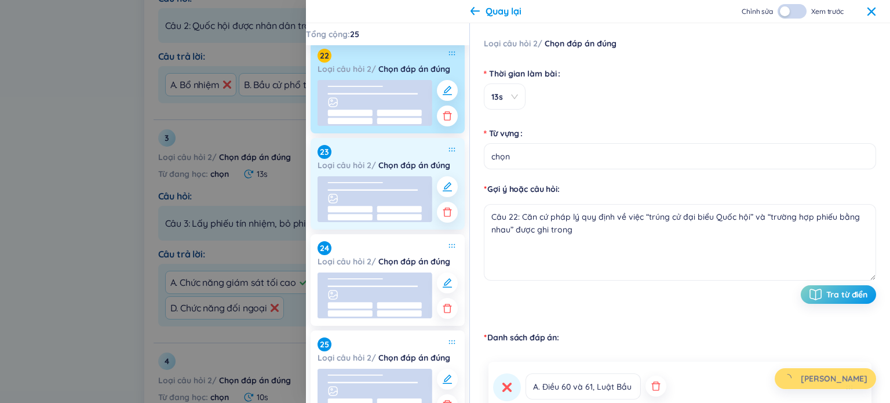
click at [368, 217] on rect at bounding box center [350, 217] width 45 height 6
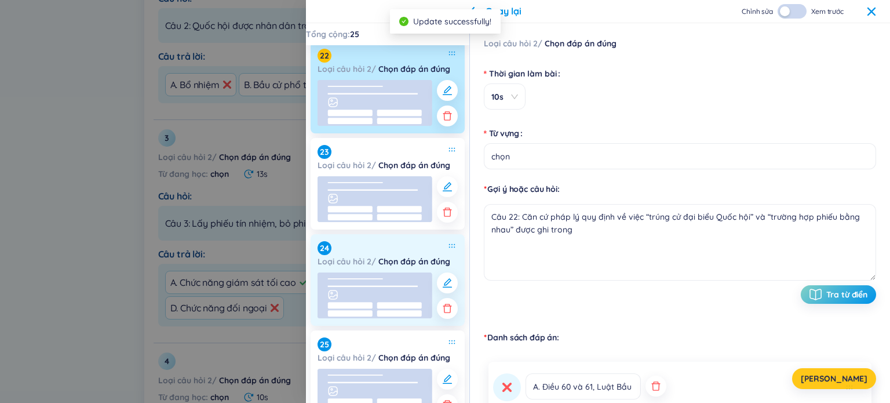
click at [375, 298] on rect at bounding box center [374, 295] width 115 height 46
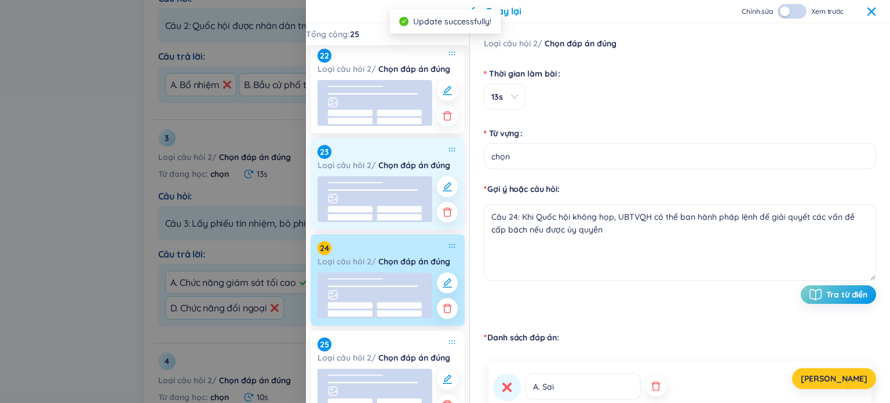
click at [379, 201] on rect at bounding box center [374, 199] width 115 height 46
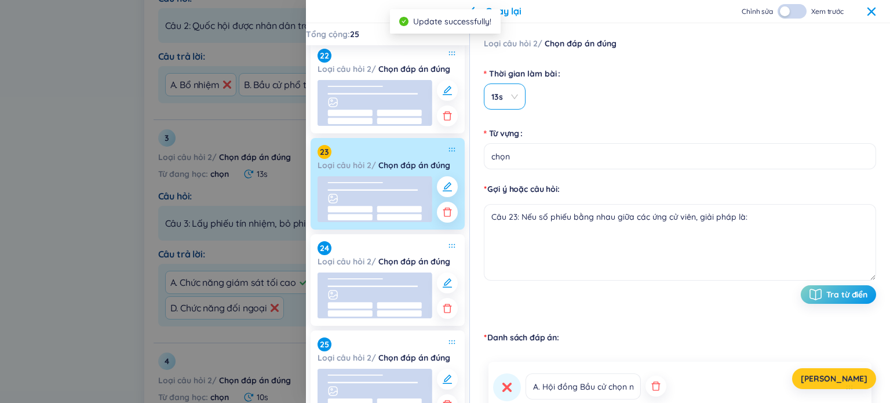
click at [451, 98] on span "13s" at bounding box center [504, 97] width 27 height 12
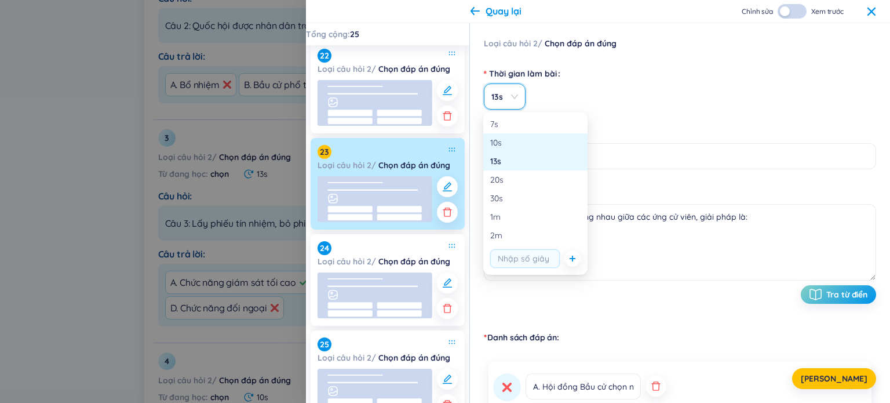
click at [451, 146] on div "10s" at bounding box center [535, 142] width 90 height 13
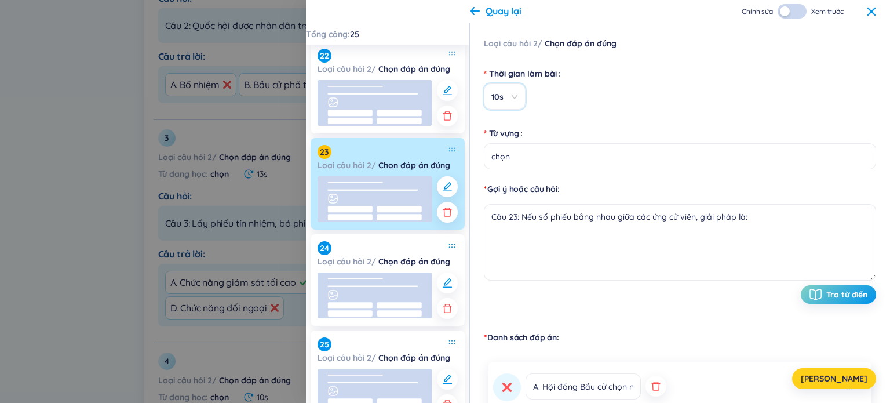
click at [451, 379] on button "[PERSON_NAME]" at bounding box center [834, 378] width 84 height 21
drag, startPoint x: 387, startPoint y: 315, endPoint x: 414, endPoint y: 222, distance: 95.9
click at [387, 315] on icon at bounding box center [374, 295] width 115 height 46
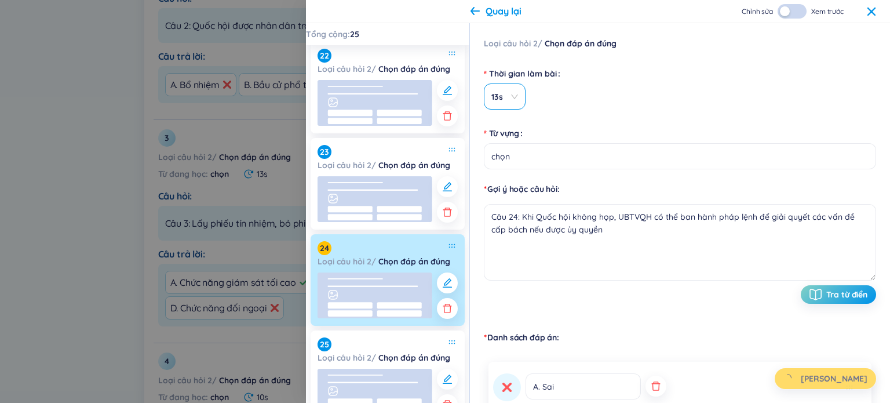
click at [451, 97] on div "13s" at bounding box center [505, 96] width 42 height 26
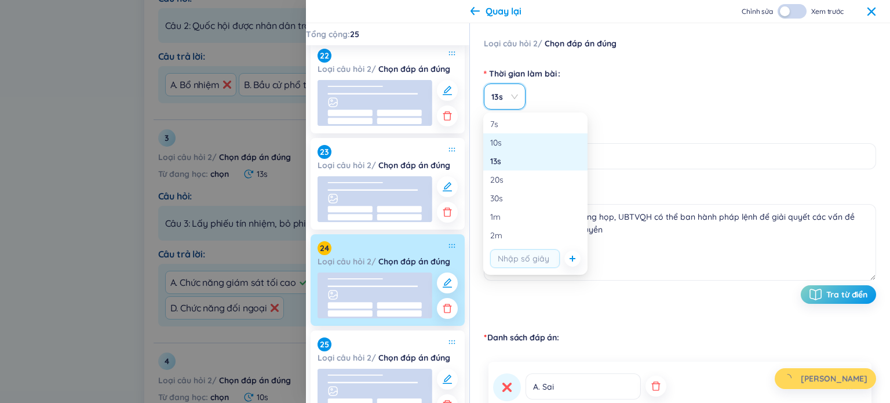
click at [451, 145] on div "10s" at bounding box center [535, 142] width 90 height 13
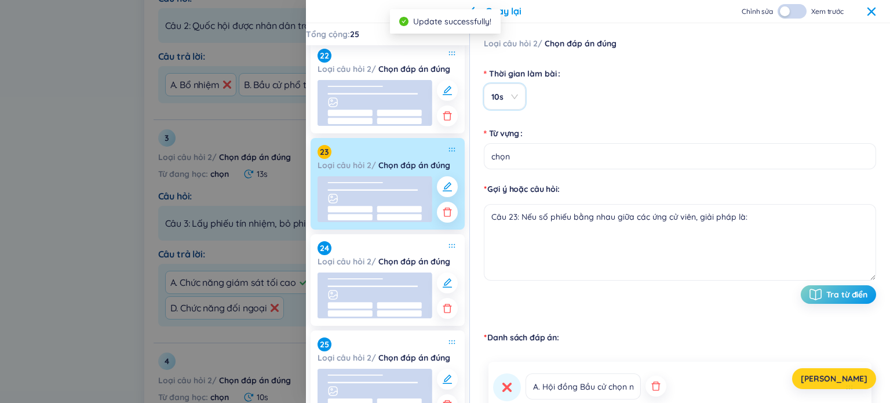
click at [451, 381] on span "[PERSON_NAME]" at bounding box center [833, 378] width 67 height 12
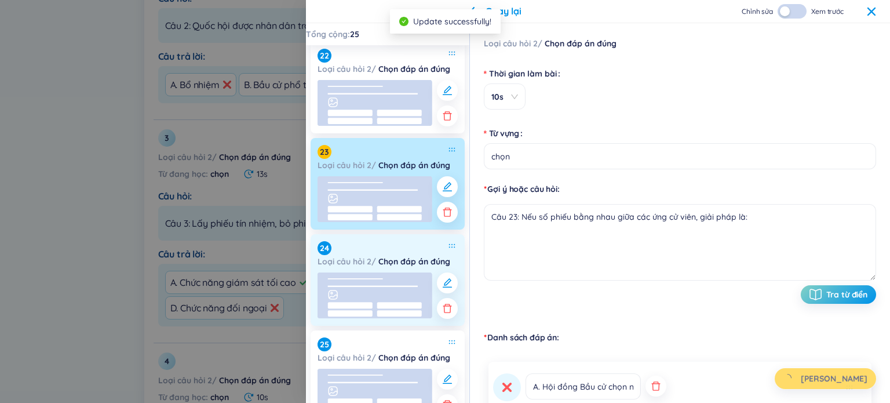
click at [380, 299] on rect at bounding box center [374, 295] width 115 height 46
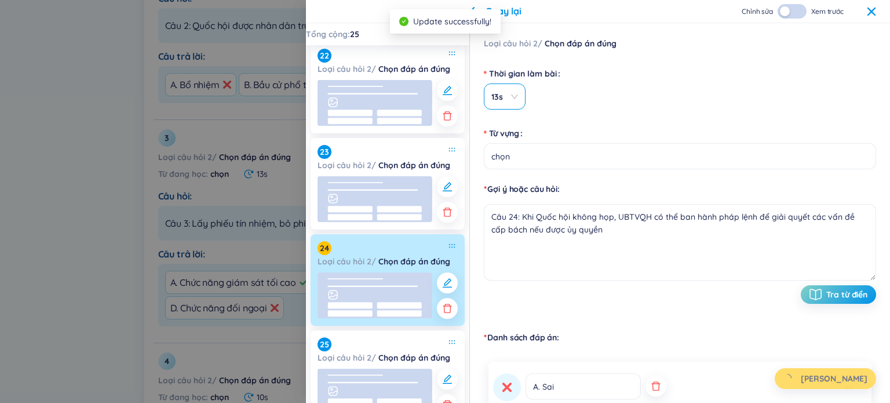
click at [451, 97] on span "13s" at bounding box center [504, 97] width 27 height 12
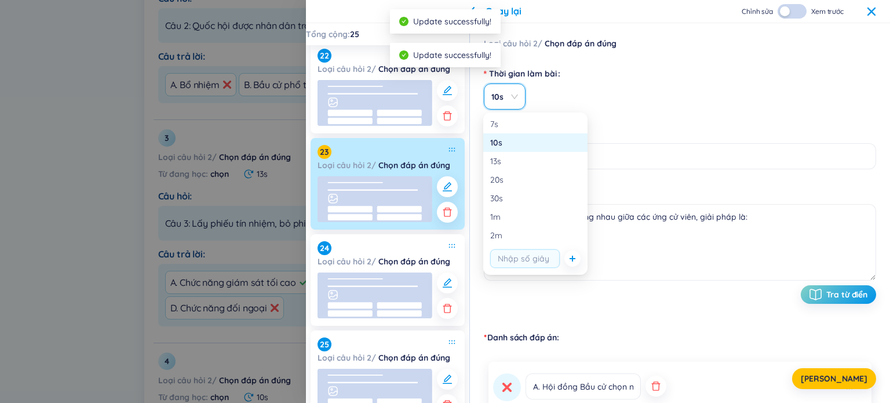
click at [451, 145] on div "10s" at bounding box center [535, 142] width 90 height 13
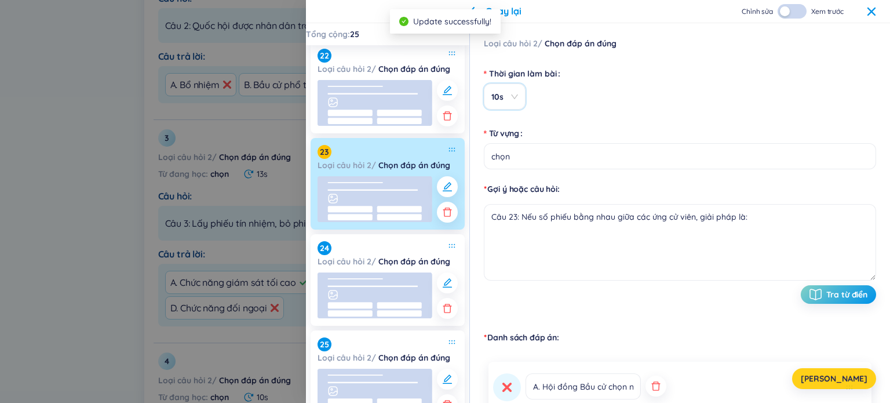
click at [451, 387] on button "[PERSON_NAME]" at bounding box center [834, 378] width 84 height 21
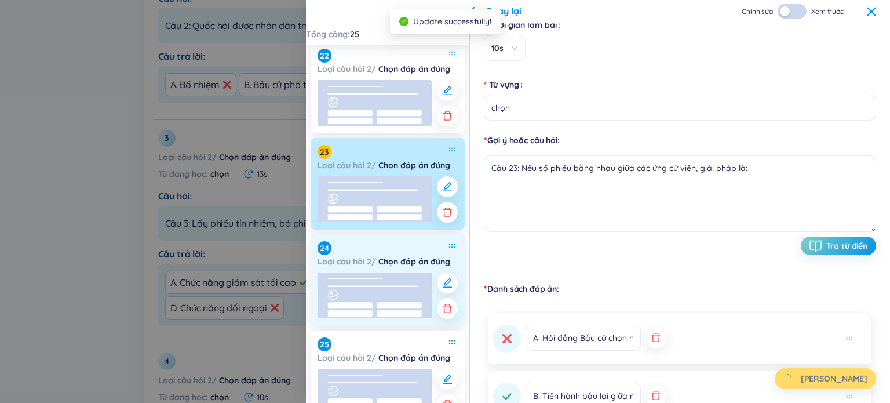
scroll to position [174, 0]
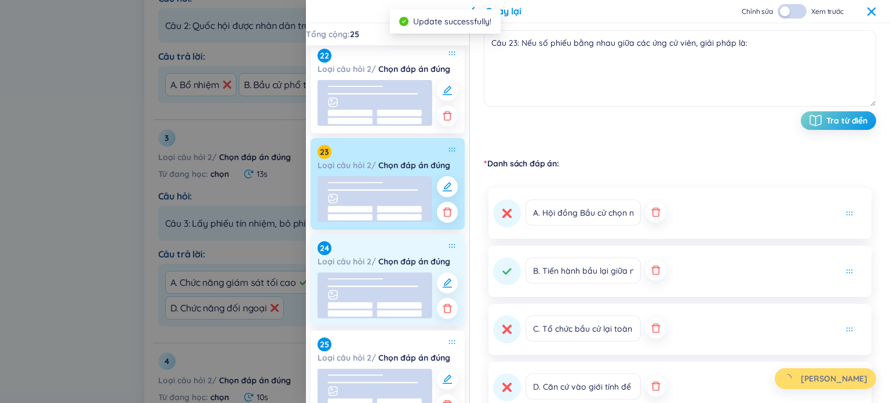
click at [401, 289] on rect at bounding box center [374, 295] width 115 height 46
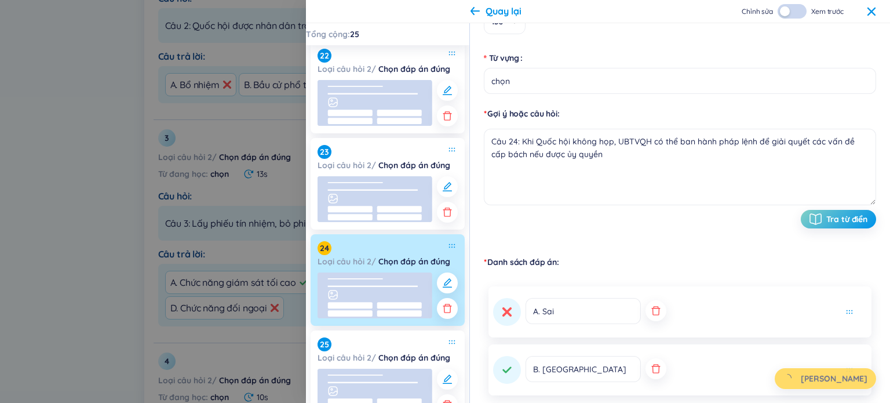
scroll to position [0, 0]
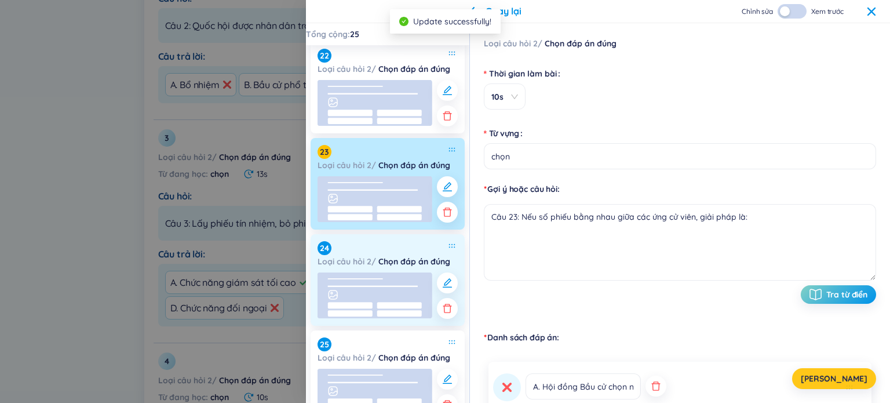
click at [385, 286] on line at bounding box center [373, 286] width 90 height 0
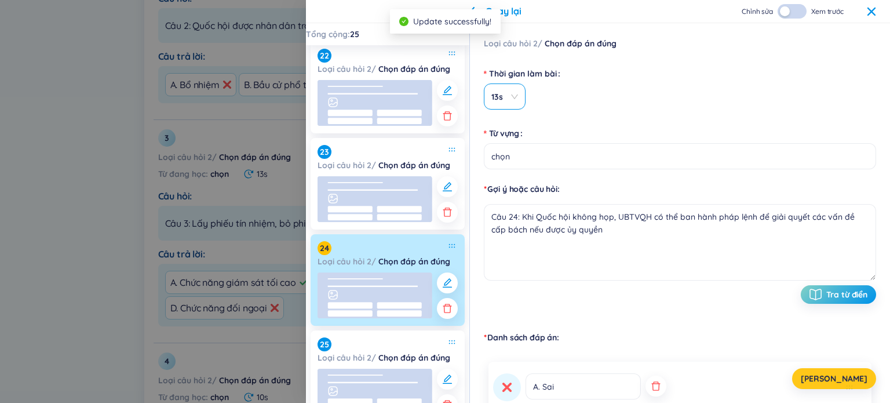
click at [451, 101] on span "13s" at bounding box center [504, 97] width 27 height 12
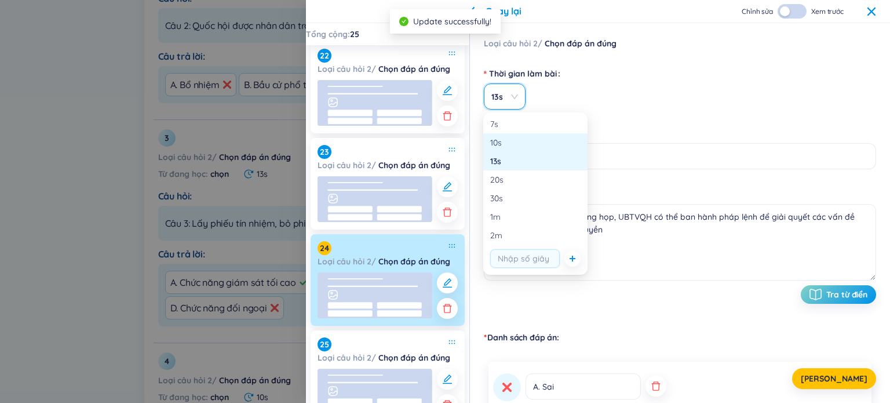
click at [451, 145] on div "10s" at bounding box center [535, 142] width 90 height 13
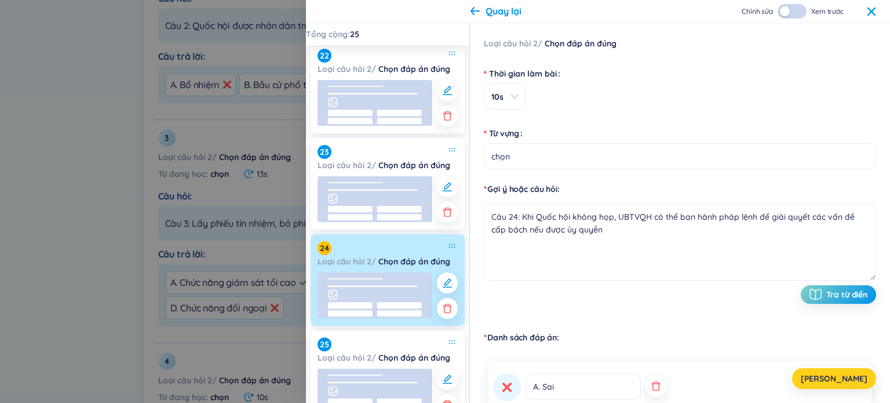
click at [451, 375] on button "[PERSON_NAME]" at bounding box center [834, 378] width 84 height 21
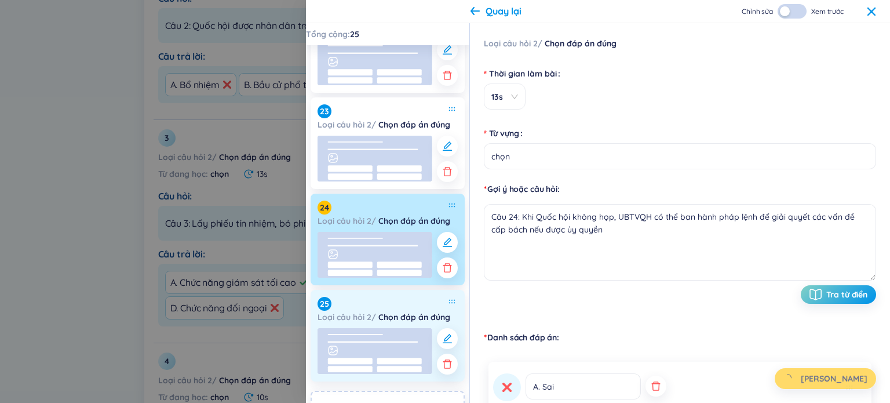
scroll to position [2085, 0]
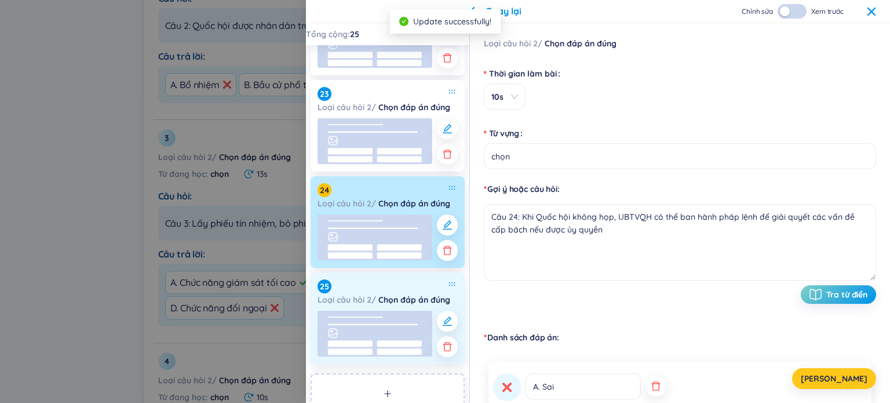
click at [401, 326] on rect at bounding box center [374, 333] width 115 height 46
type textarea "Câu 25: Quốc hội chỉ họp công khai hai lần mỗi năm vào kỳ họp thường lệ; không …"
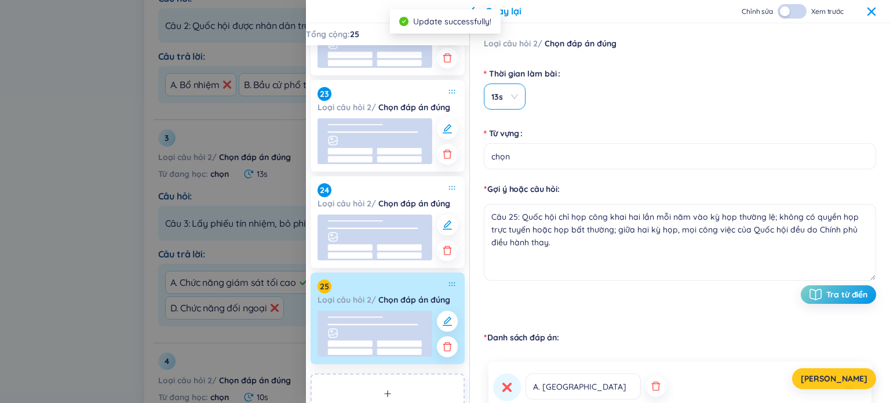
click at [451, 97] on div "13s" at bounding box center [505, 96] width 42 height 26
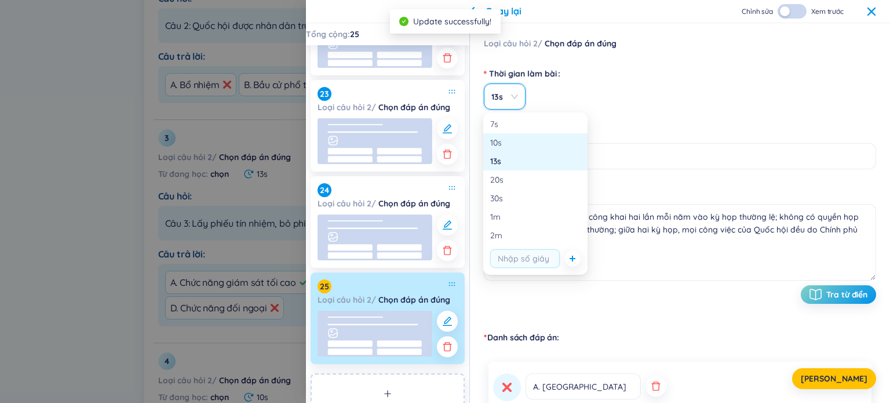
click at [451, 141] on div "10s" at bounding box center [535, 142] width 90 height 13
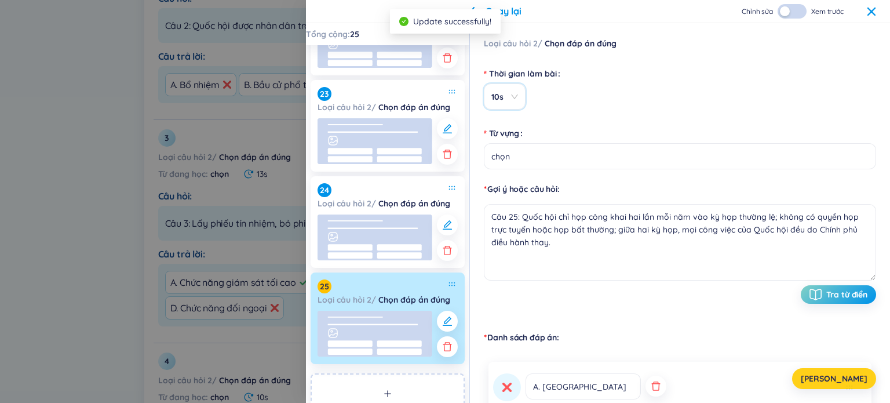
click at [451, 375] on span "[PERSON_NAME]" at bounding box center [833, 378] width 67 height 12
click at [451, 382] on span "[PERSON_NAME]" at bounding box center [833, 378] width 67 height 12
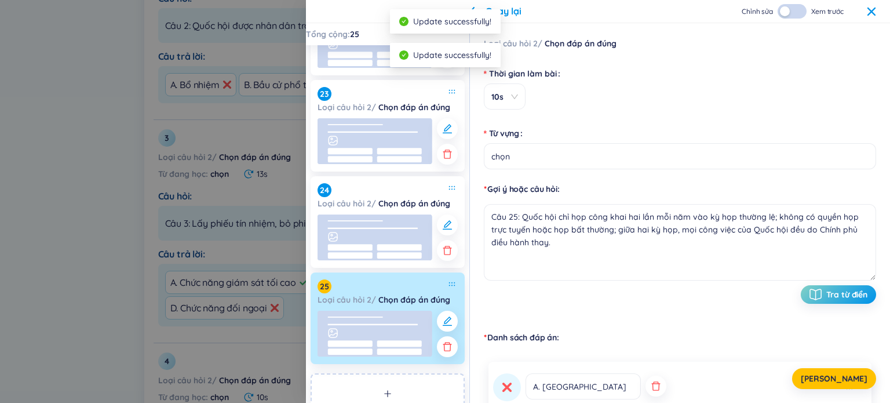
click at [451, 11] on icon at bounding box center [870, 11] width 9 height 9
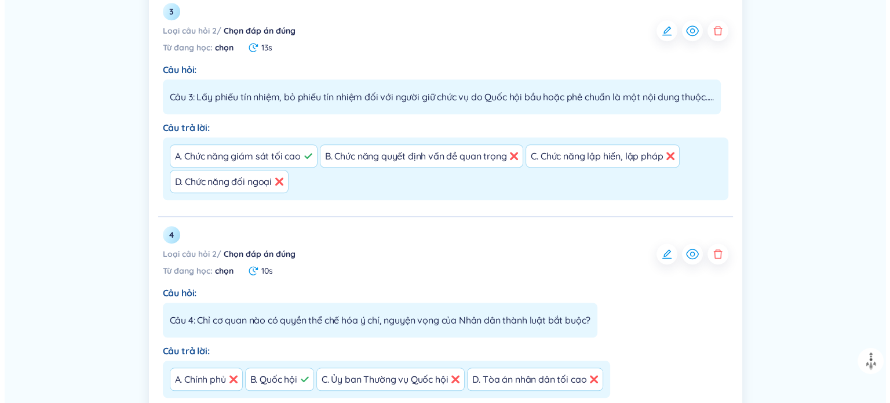
scroll to position [927, 0]
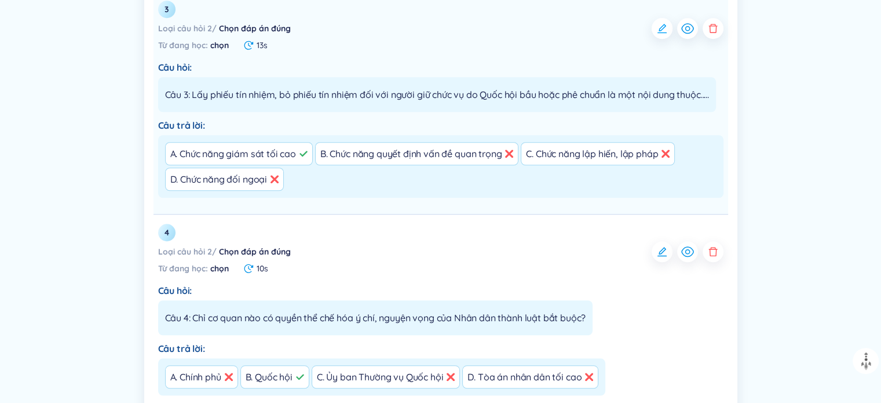
click at [451, 24] on button "button" at bounding box center [662, 28] width 21 height 21
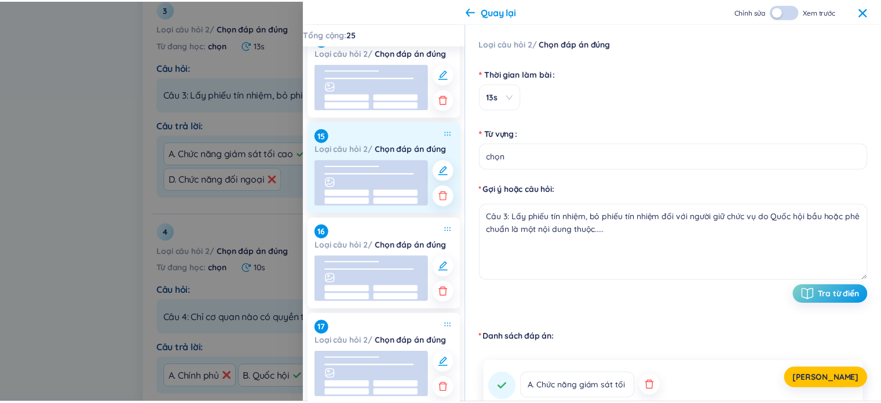
scroll to position [985, 0]
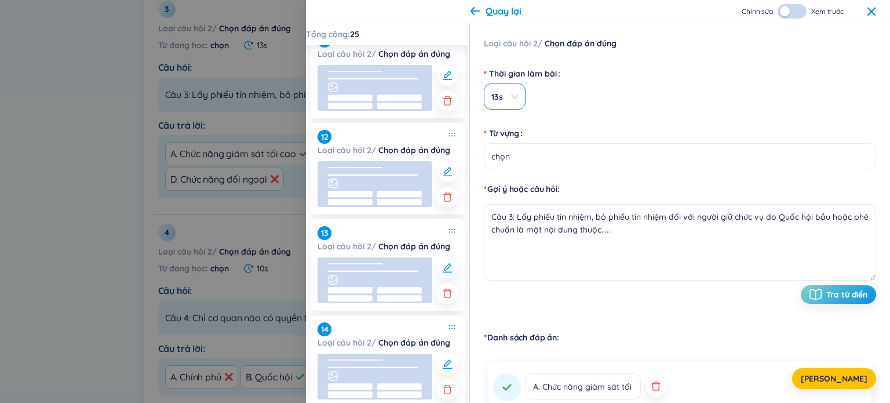
click at [451, 97] on div "13s" at bounding box center [505, 96] width 42 height 26
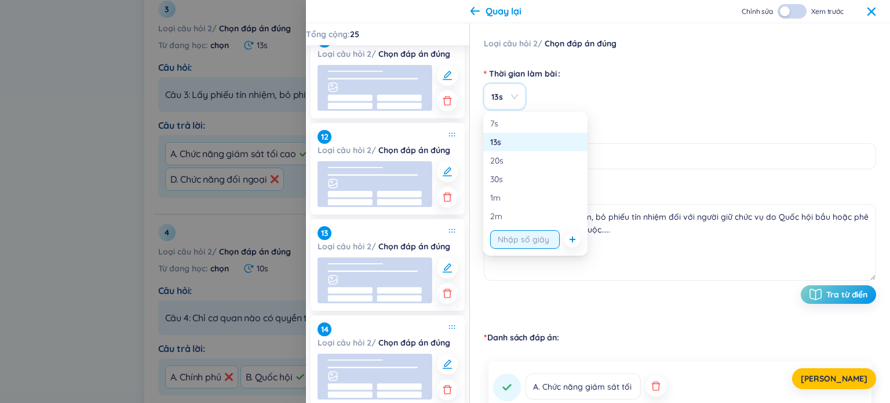
click at [451, 237] on input "string" at bounding box center [525, 239] width 70 height 19
type input "10"
click at [451, 380] on button "[PERSON_NAME]" at bounding box center [834, 378] width 84 height 21
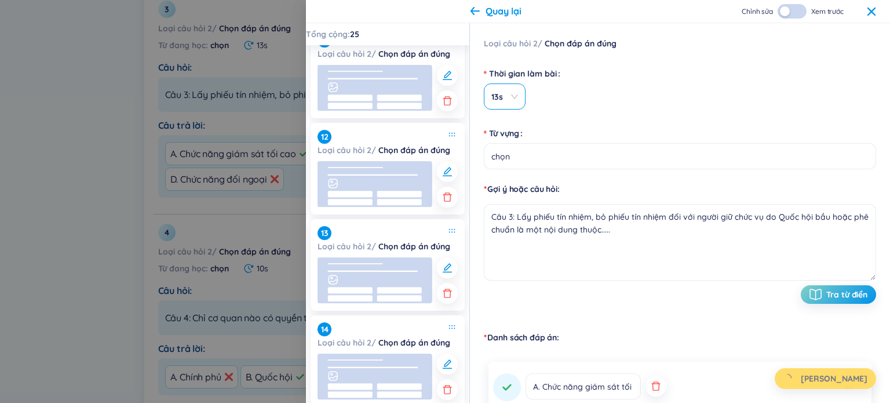
drag, startPoint x: 517, startPoint y: 104, endPoint x: 514, endPoint y: 109, distance: 6.5
click at [451, 104] on div "13s" at bounding box center [505, 96] width 42 height 26
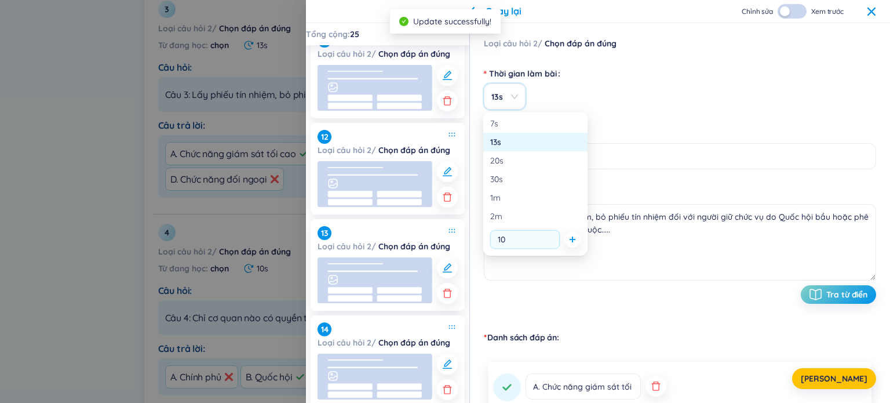
click at [451, 242] on icon "plus" at bounding box center [572, 239] width 7 height 7
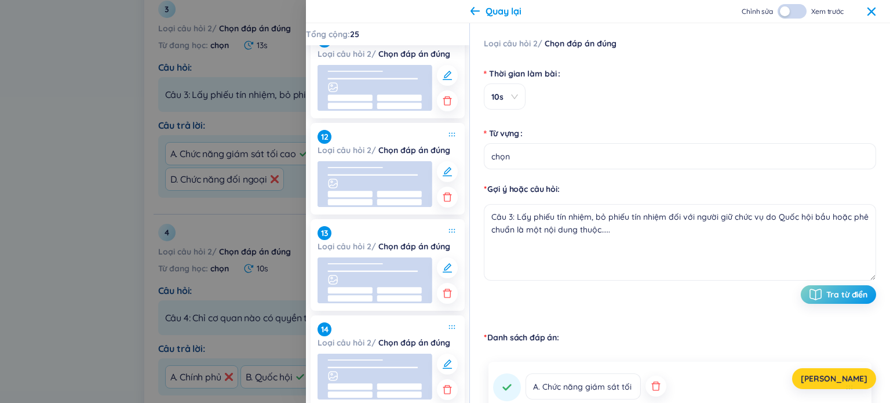
click at [451, 375] on button "[PERSON_NAME]" at bounding box center [834, 378] width 84 height 21
click at [451, 10] on icon at bounding box center [870, 11] width 9 height 9
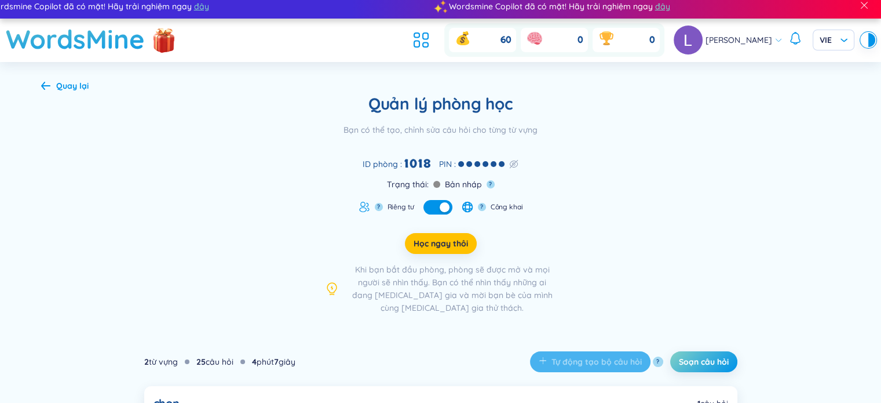
scroll to position [0, 0]
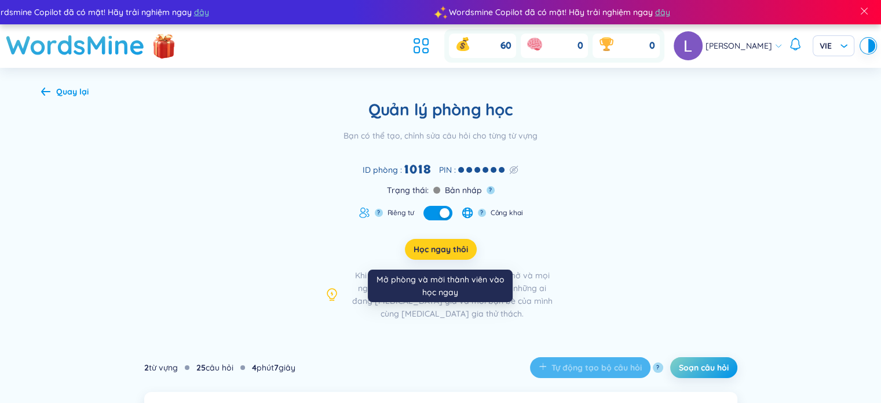
click at [451, 251] on span "Học ngay thôi" at bounding box center [441, 249] width 54 height 12
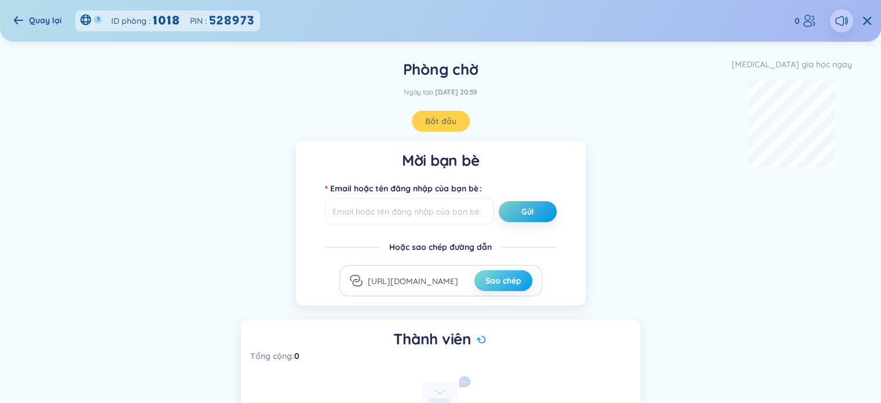
click at [451, 283] on span "Sao chép" at bounding box center [503, 281] width 36 height 12
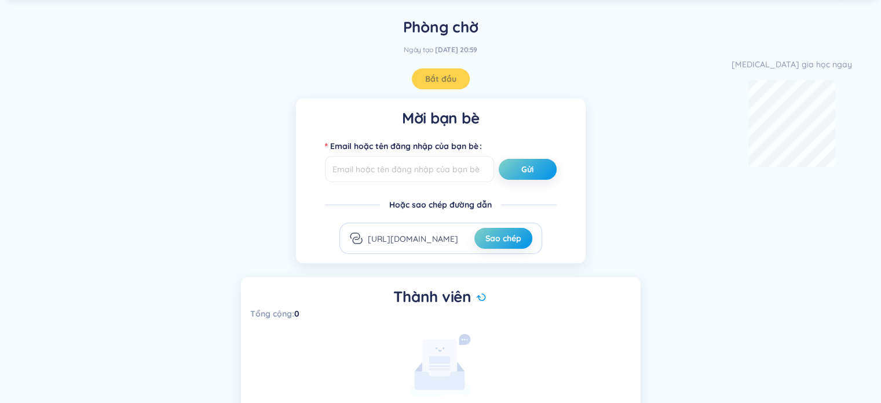
scroll to position [112, 0]
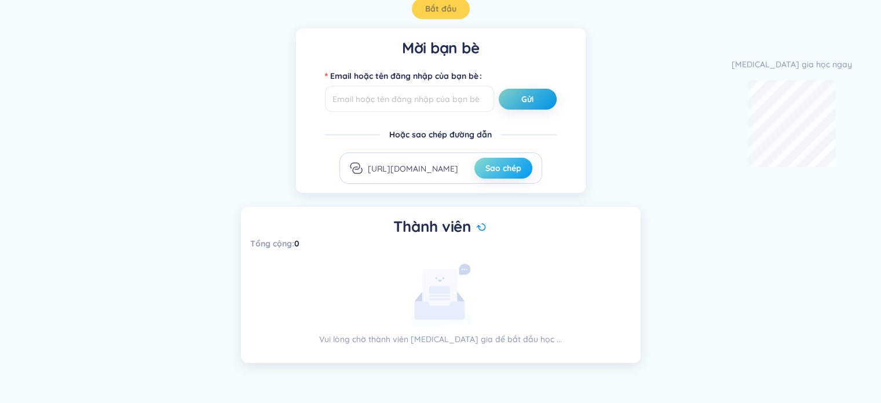
click at [451, 172] on span "Sao chép" at bounding box center [503, 168] width 36 height 12
